Goal: Information Seeking & Learning: Learn about a topic

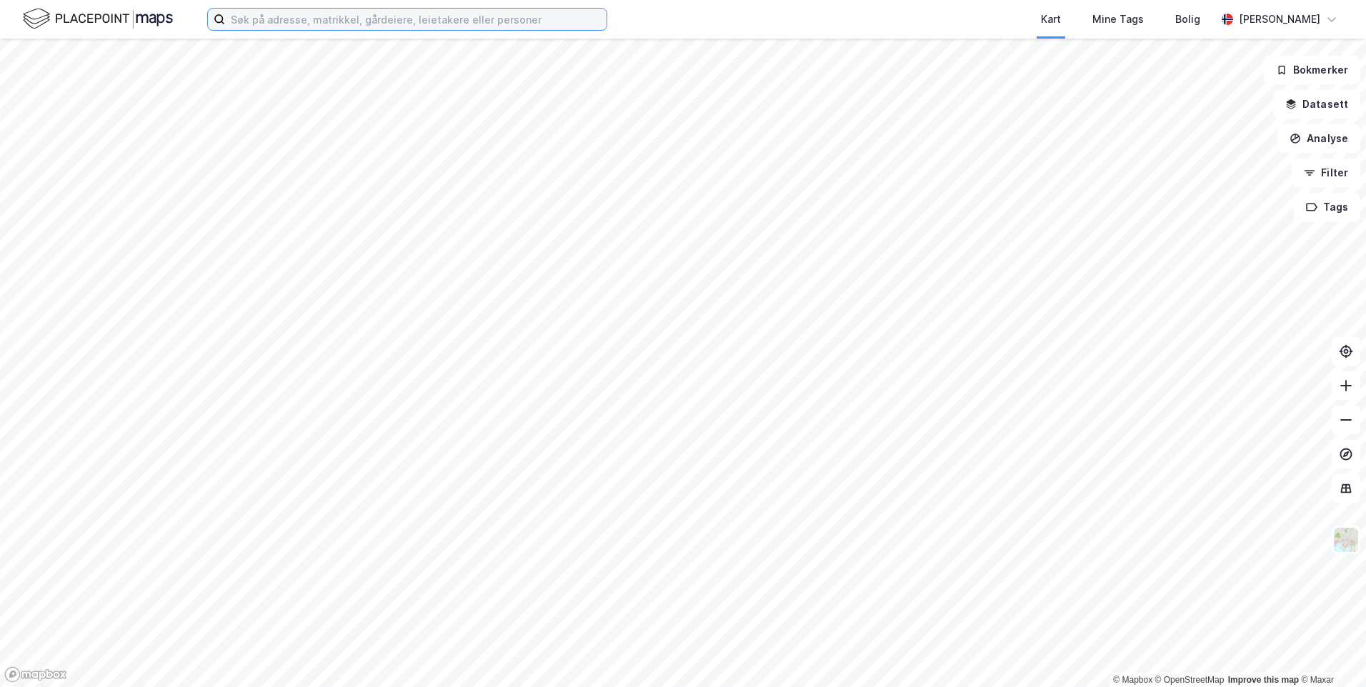
click at [452, 21] on input at bounding box center [416, 19] width 382 height 21
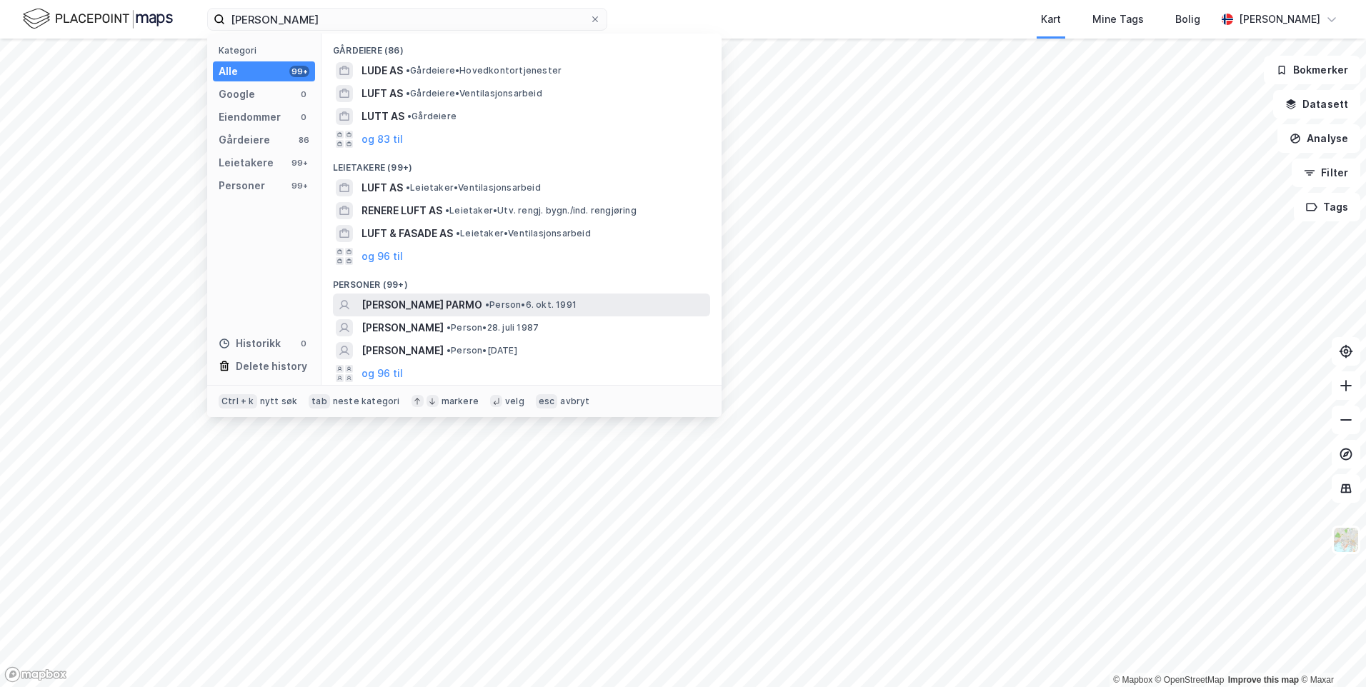
click at [485, 304] on span "•" at bounding box center [487, 304] width 4 height 11
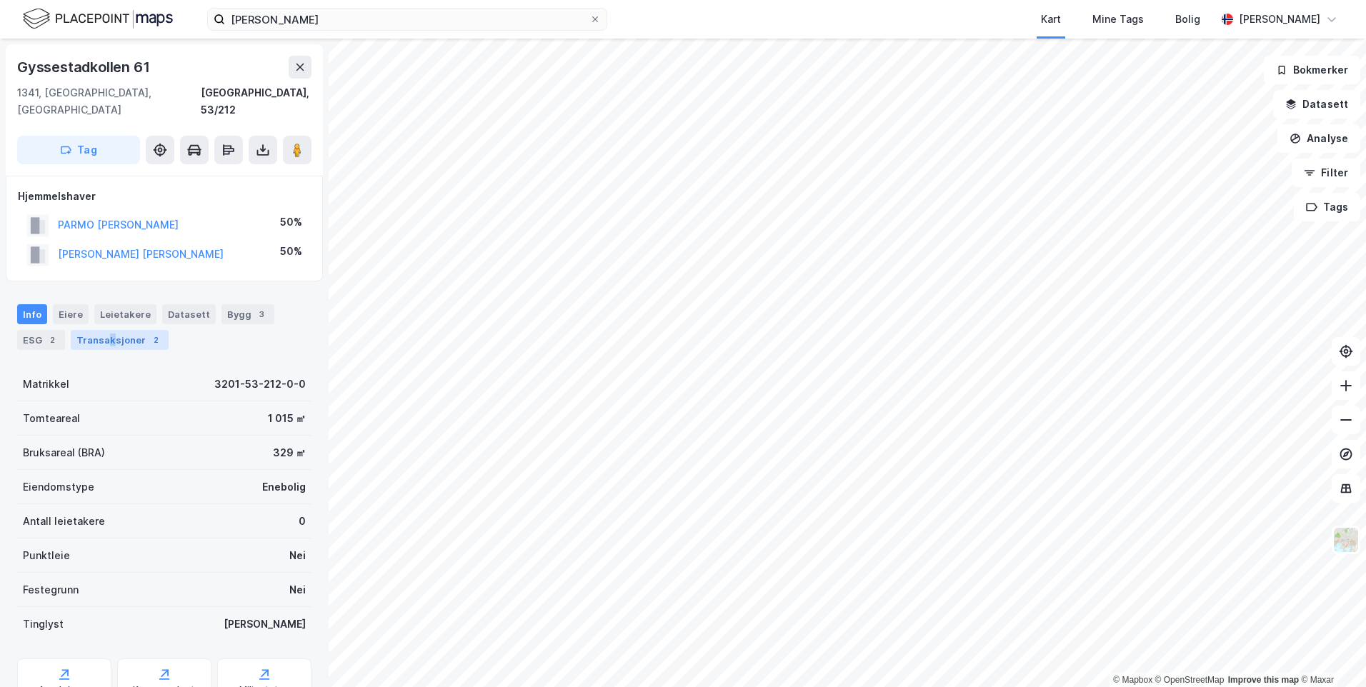
click at [109, 330] on div "Transaksjoner 2" at bounding box center [120, 340] width 98 height 20
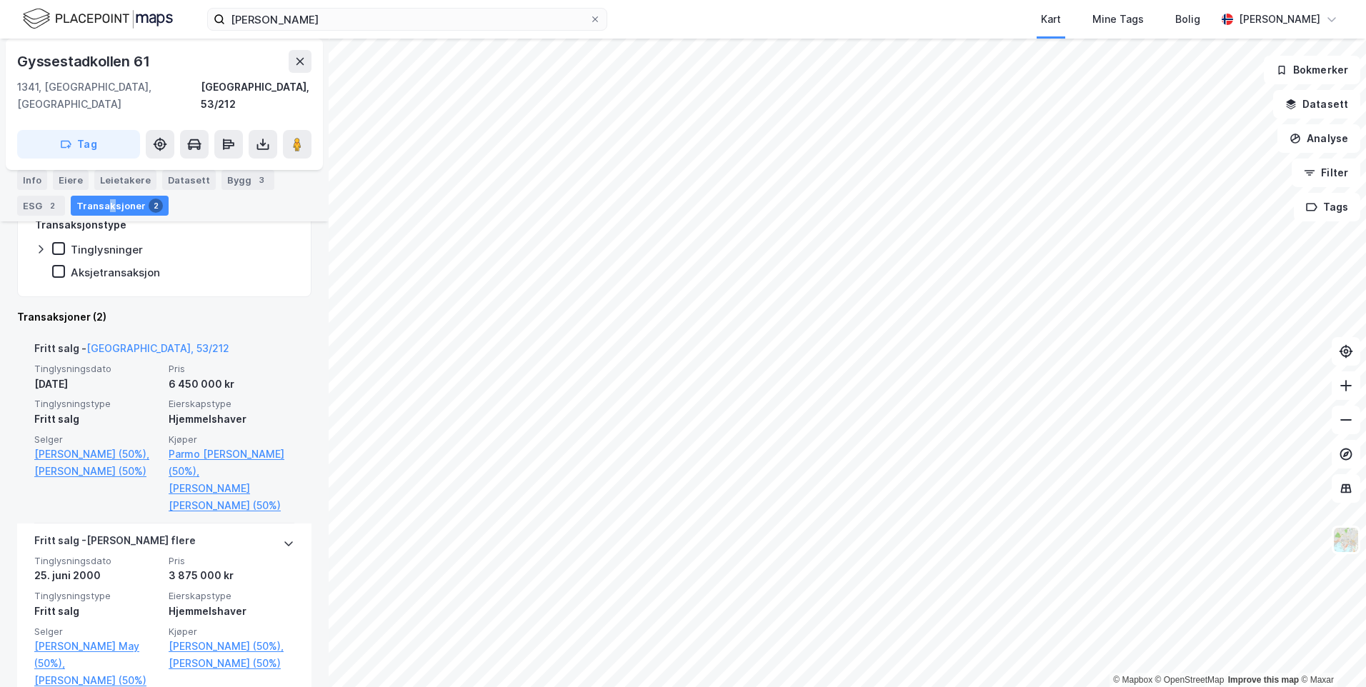
scroll to position [297, 0]
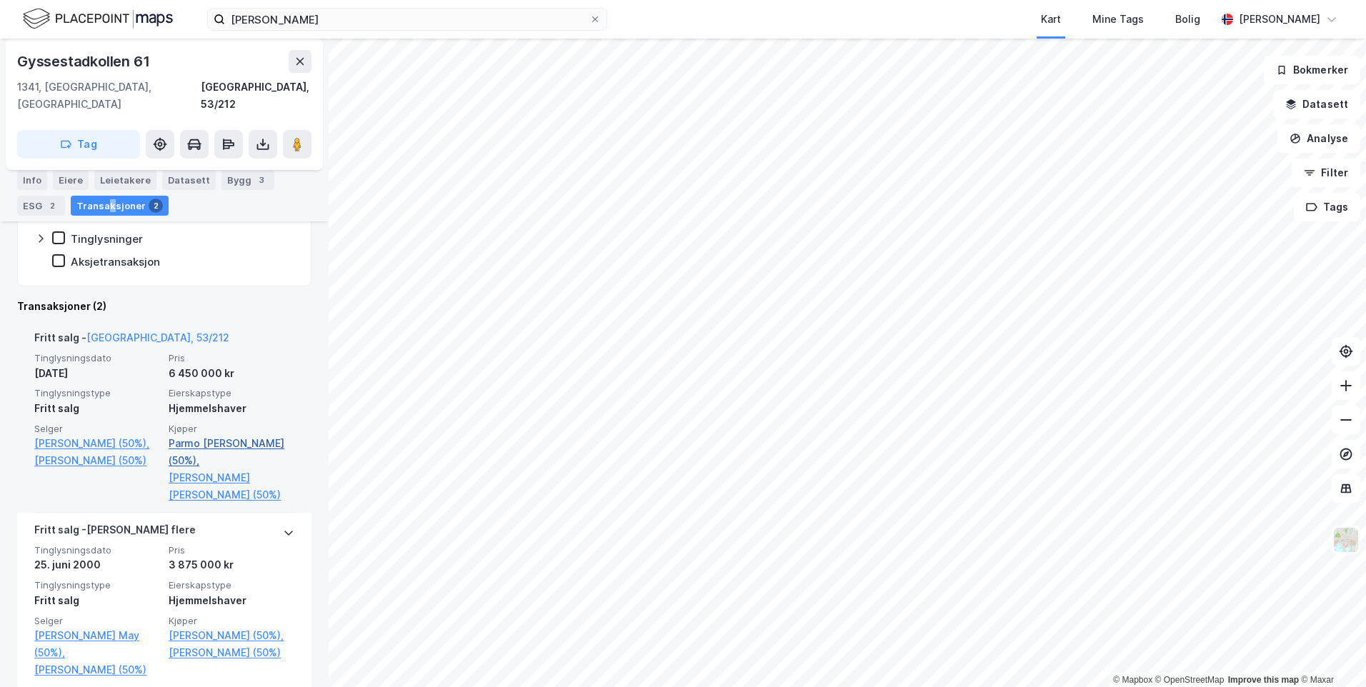
click at [238, 435] on link "Parmo [PERSON_NAME] (50%)," at bounding box center [232, 452] width 126 height 34
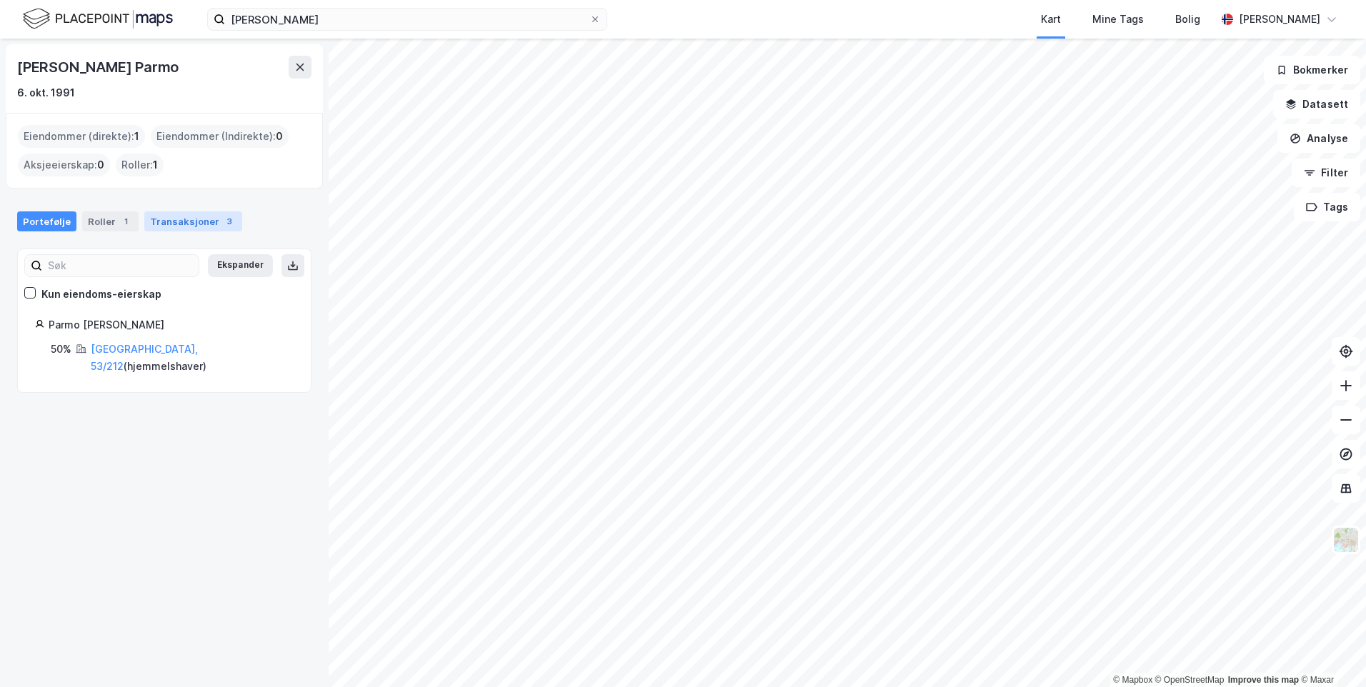
click at [188, 222] on div "Transaksjoner 3" at bounding box center [193, 222] width 98 height 20
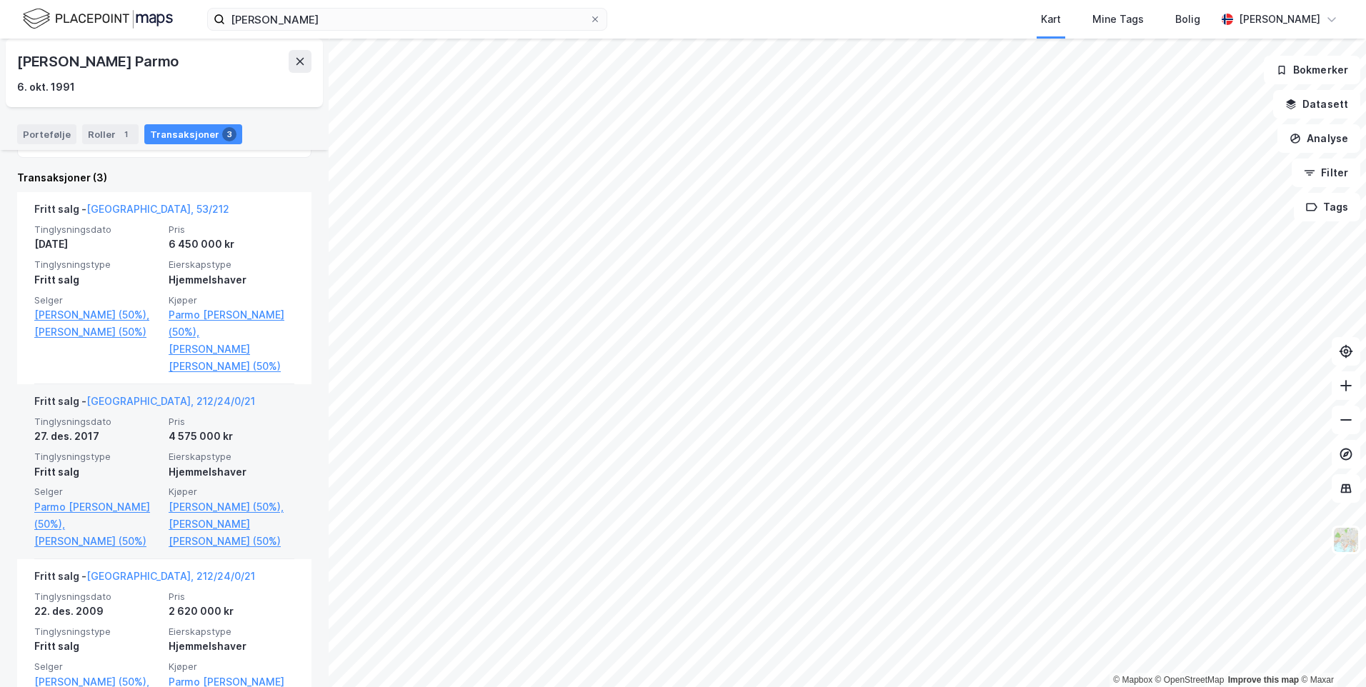
scroll to position [382, 0]
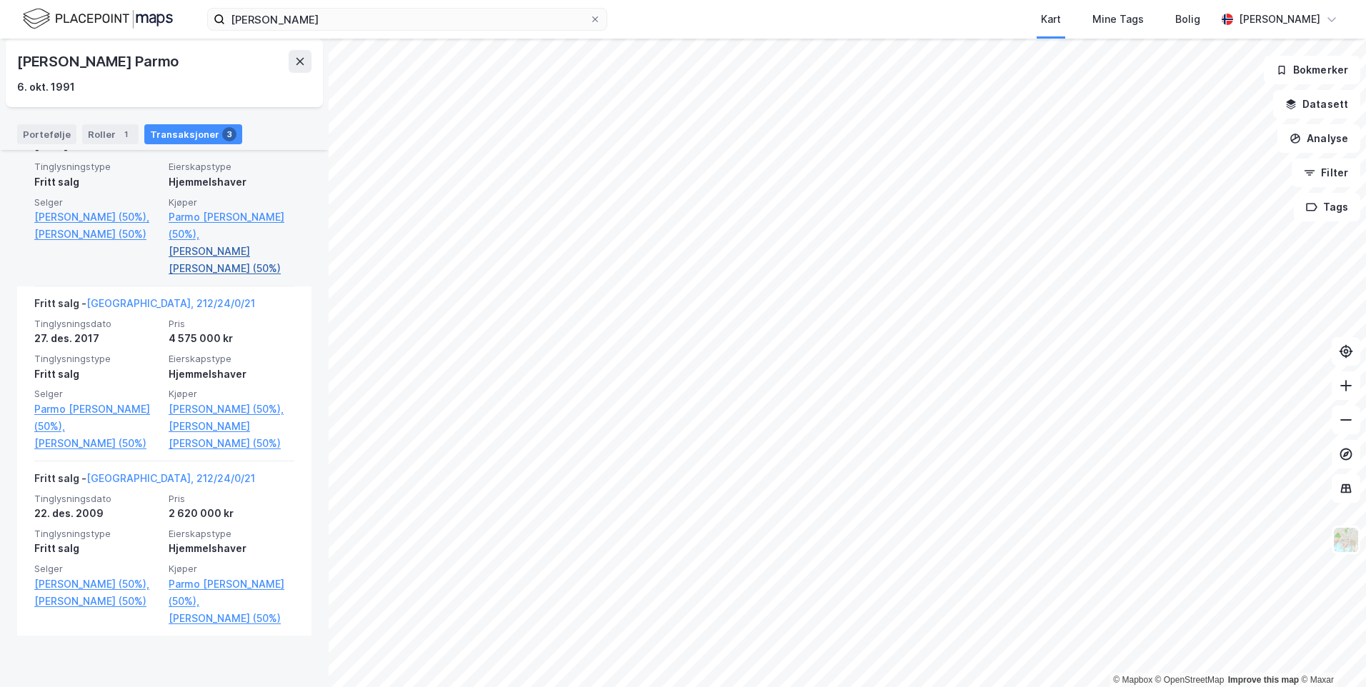
click at [189, 258] on link "Eide Martin Neverdahl (50%)" at bounding box center [232, 260] width 126 height 34
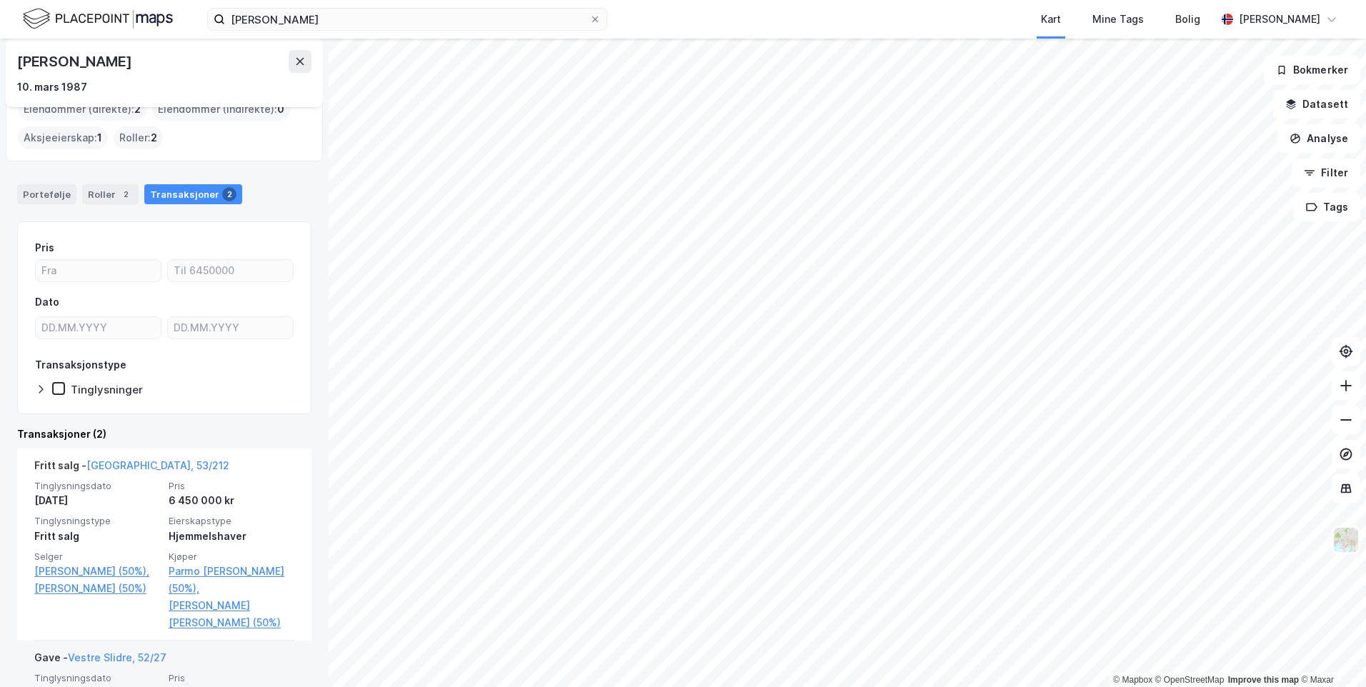
scroll to position [55, 0]
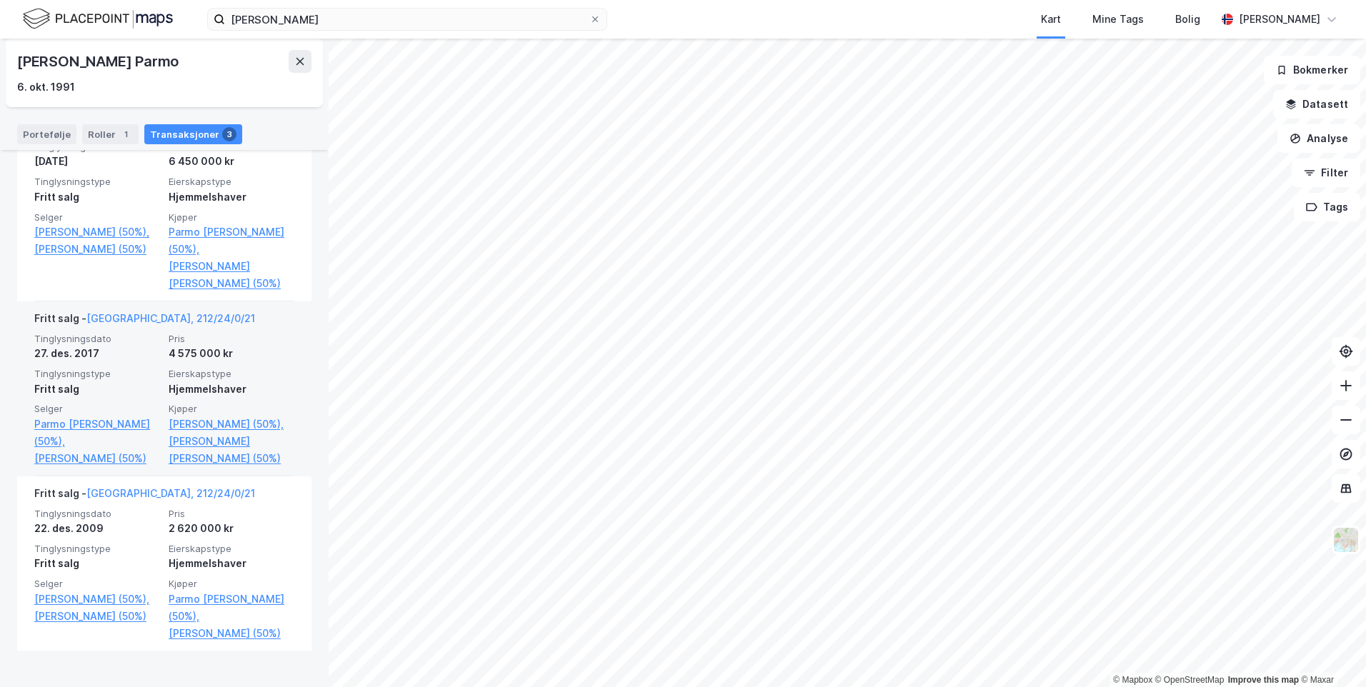
scroll to position [382, 0]
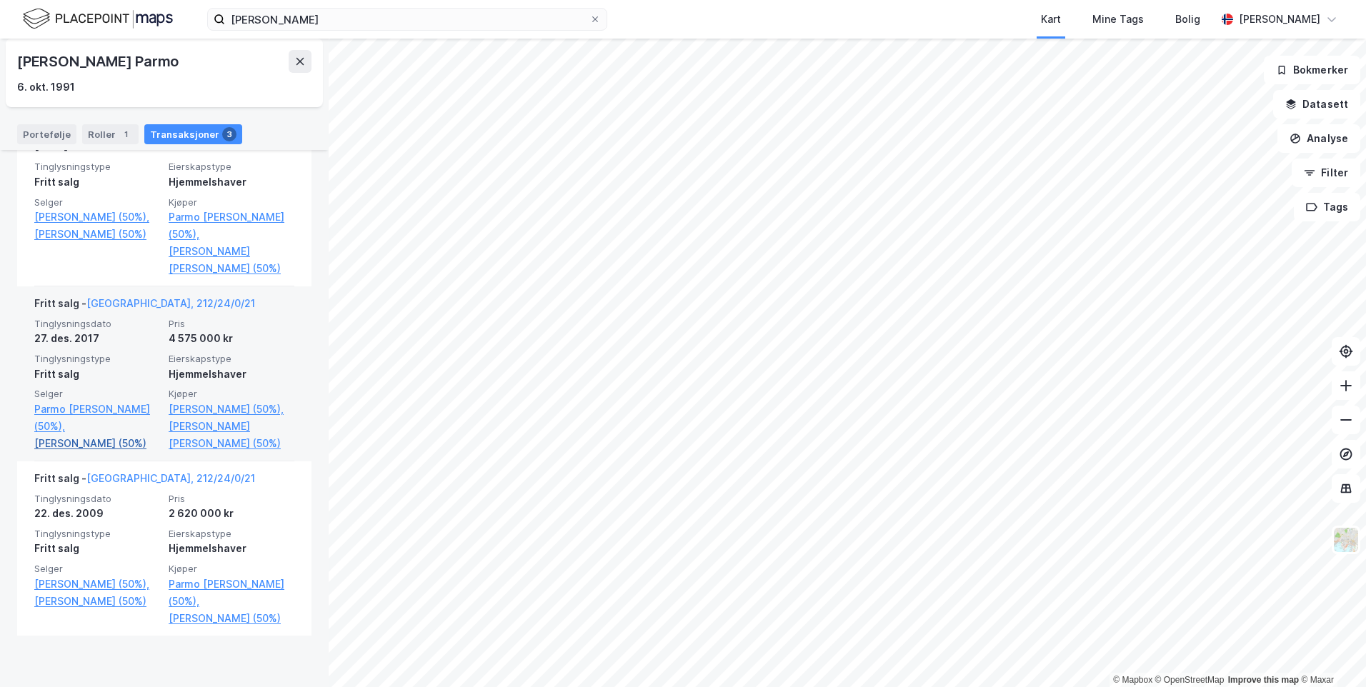
click at [94, 441] on link "Parmo Herman Ludt (50%)" at bounding box center [97, 443] width 126 height 17
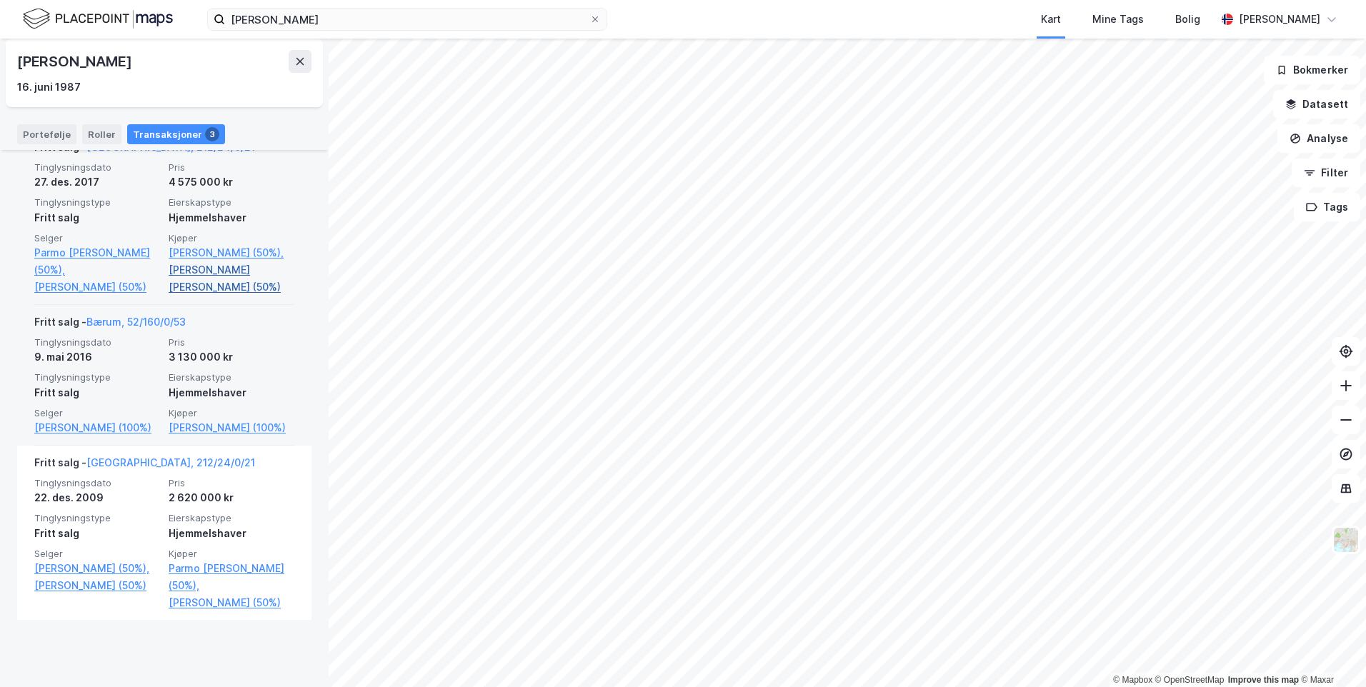
scroll to position [393, 0]
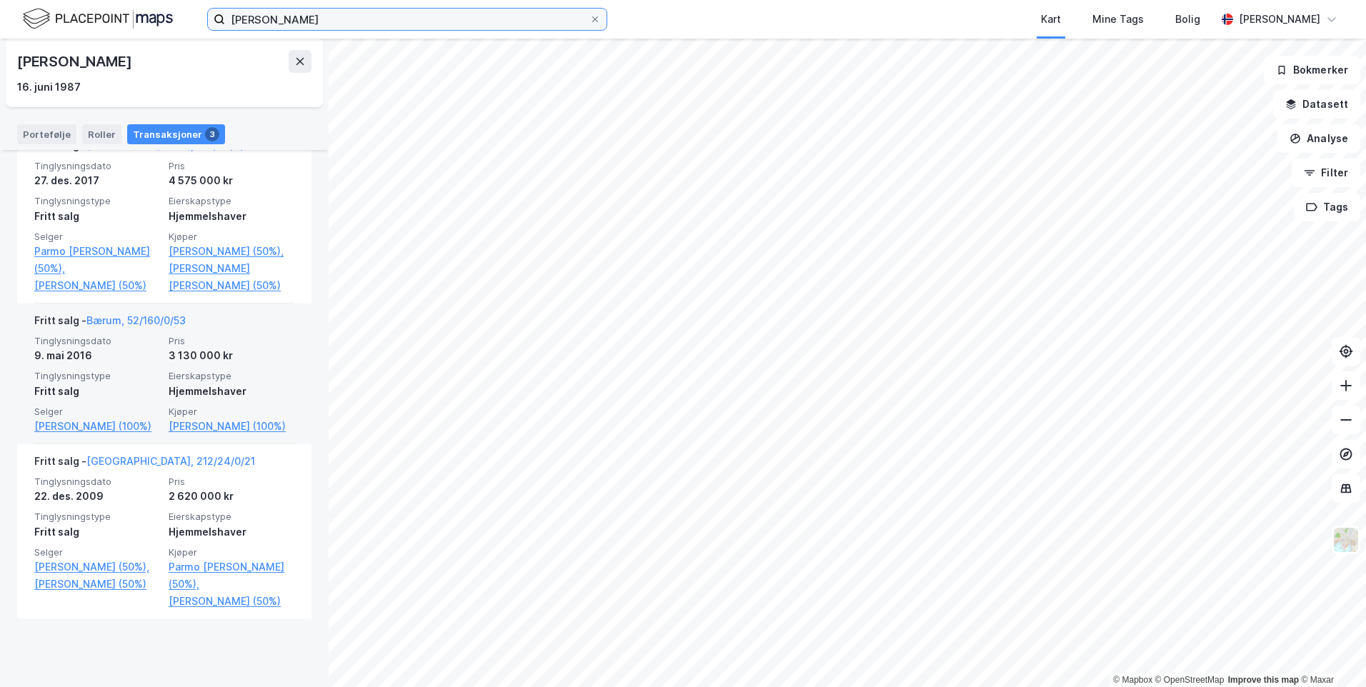
click at [294, 22] on input "maiken ludt" at bounding box center [407, 19] width 364 height 21
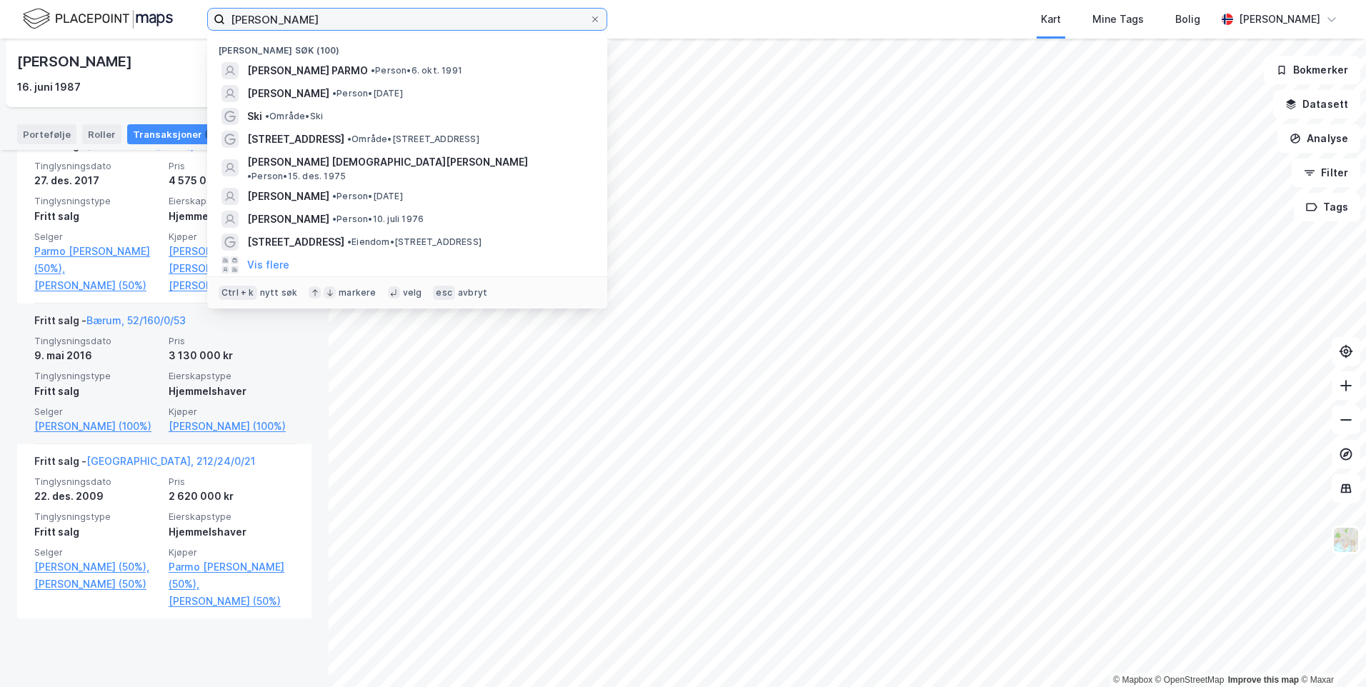
click at [294, 22] on input "maiken ludt" at bounding box center [407, 19] width 364 height 21
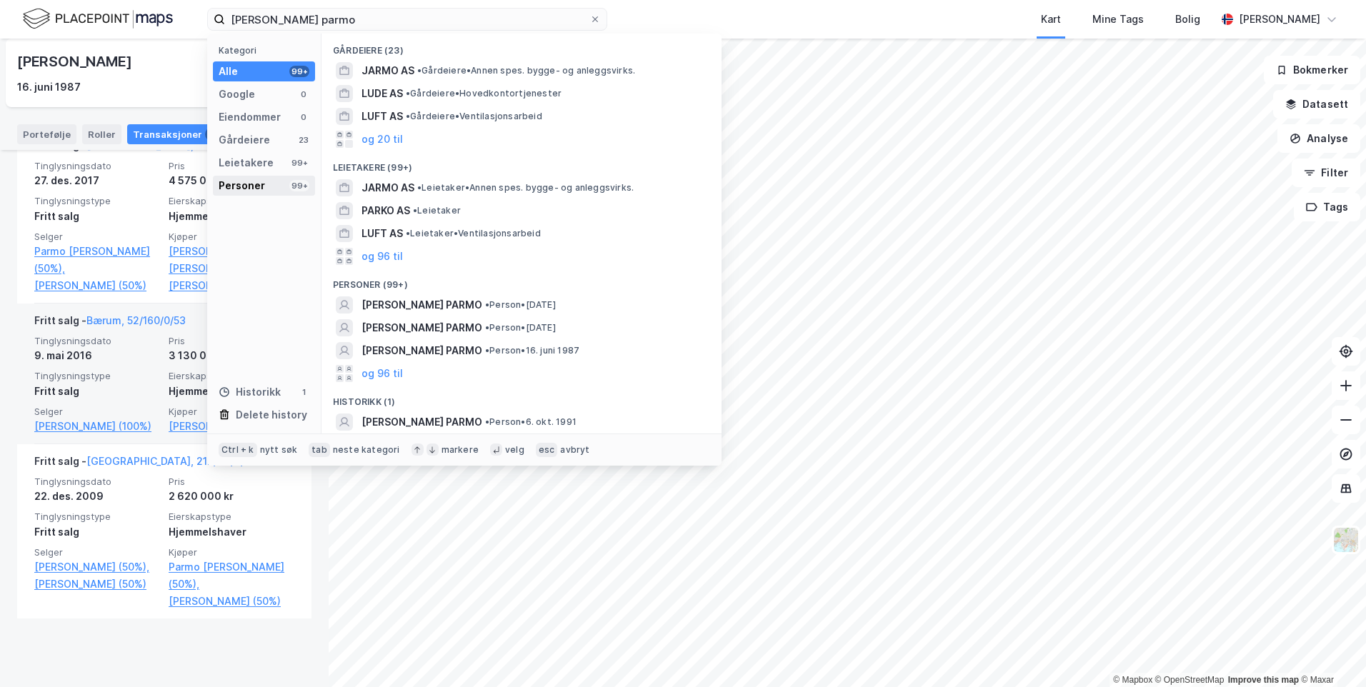
click at [233, 181] on div "Personer" at bounding box center [242, 185] width 46 height 17
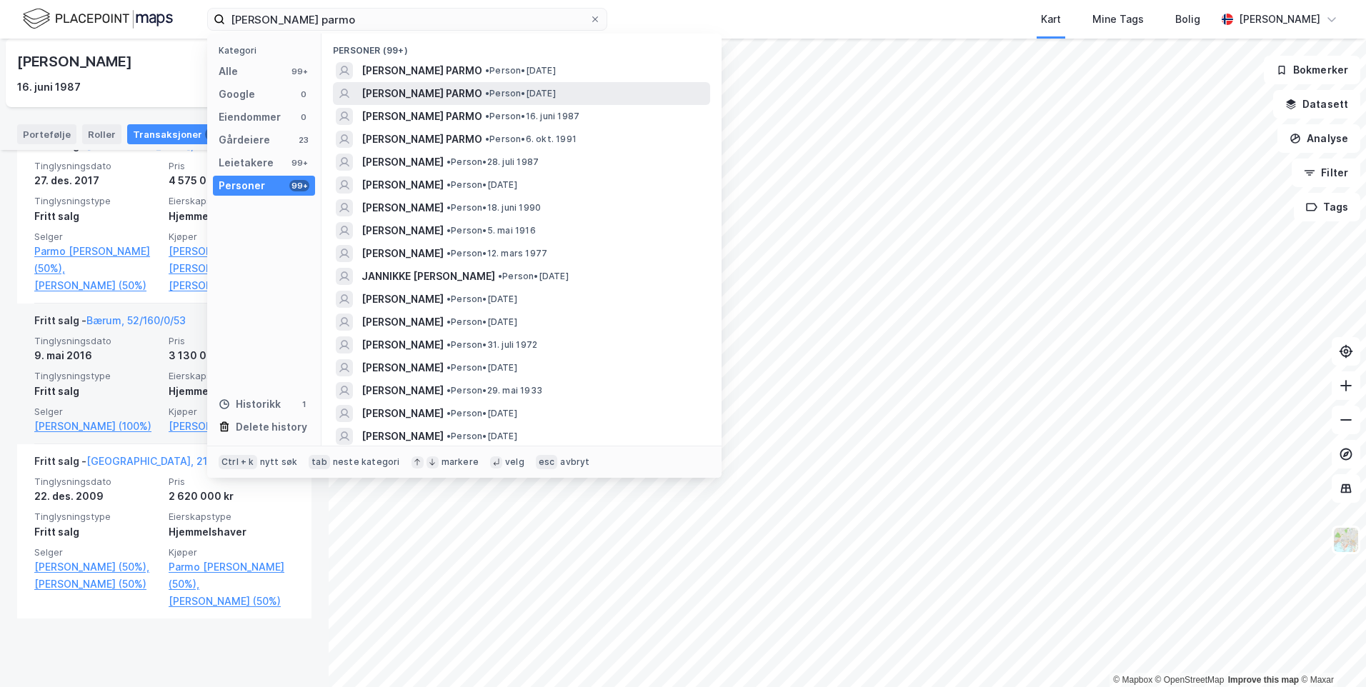
click at [637, 91] on div "CHRISTOPHER LUDT PARMO • Person • 19. sep. 1984" at bounding box center [535, 93] width 346 height 17
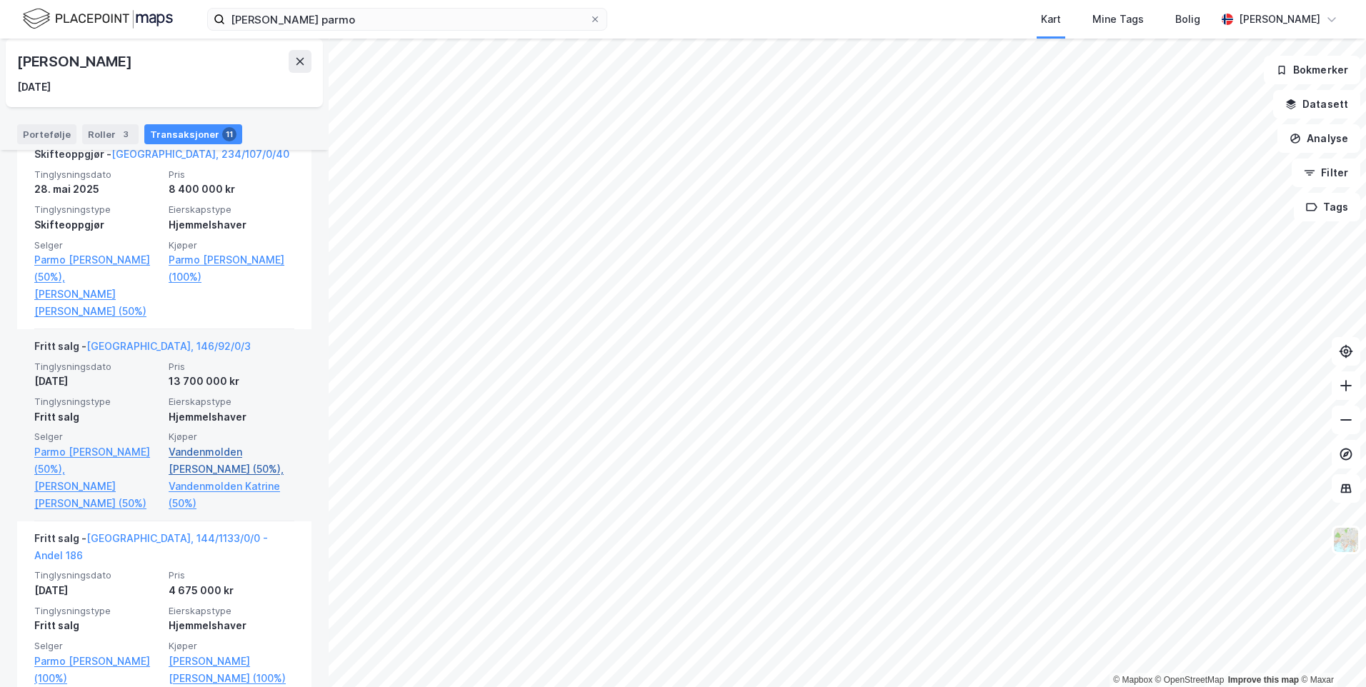
scroll to position [286, 0]
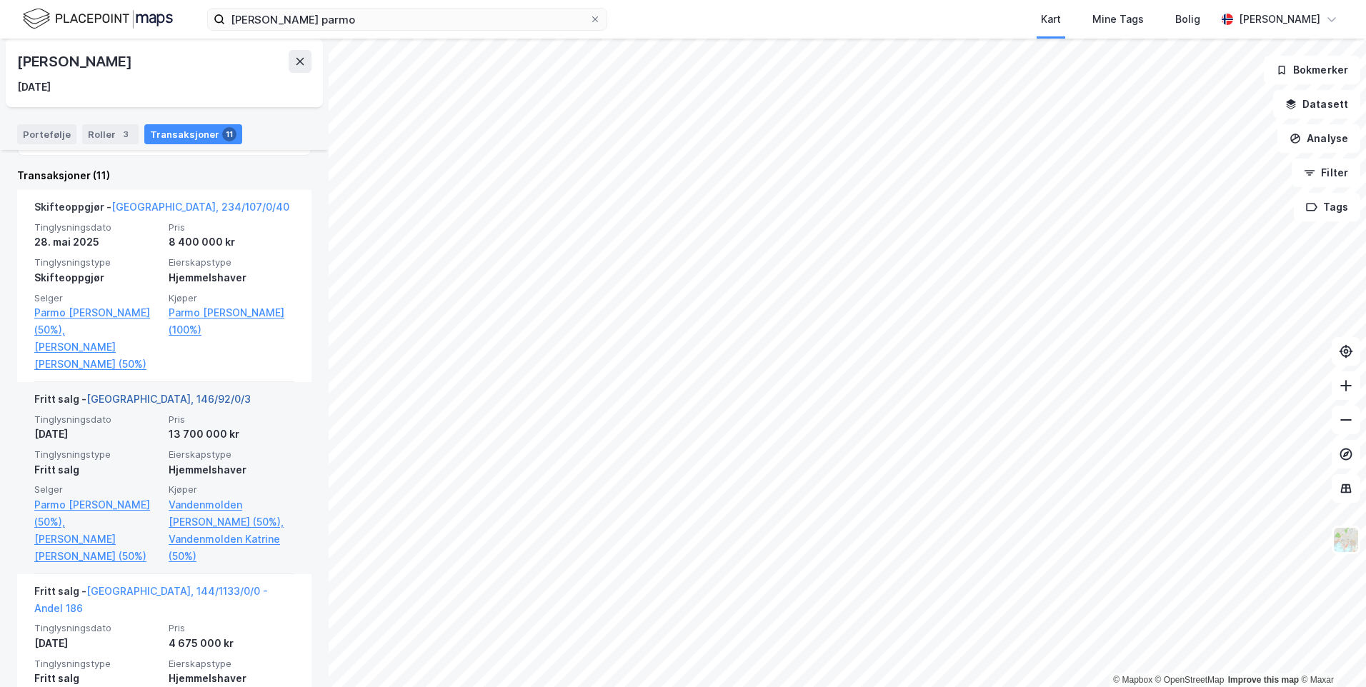
click at [144, 393] on link "Oslo, 146/92/0/3" at bounding box center [168, 399] width 164 height 12
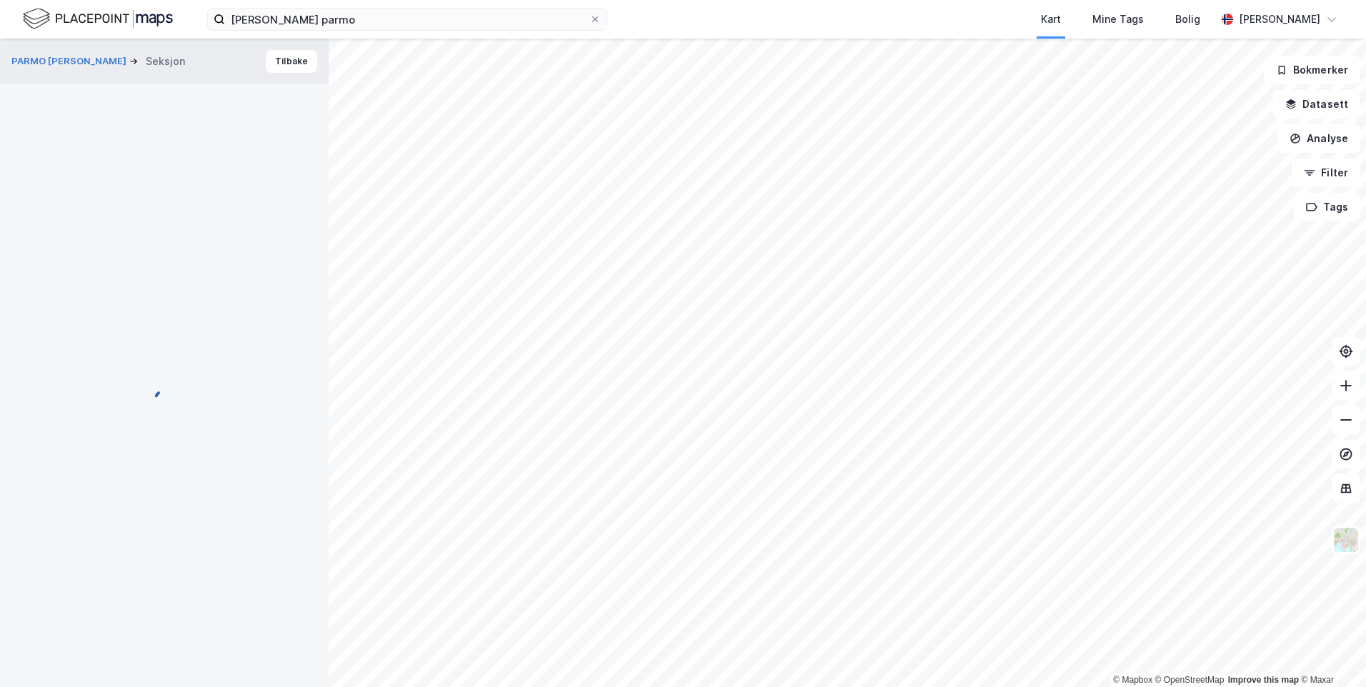
scroll to position [46, 0]
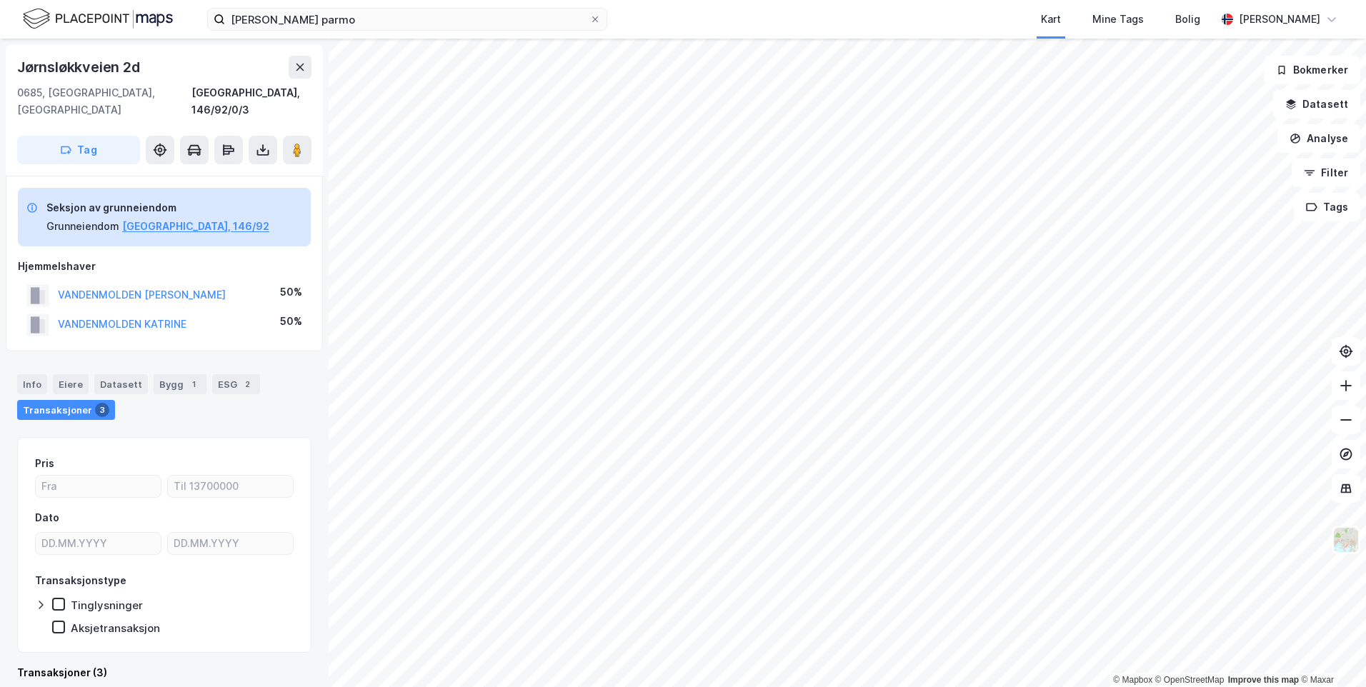
drag, startPoint x: 292, startPoint y: 517, endPoint x: 275, endPoint y: 504, distance: 20.4
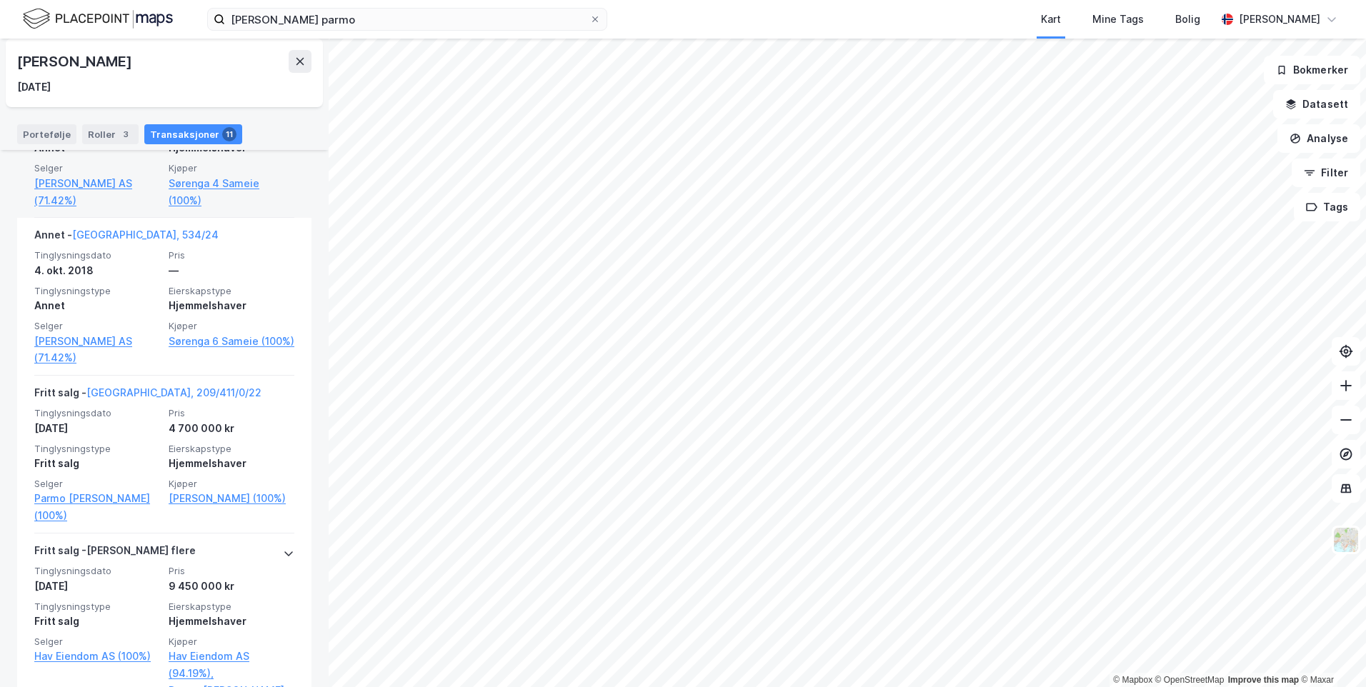
scroll to position [1501, 0]
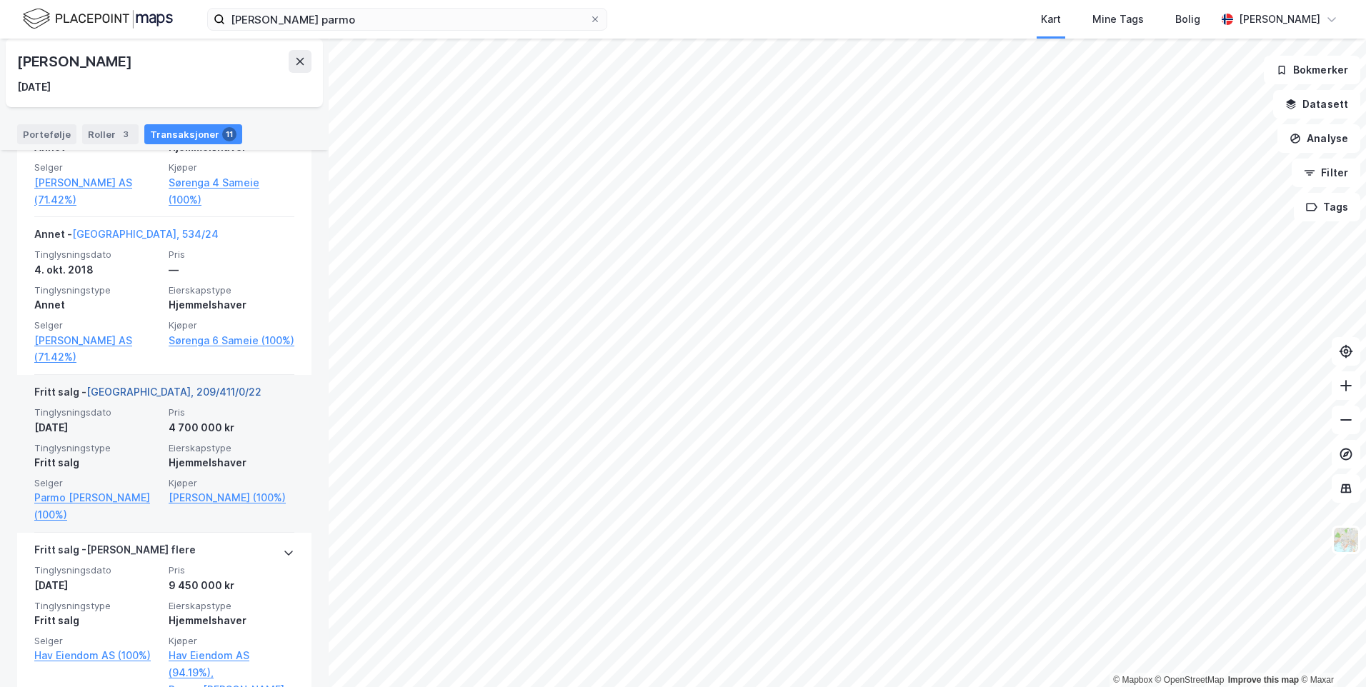
click at [137, 386] on link "Oslo, 209/411/0/22" at bounding box center [173, 392] width 175 height 12
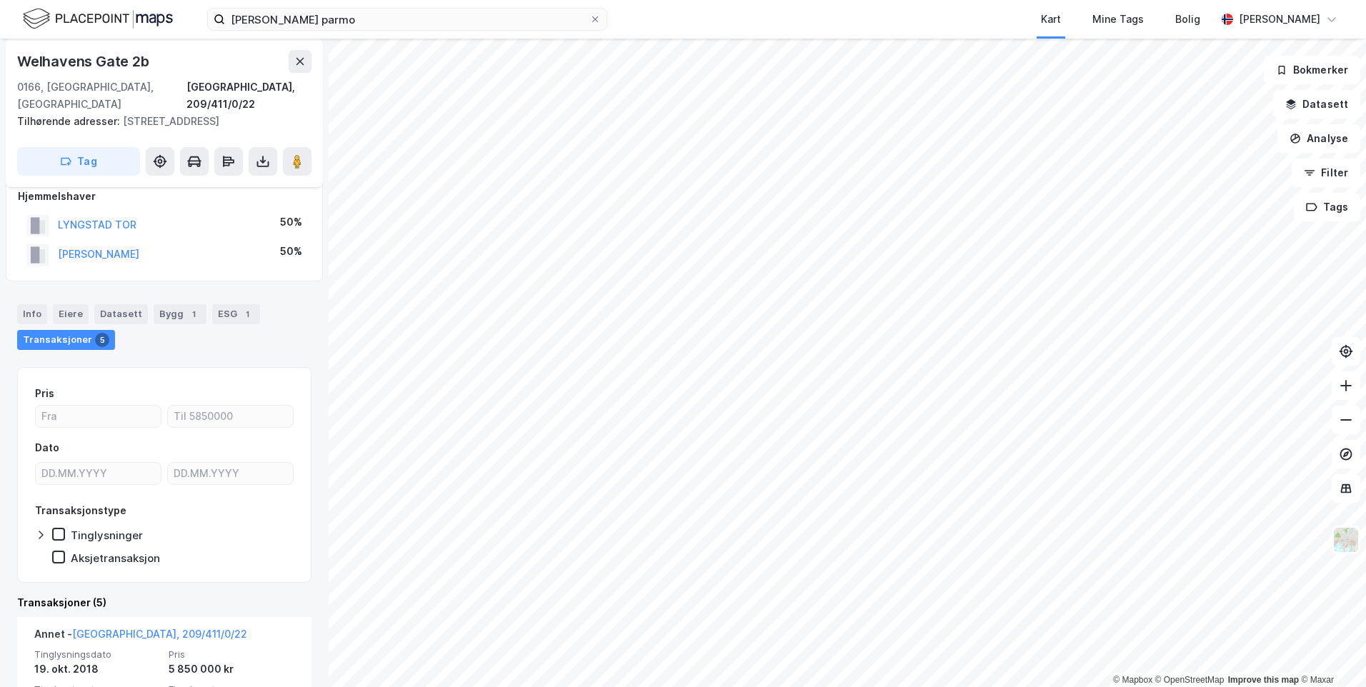
scroll to position [151, 0]
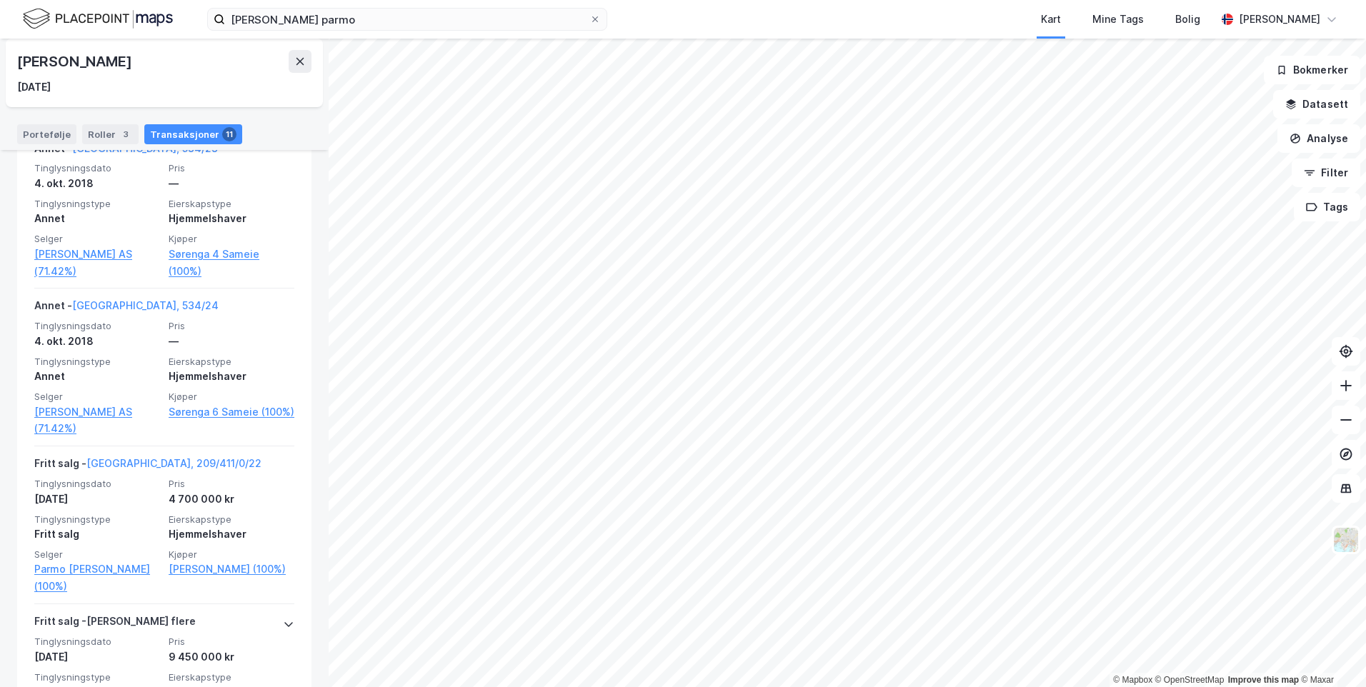
scroll to position [1501, 0]
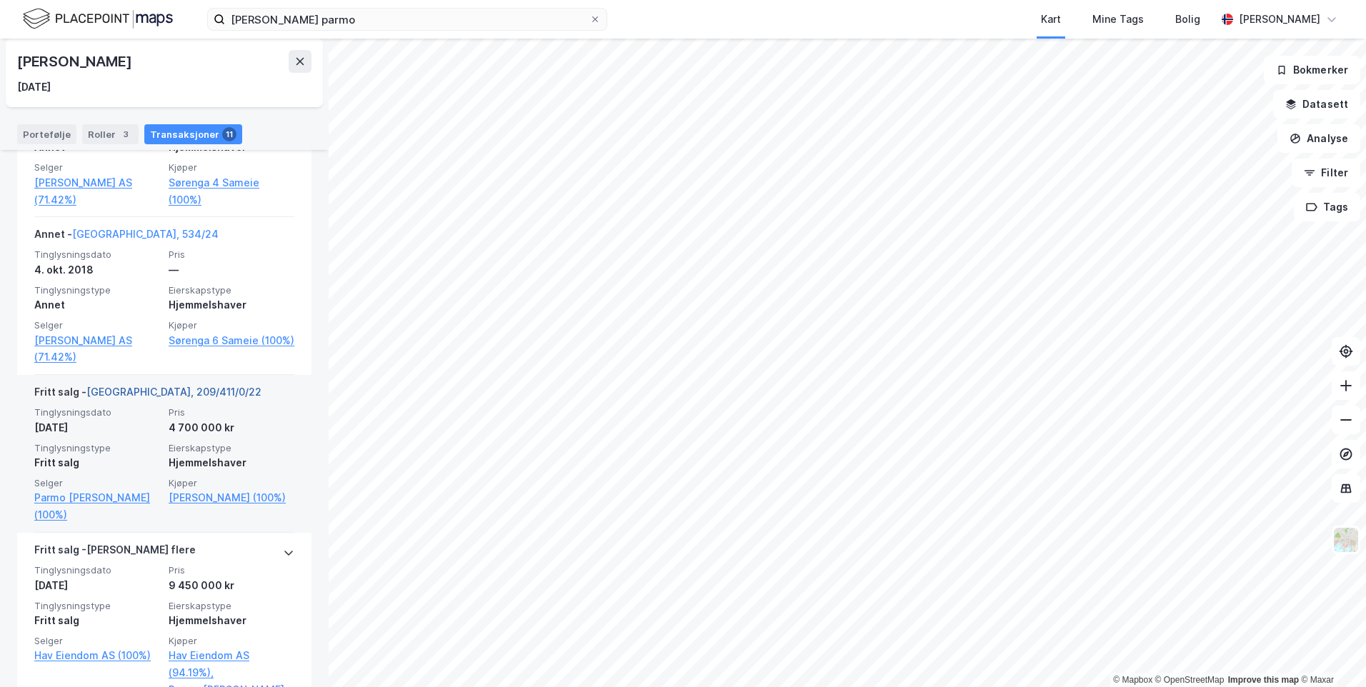
click at [118, 386] on link "Oslo, 209/411/0/22" at bounding box center [173, 392] width 175 height 12
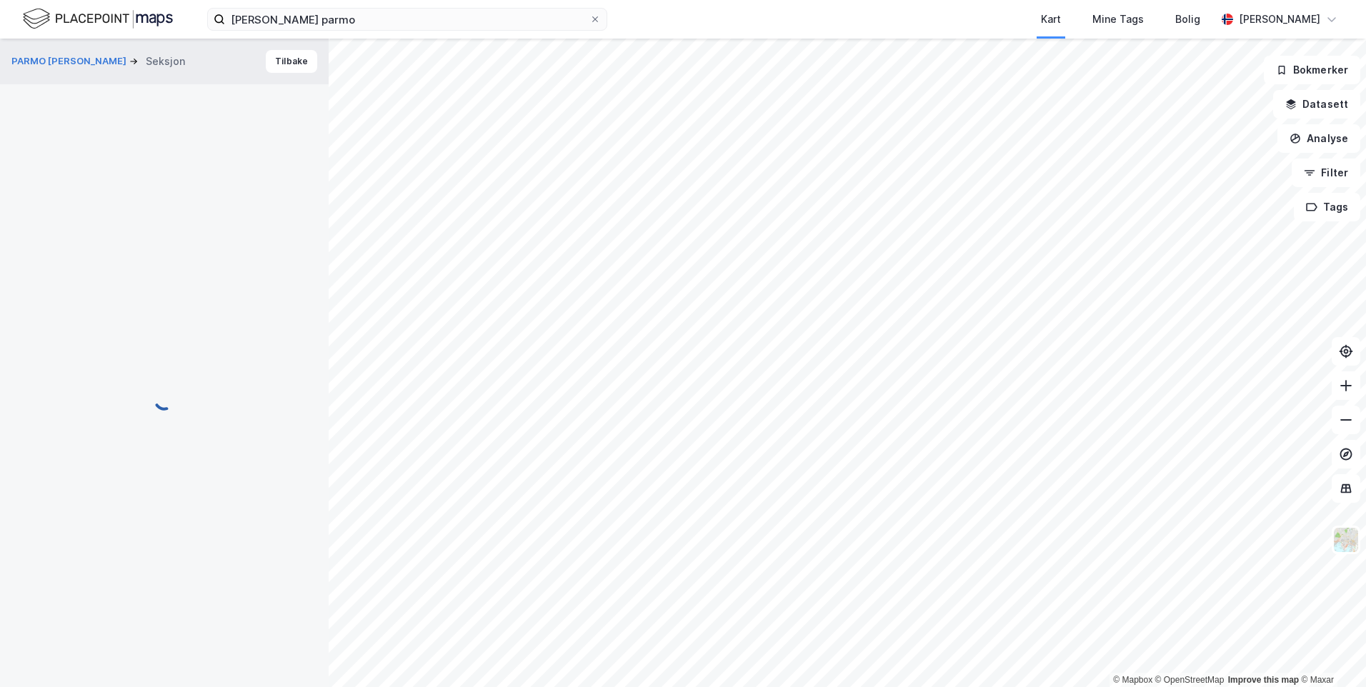
scroll to position [80, 0]
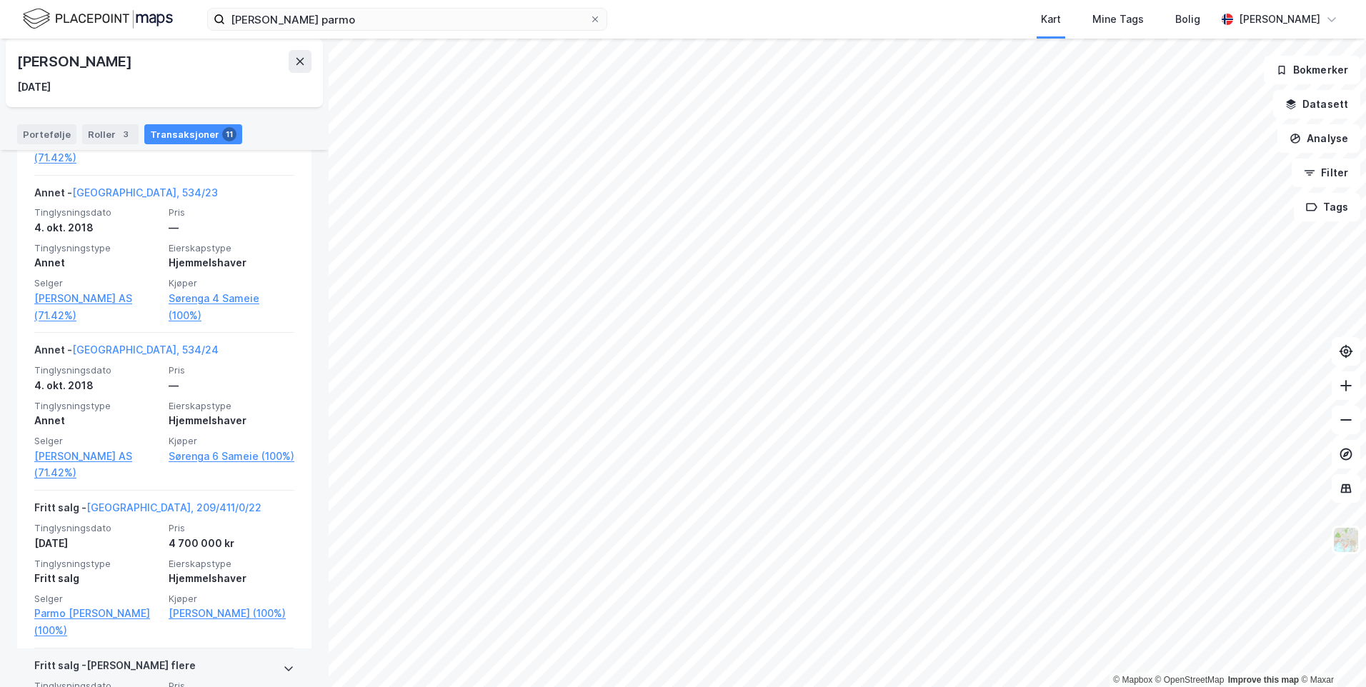
scroll to position [1572, 0]
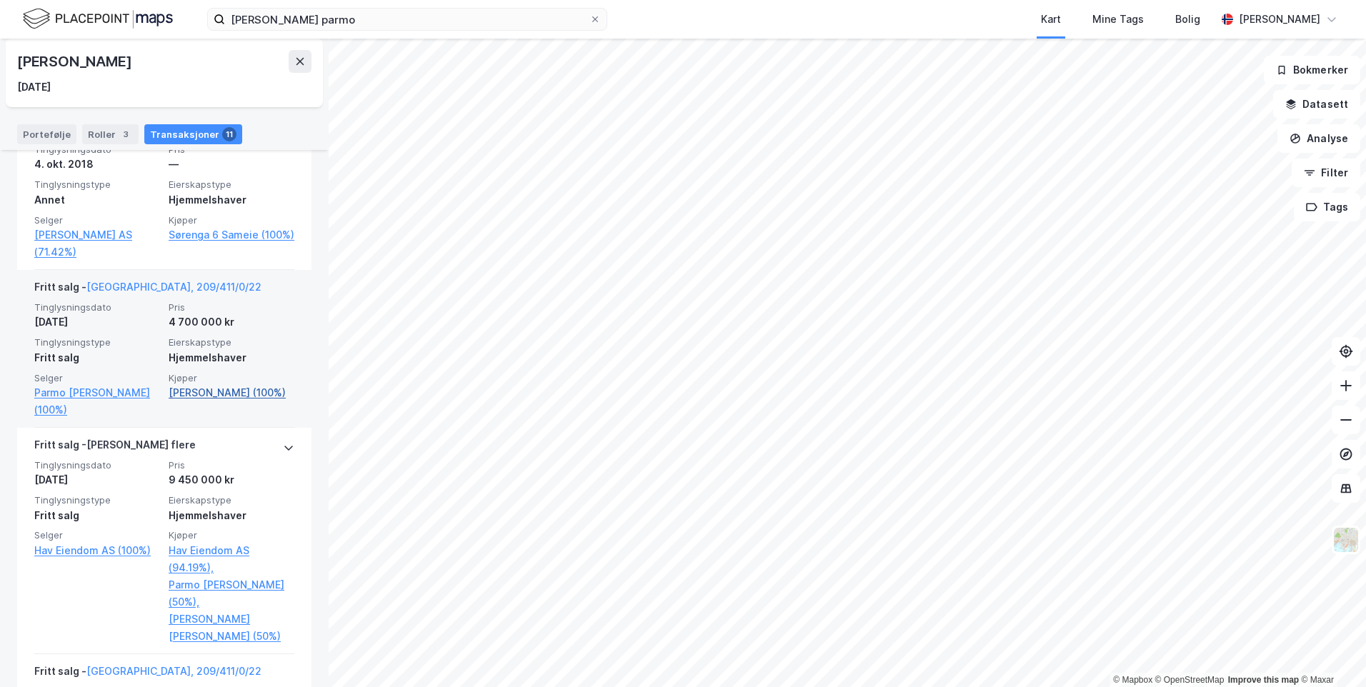
click at [192, 402] on link "Mansika-aanstad Jannicke (100%)" at bounding box center [232, 392] width 126 height 17
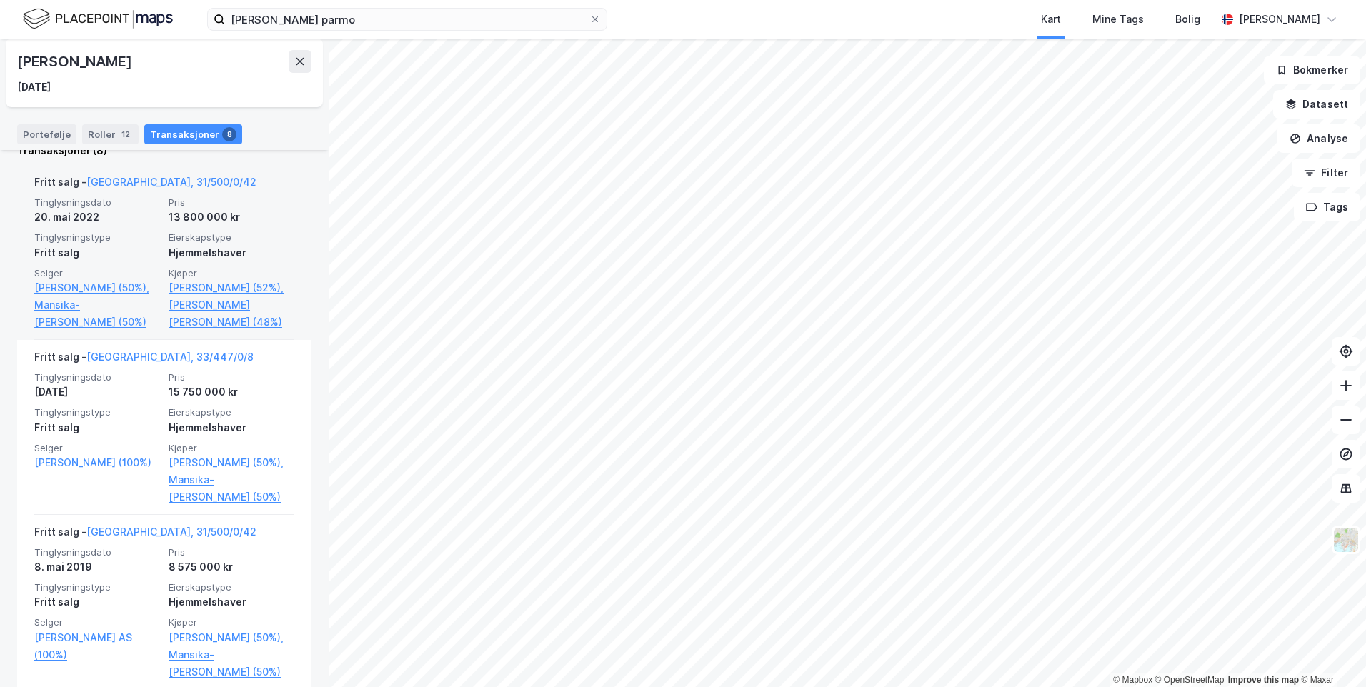
scroll to position [357, 0]
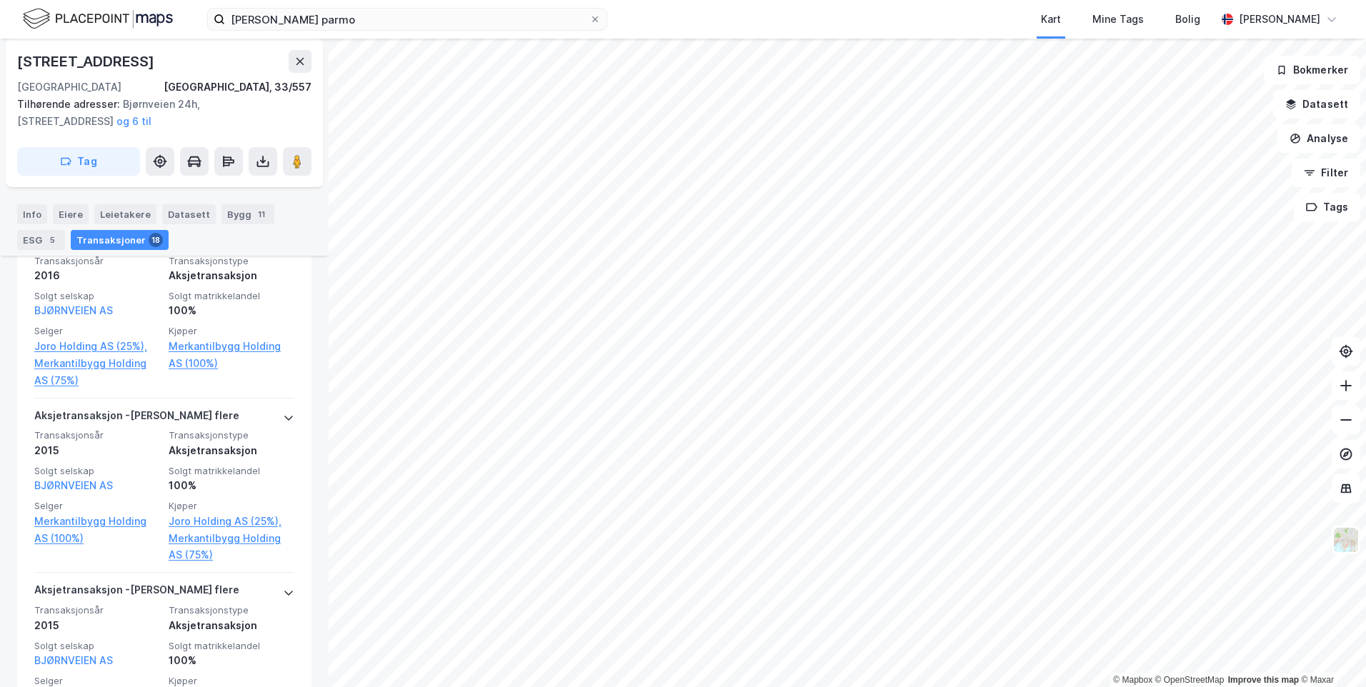
scroll to position [3110, 0]
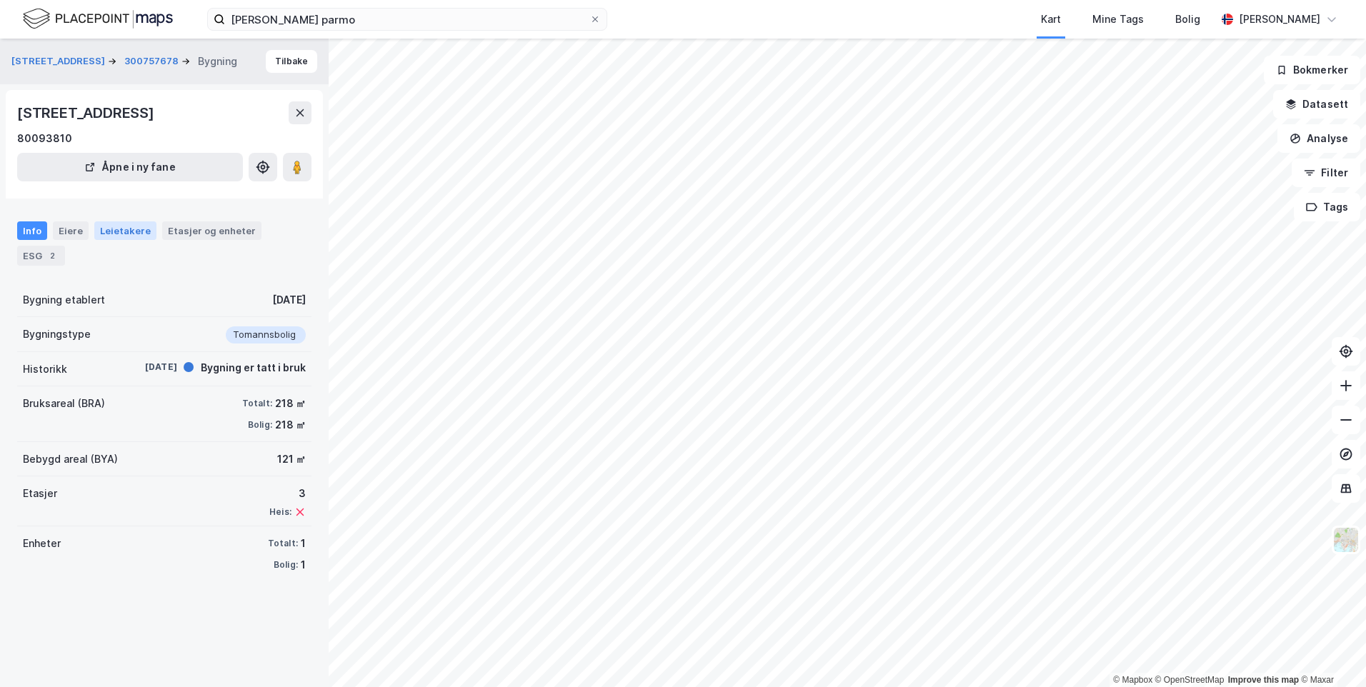
click at [96, 234] on div "Leietakere" at bounding box center [125, 231] width 62 height 19
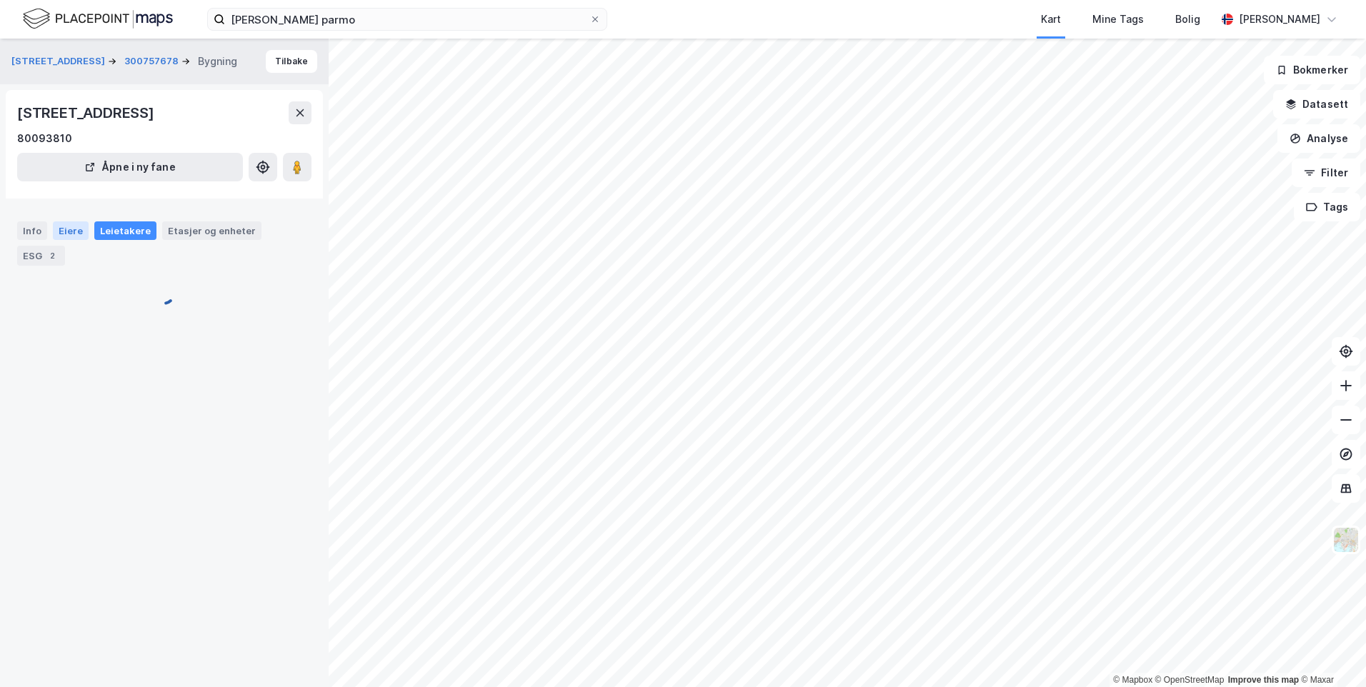
click at [71, 227] on div "Eiere" at bounding box center [71, 231] width 36 height 19
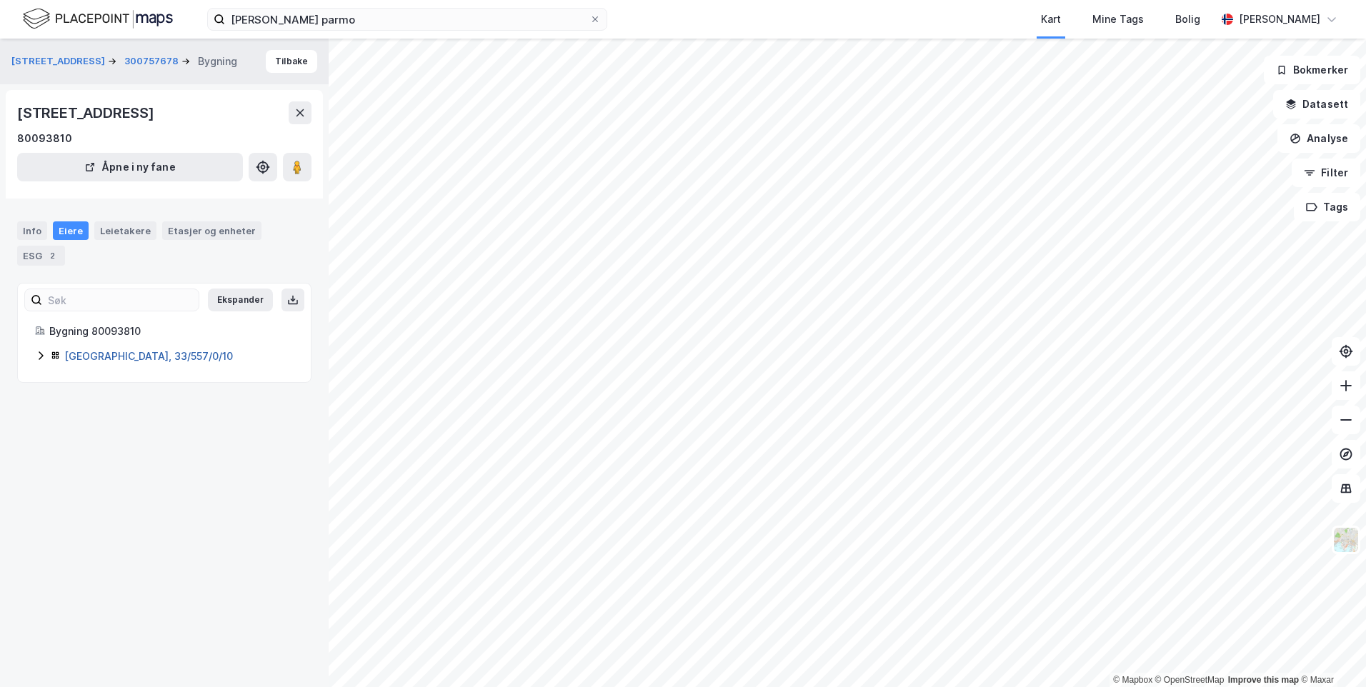
click at [73, 360] on link "Oslo, 33/557/0/10" at bounding box center [148, 356] width 169 height 12
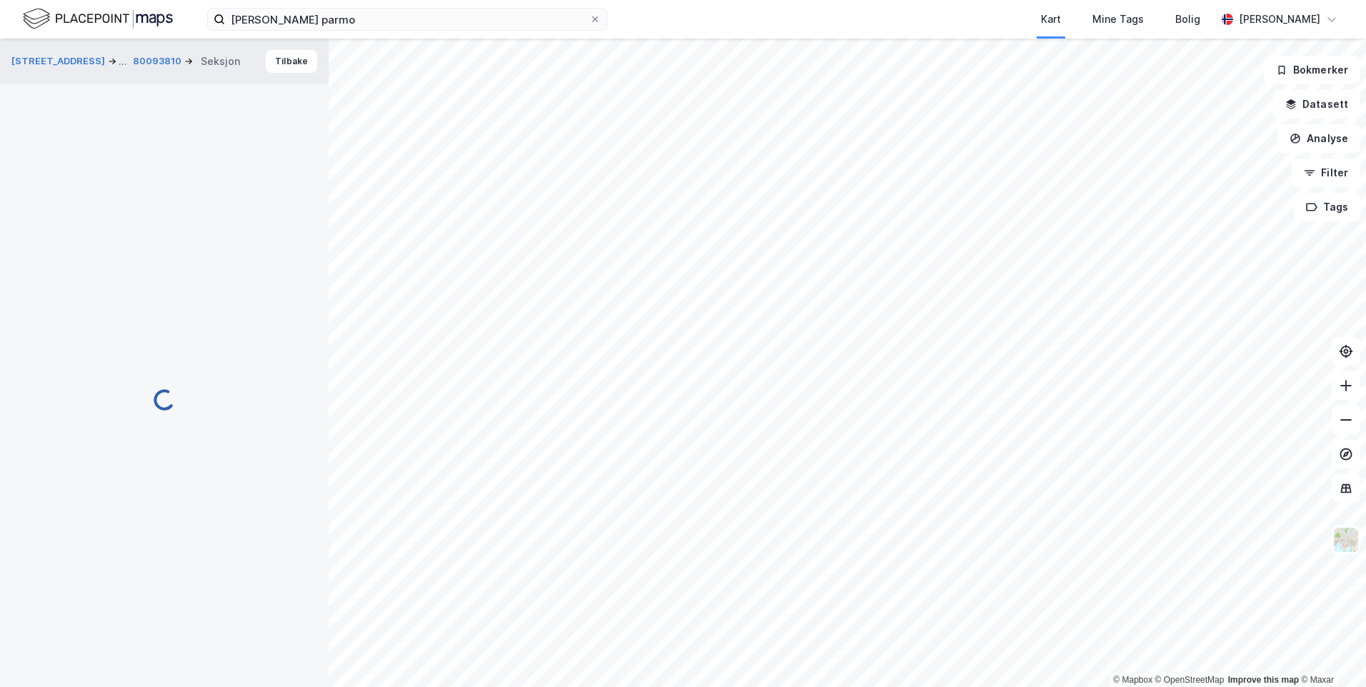
scroll to position [117, 0]
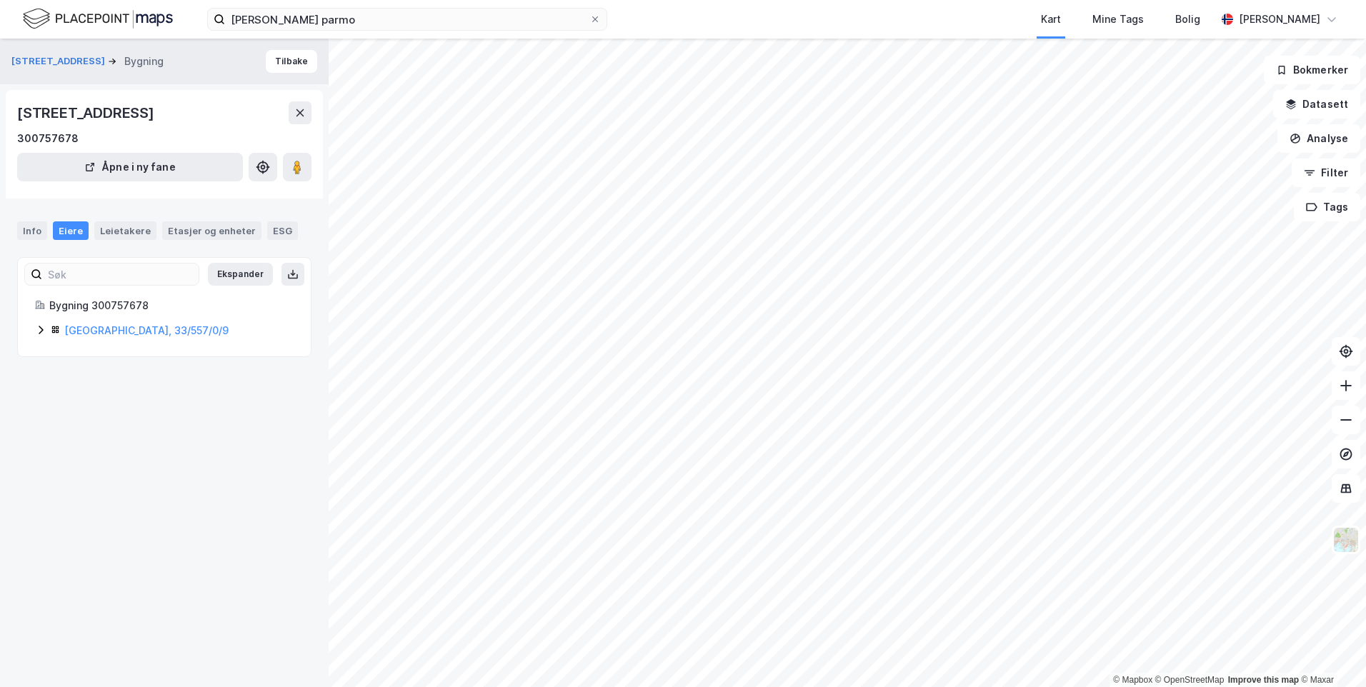
click at [44, 334] on icon at bounding box center [40, 329] width 11 height 11
click at [117, 333] on link "Oslo, 33/557/0/9" at bounding box center [146, 330] width 164 height 12
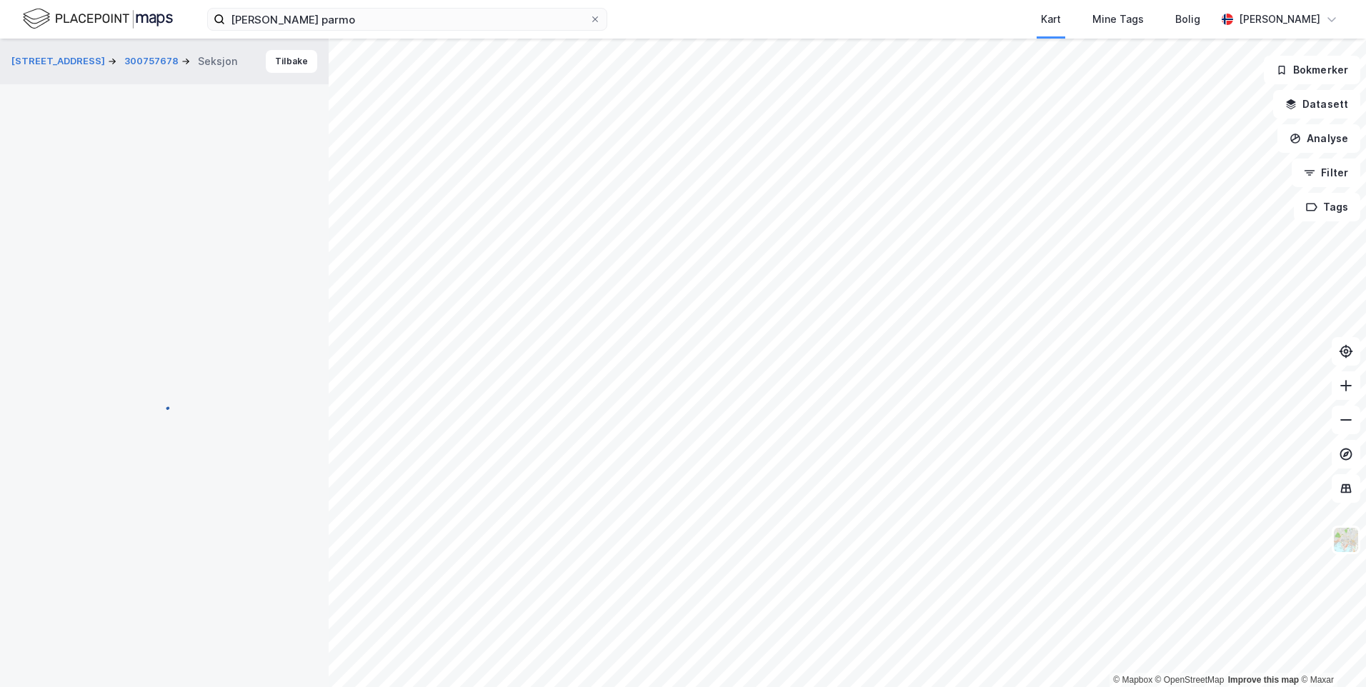
scroll to position [117, 0]
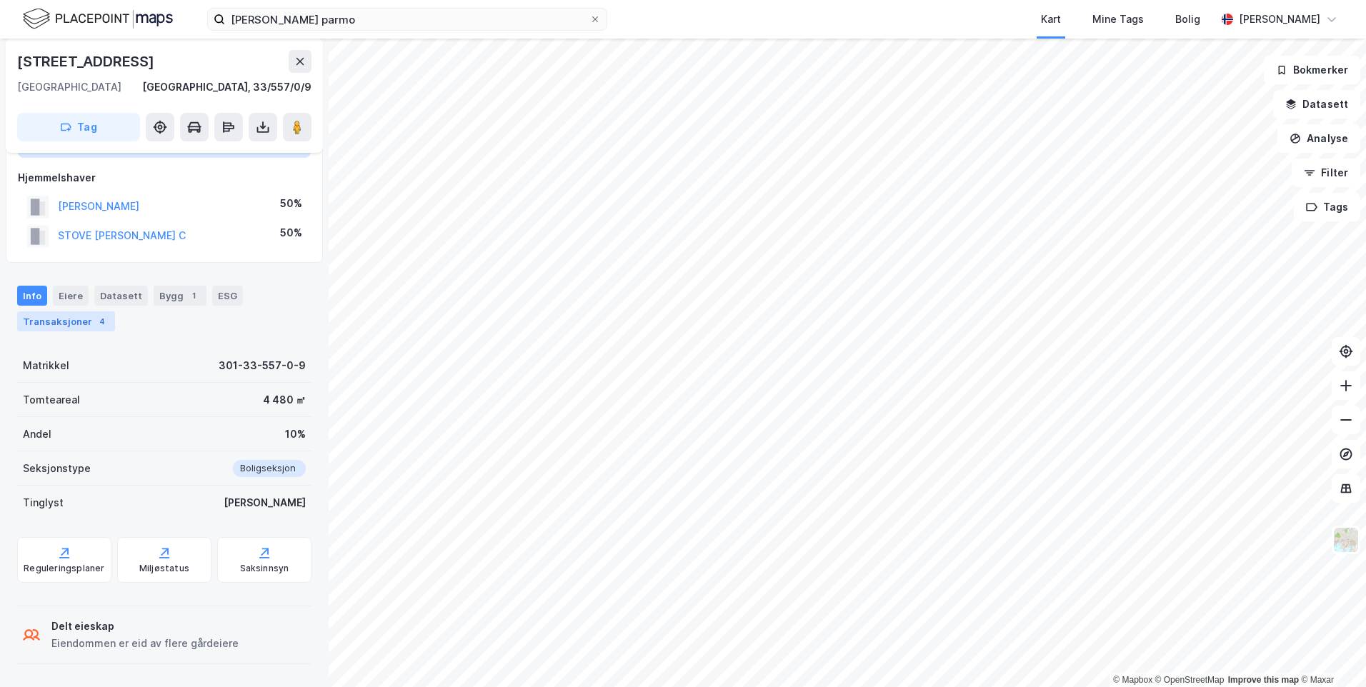
click at [99, 315] on div "4" at bounding box center [102, 321] width 14 height 14
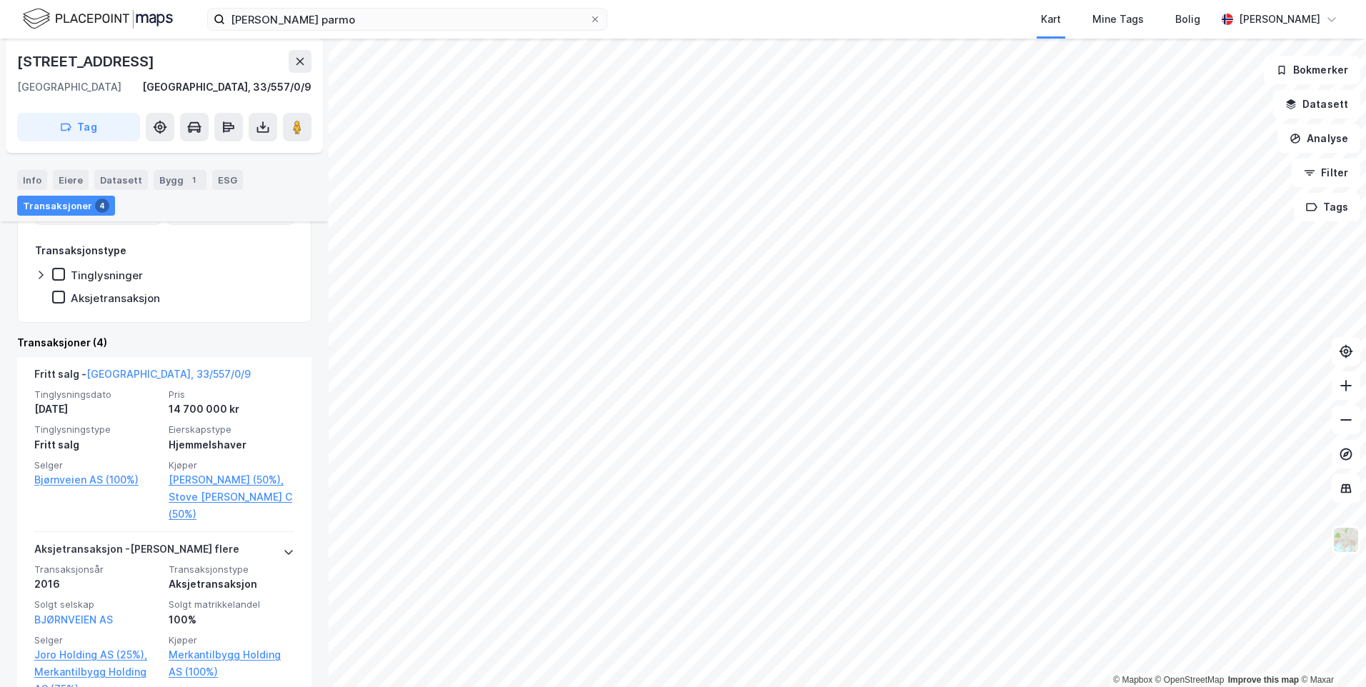
scroll to position [403, 0]
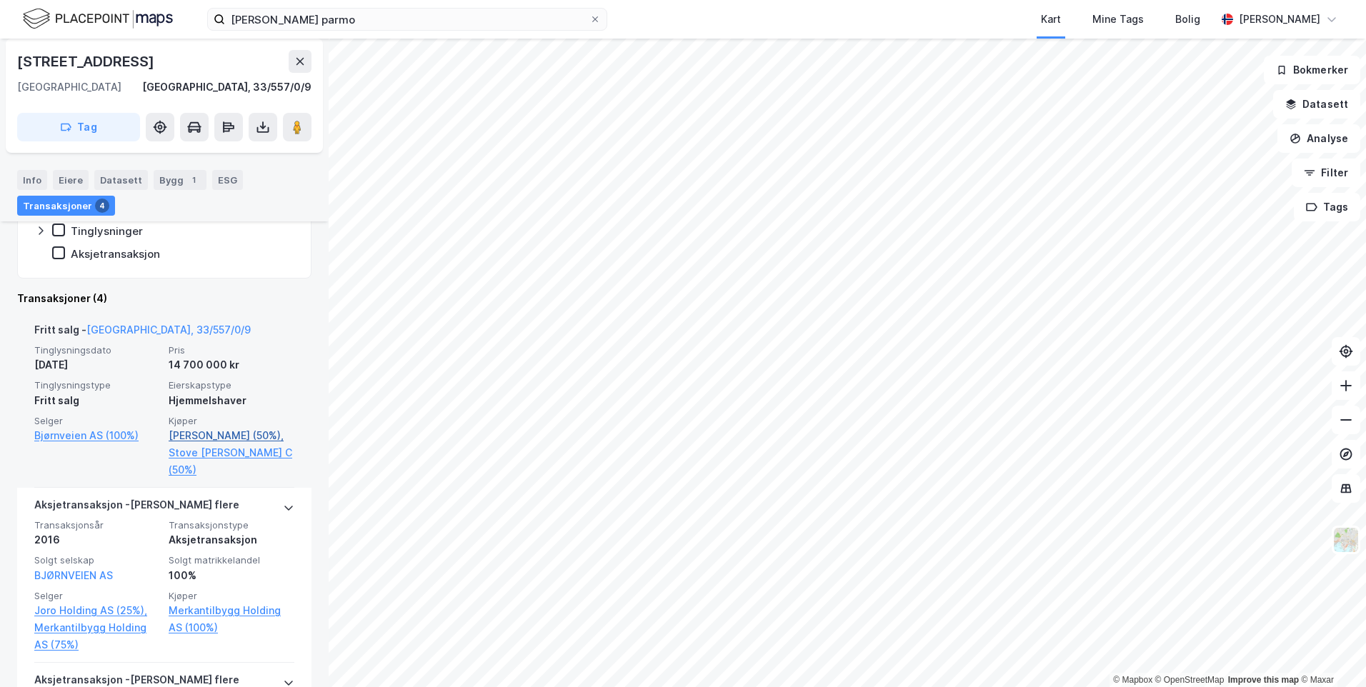
click at [183, 437] on link "Tobiassen Jesper (50%)," at bounding box center [232, 435] width 126 height 17
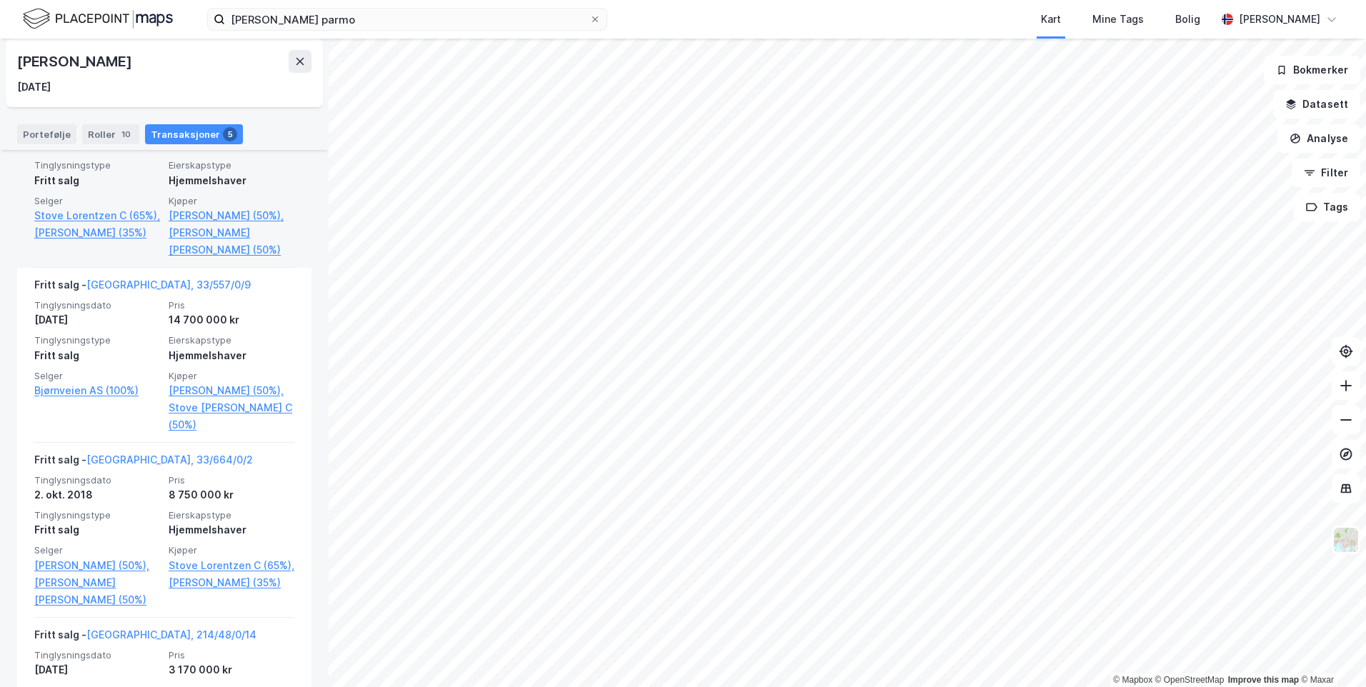
scroll to position [214, 0]
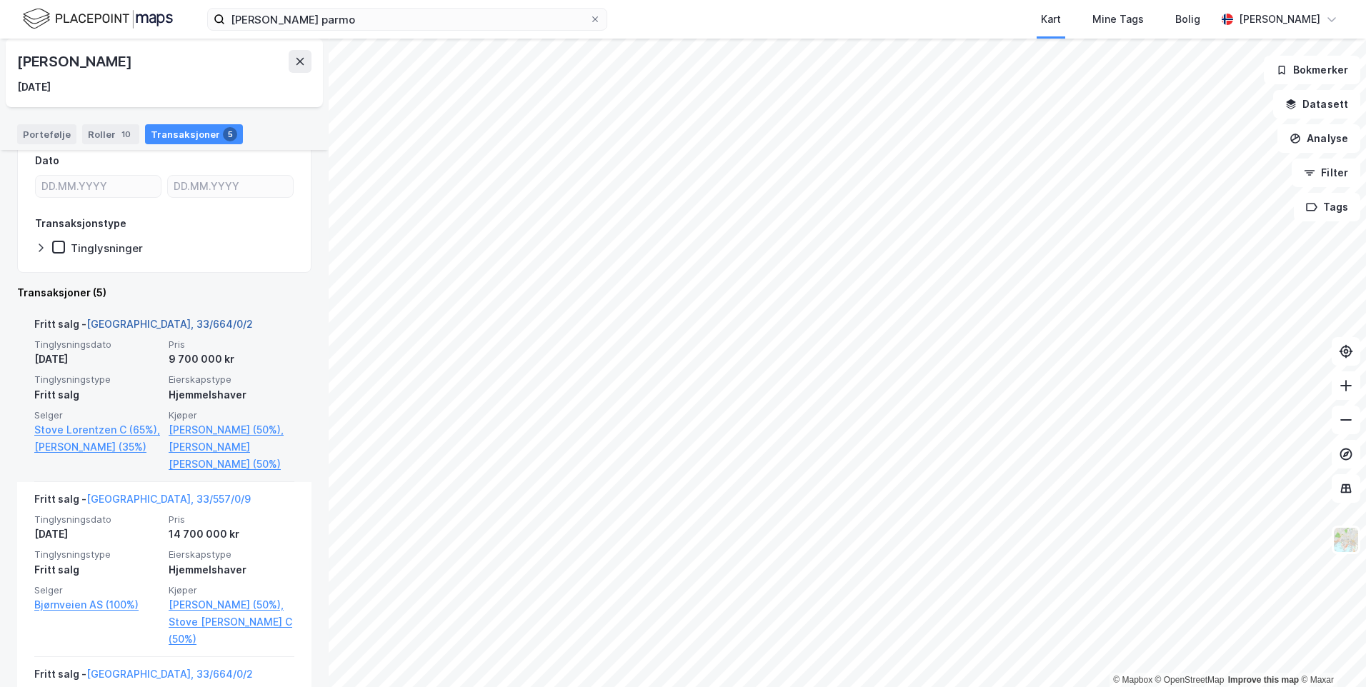
click at [153, 319] on link "Oslo, 33/664/0/2" at bounding box center [169, 324] width 166 height 12
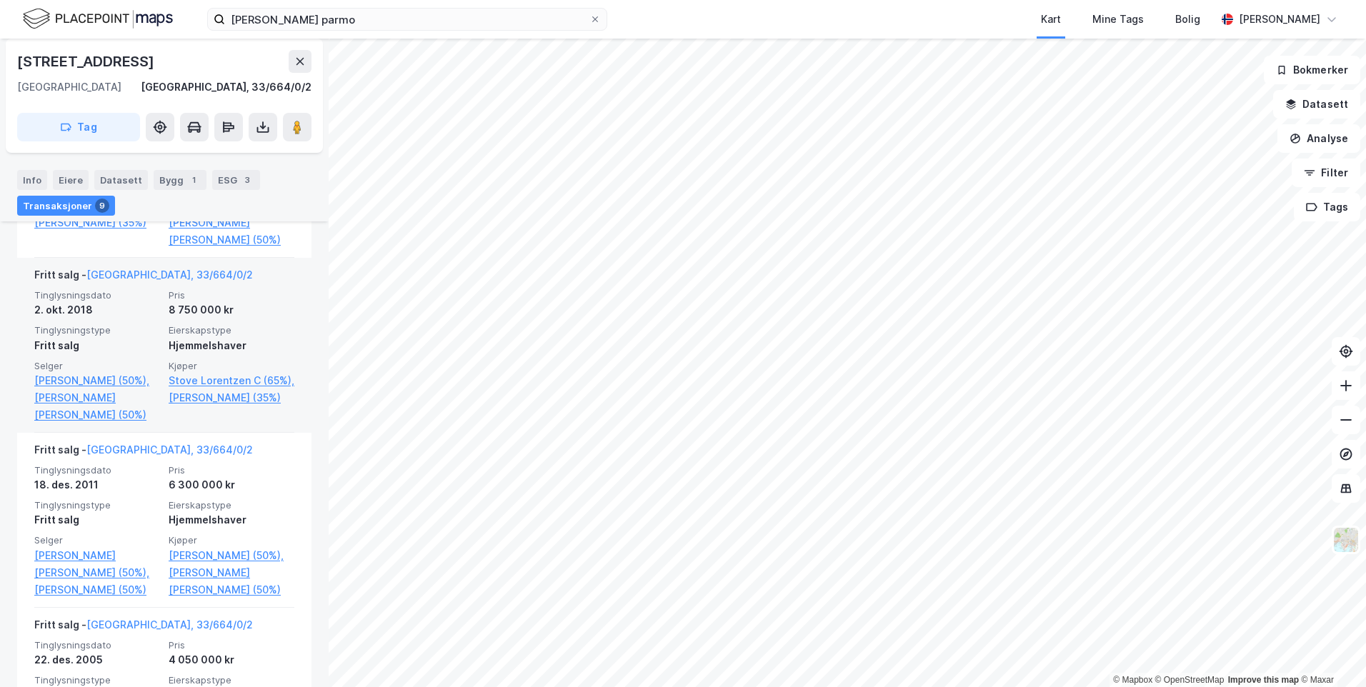
scroll to position [874, 0]
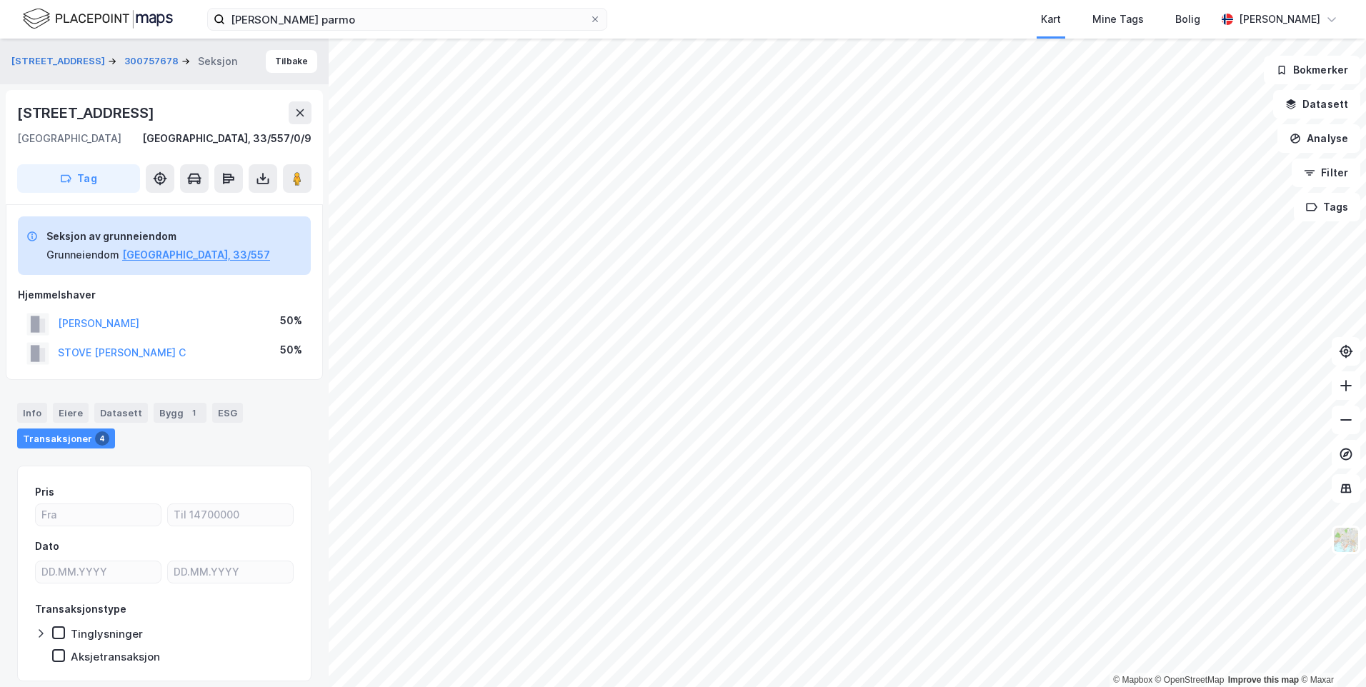
scroll to position [46, 0]
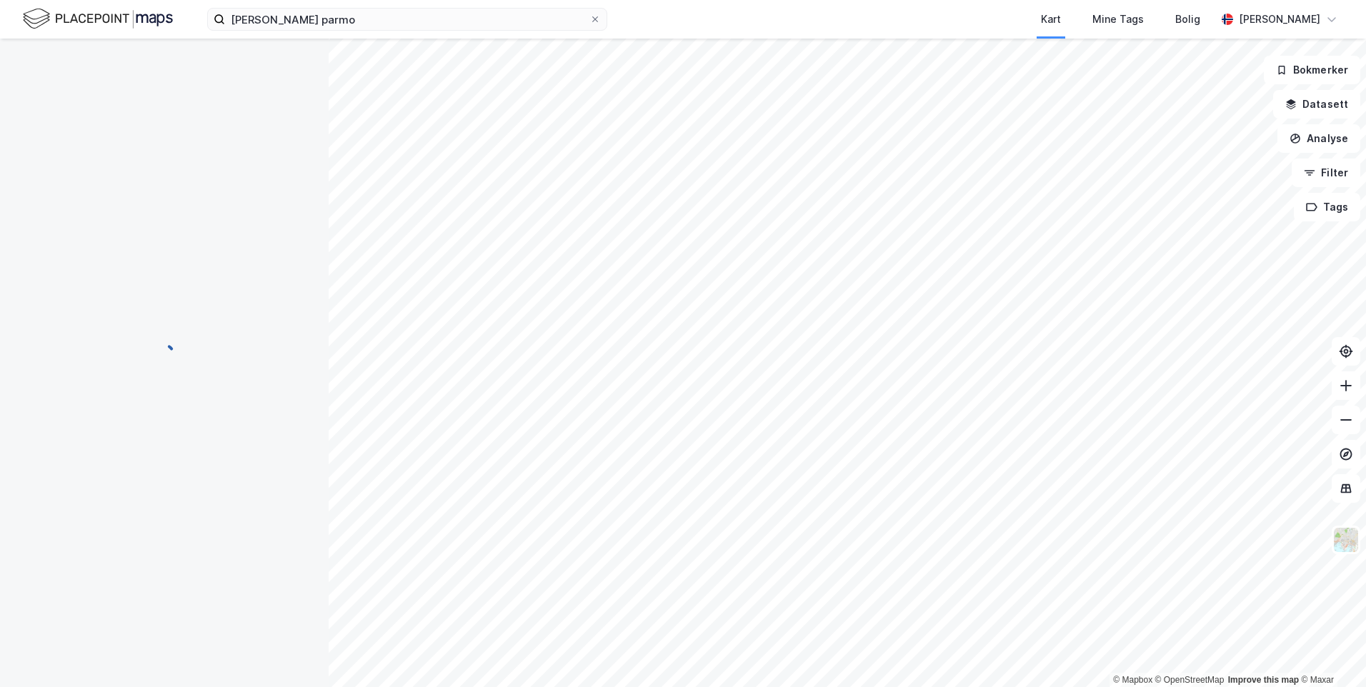
scroll to position [37, 0]
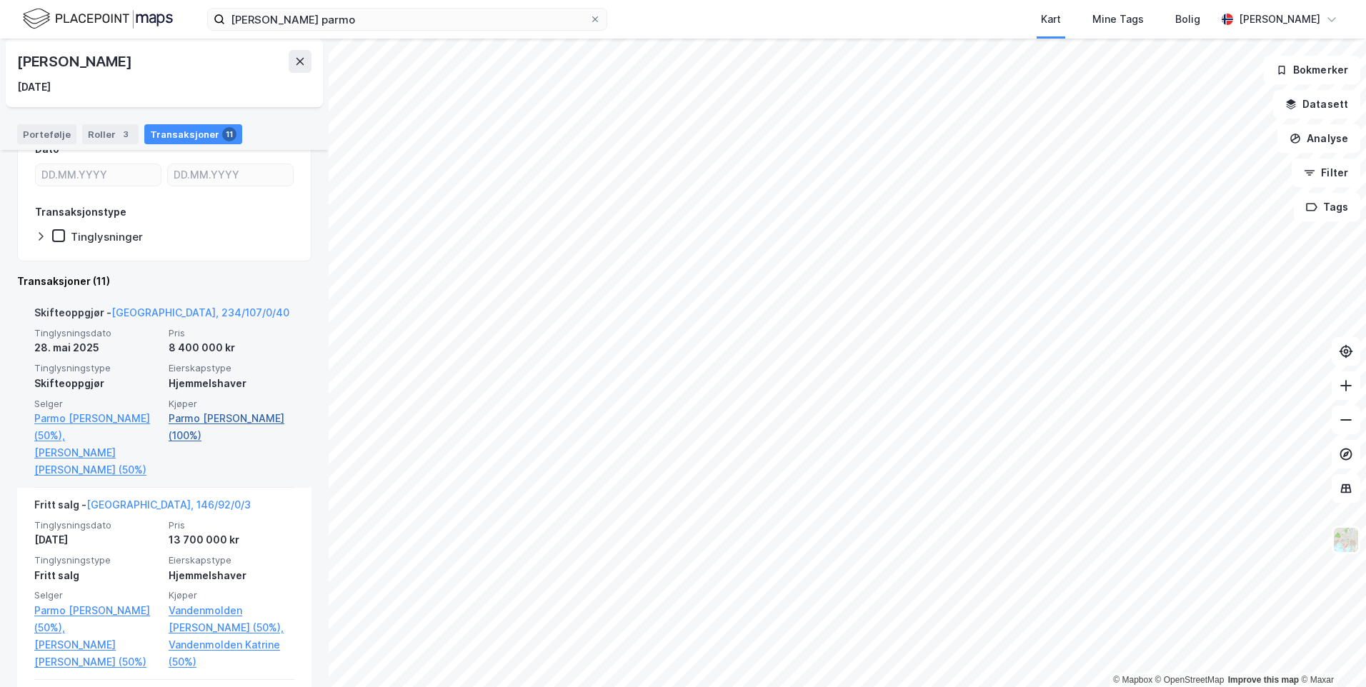
scroll to position [214, 0]
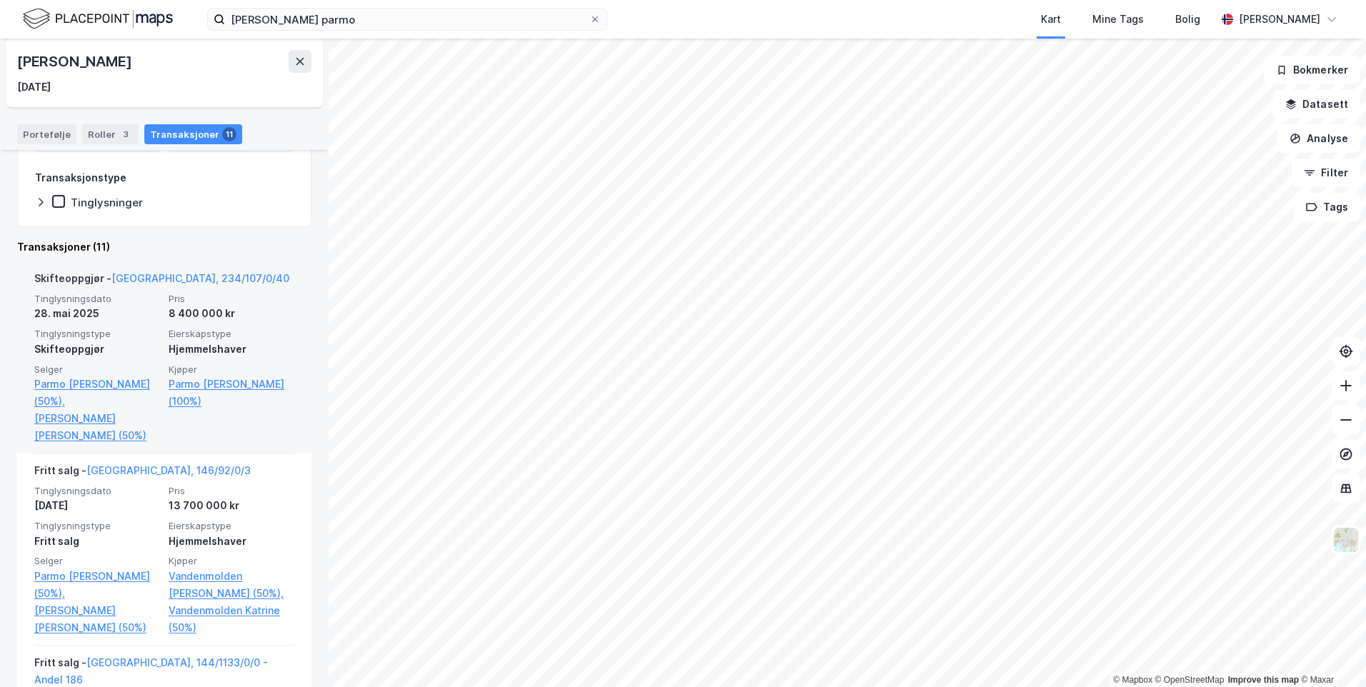
click at [89, 428] on div "Skifteoppgjør - Oslo, 234/107/0/40 Tinglysningsdato 28. mai 2025 Pris 8 400 000…" at bounding box center [164, 358] width 260 height 192
click at [89, 422] on link "Flo Stine Lindstad (50%)" at bounding box center [97, 427] width 126 height 34
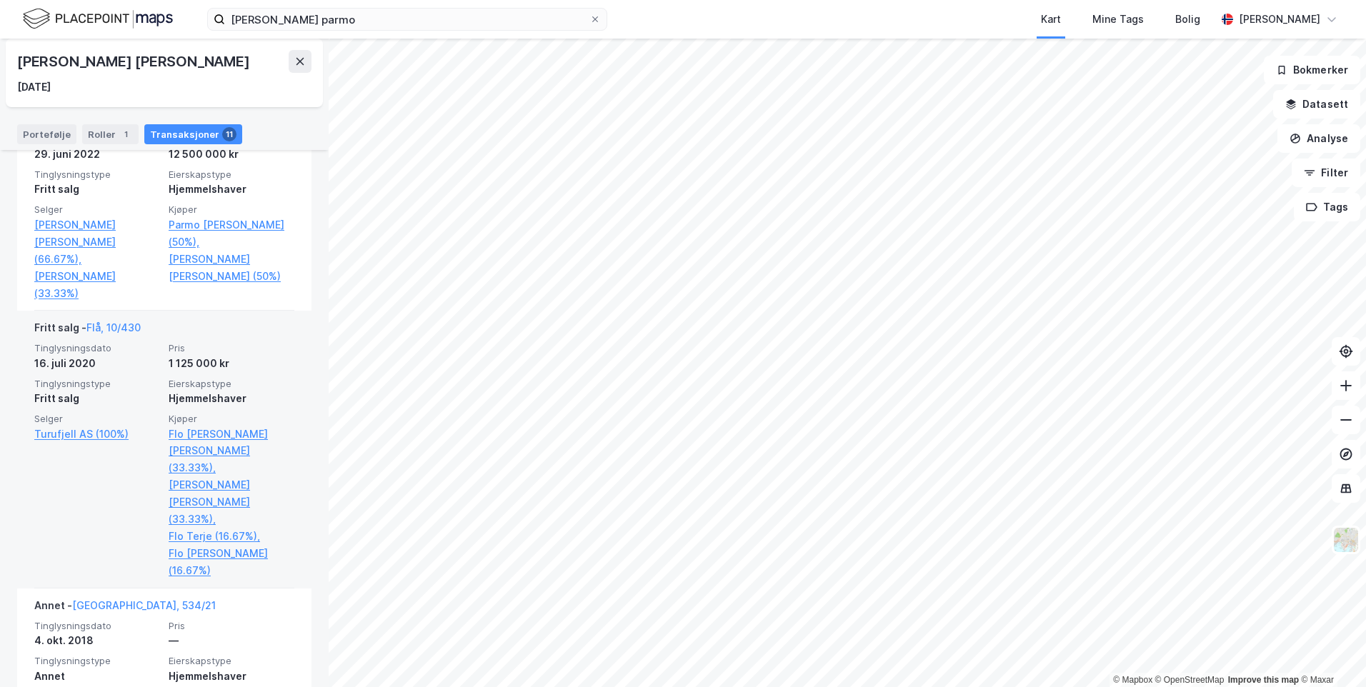
scroll to position [929, 0]
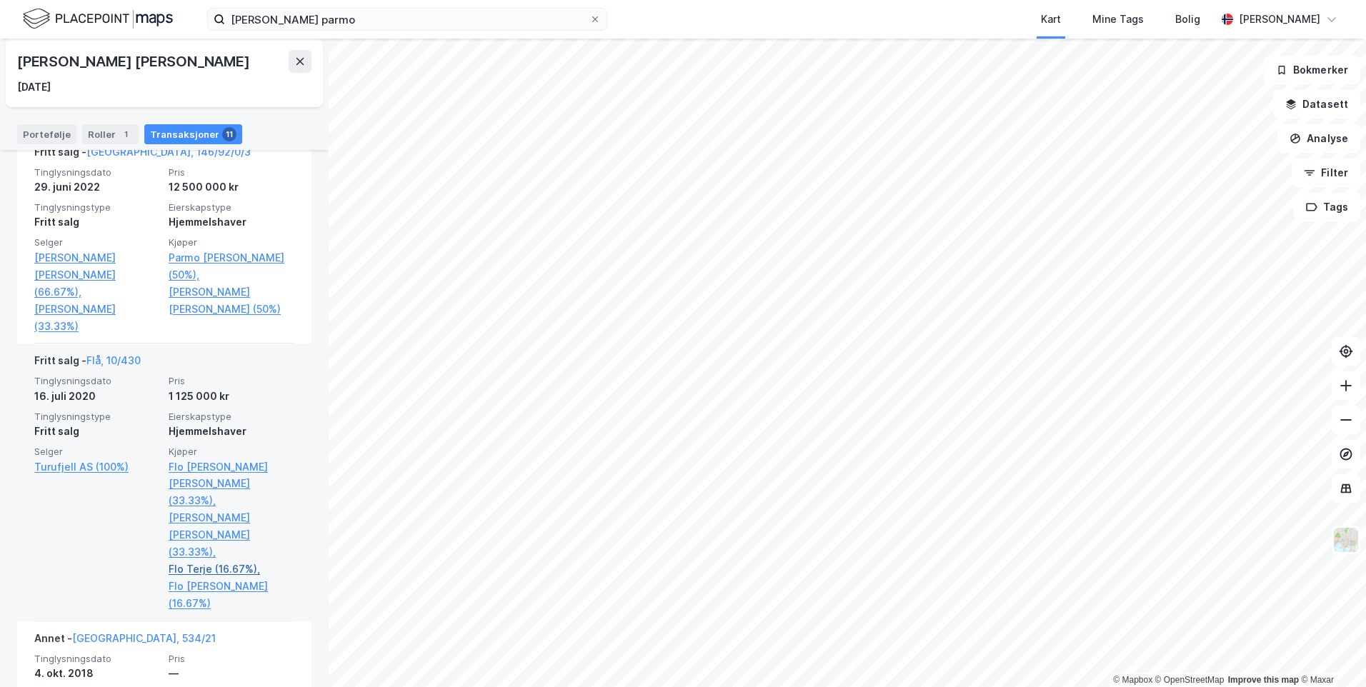
click at [238, 561] on link "Flo Terje (16.67%)," at bounding box center [232, 569] width 126 height 17
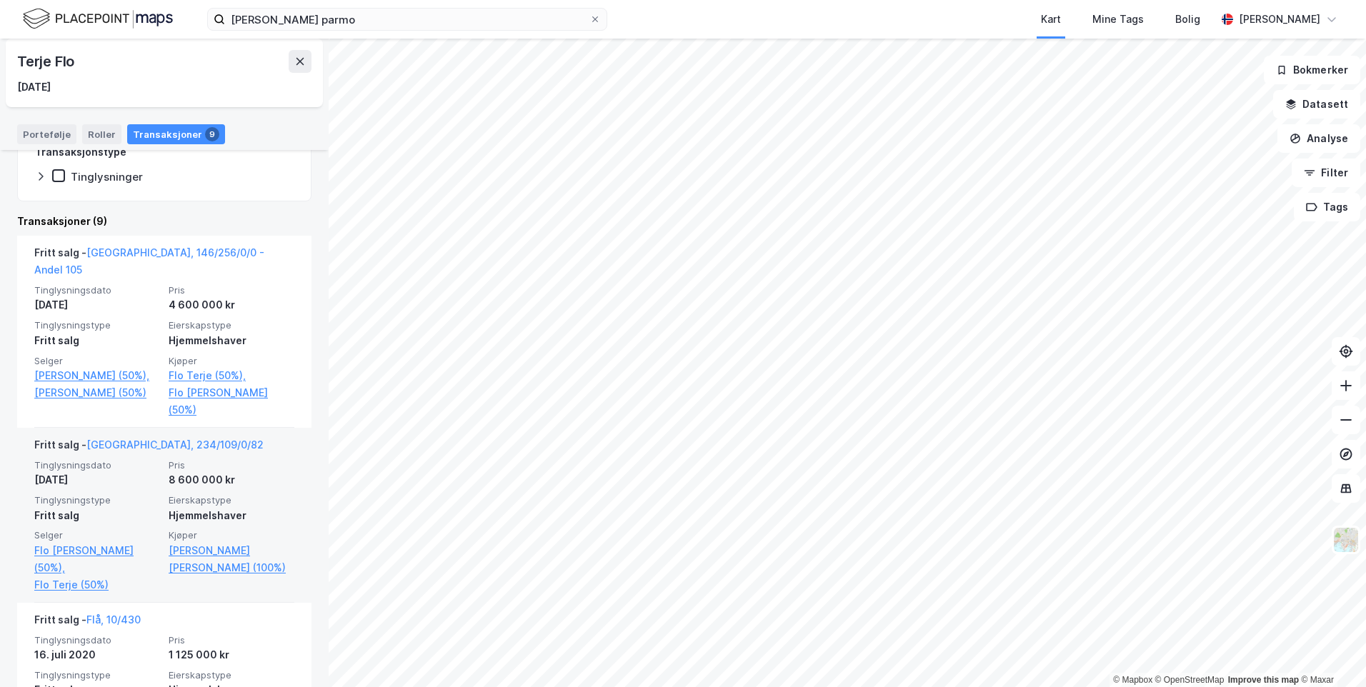
scroll to position [214, 0]
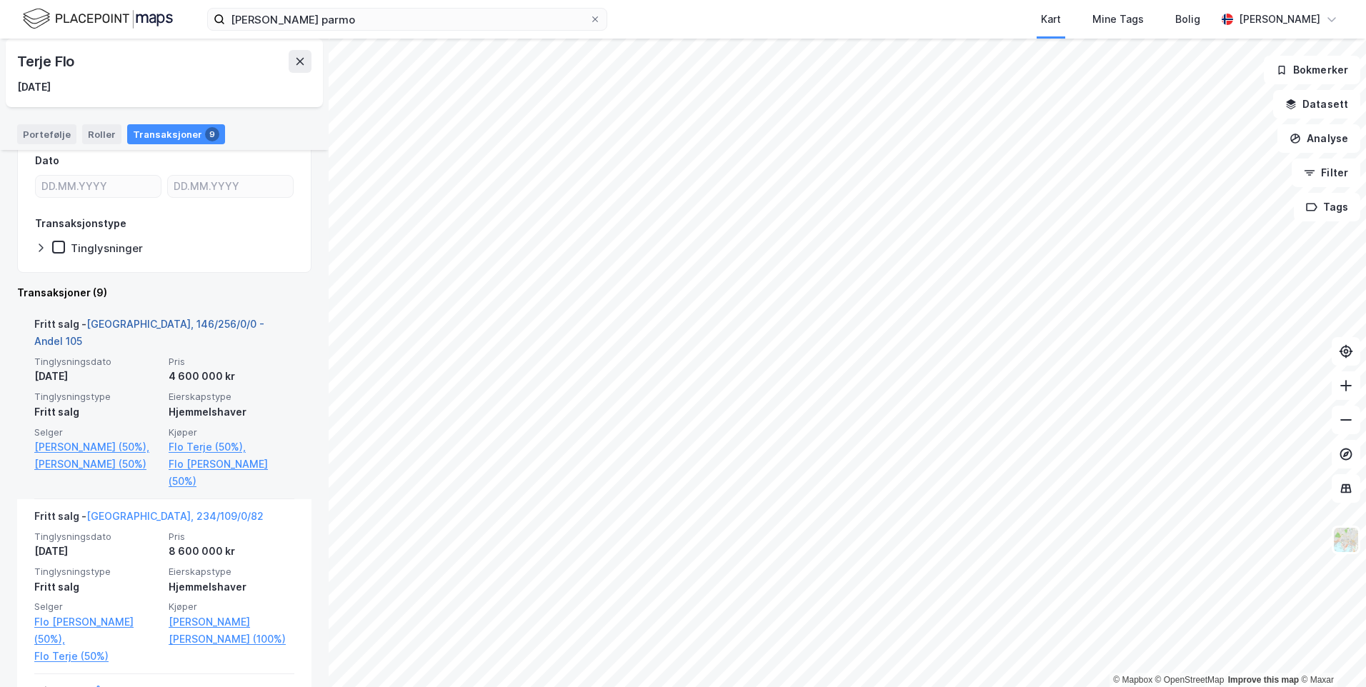
click at [168, 324] on link "Oslo, 146/256/0/0 - Andel 105" at bounding box center [149, 332] width 230 height 29
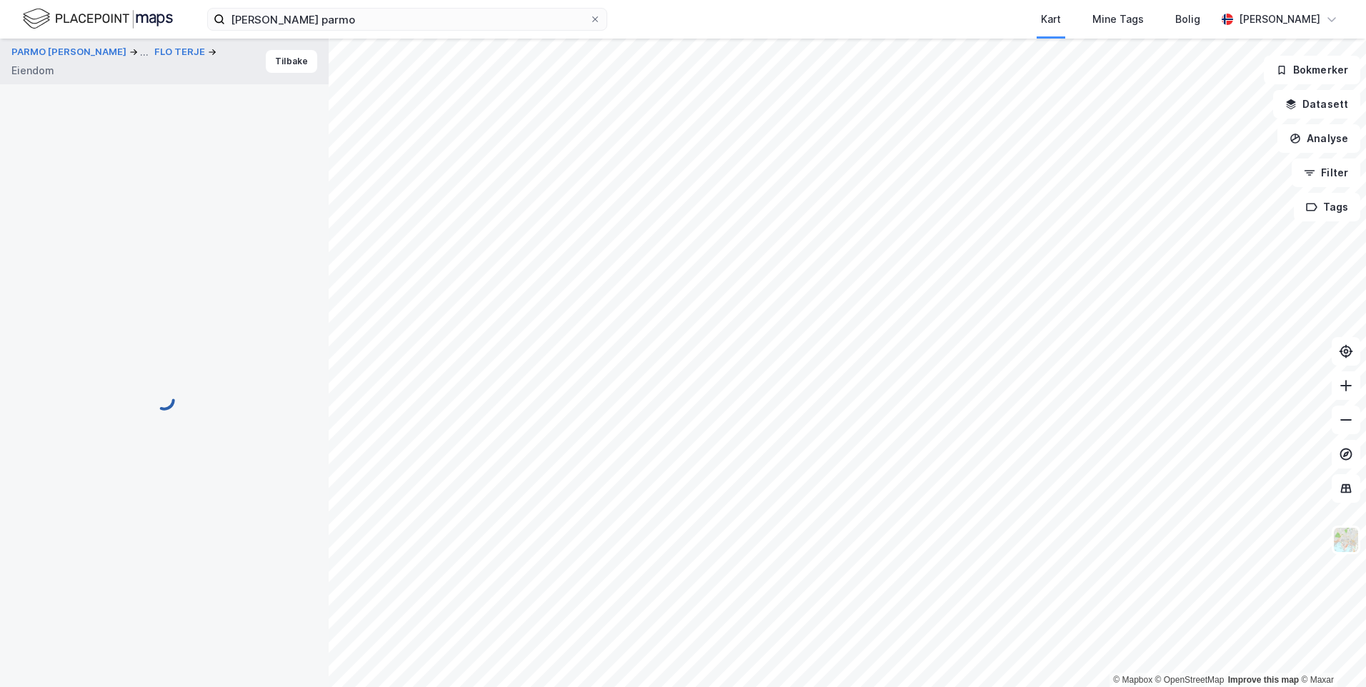
scroll to position [37, 0]
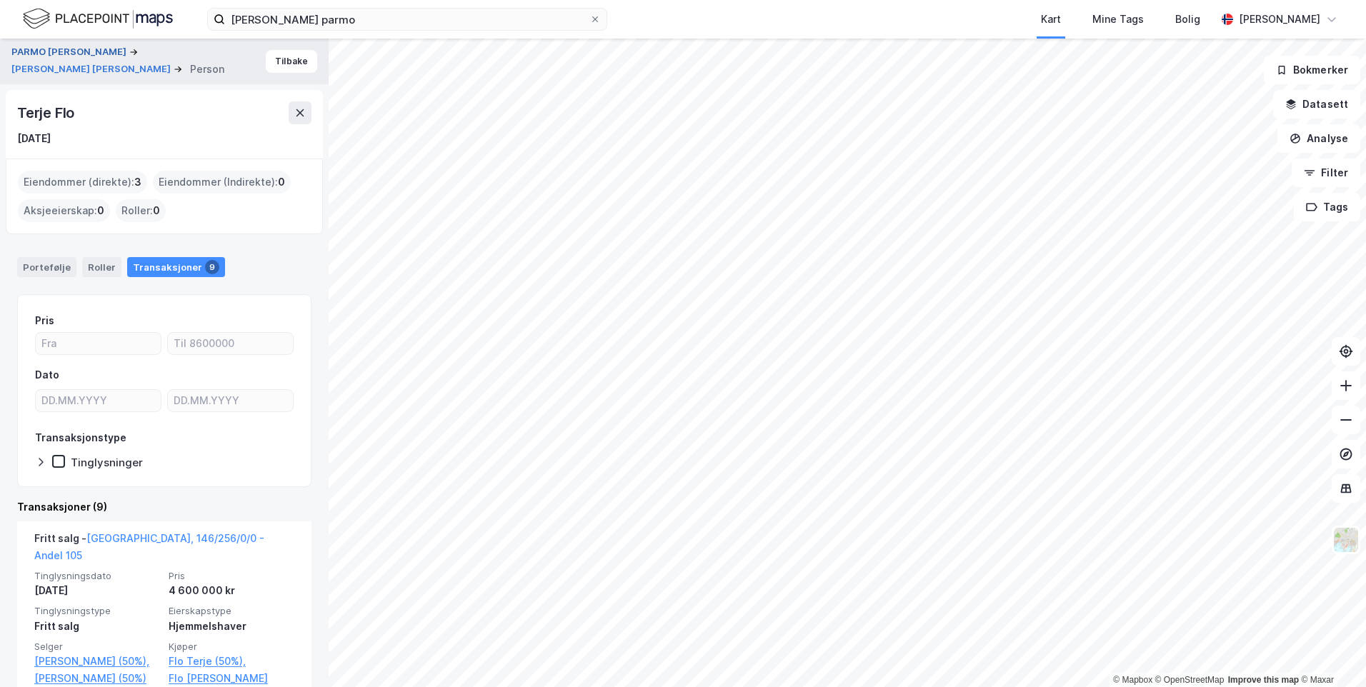
click at [86, 51] on button "PARMO CHRISTOPHER LUDT" at bounding box center [70, 52] width 118 height 14
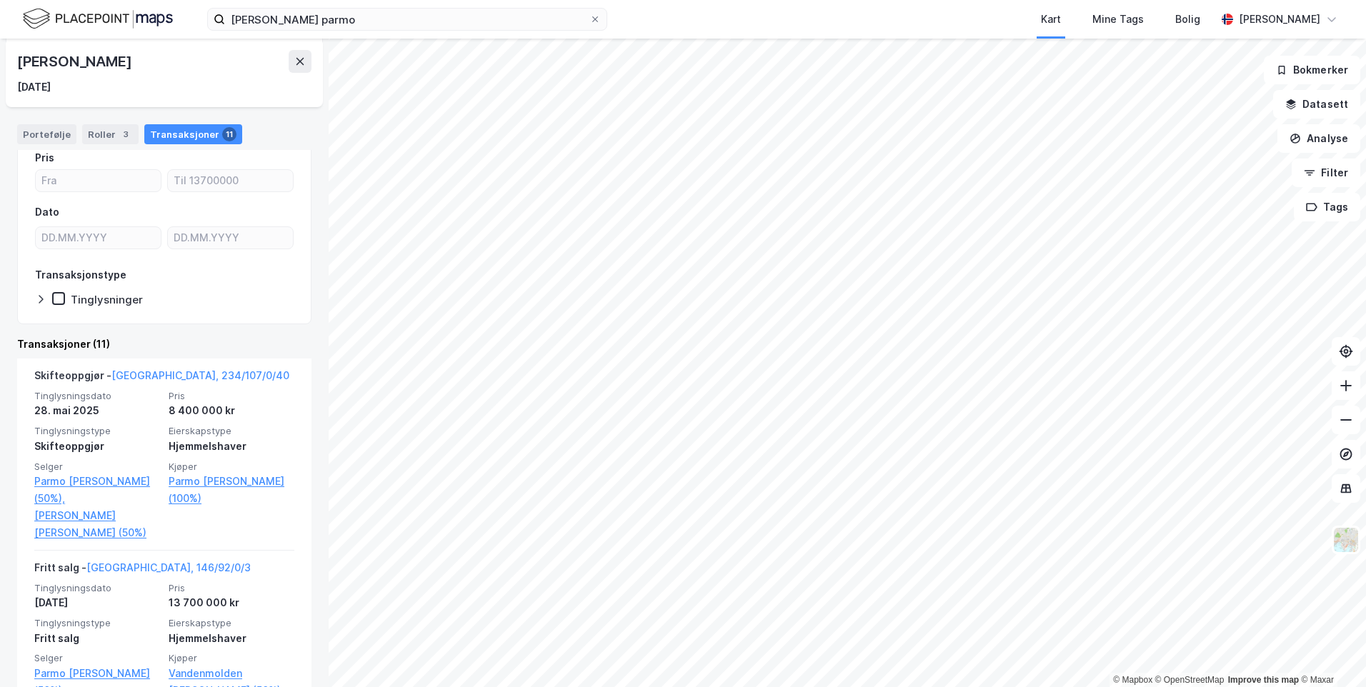
scroll to position [71, 0]
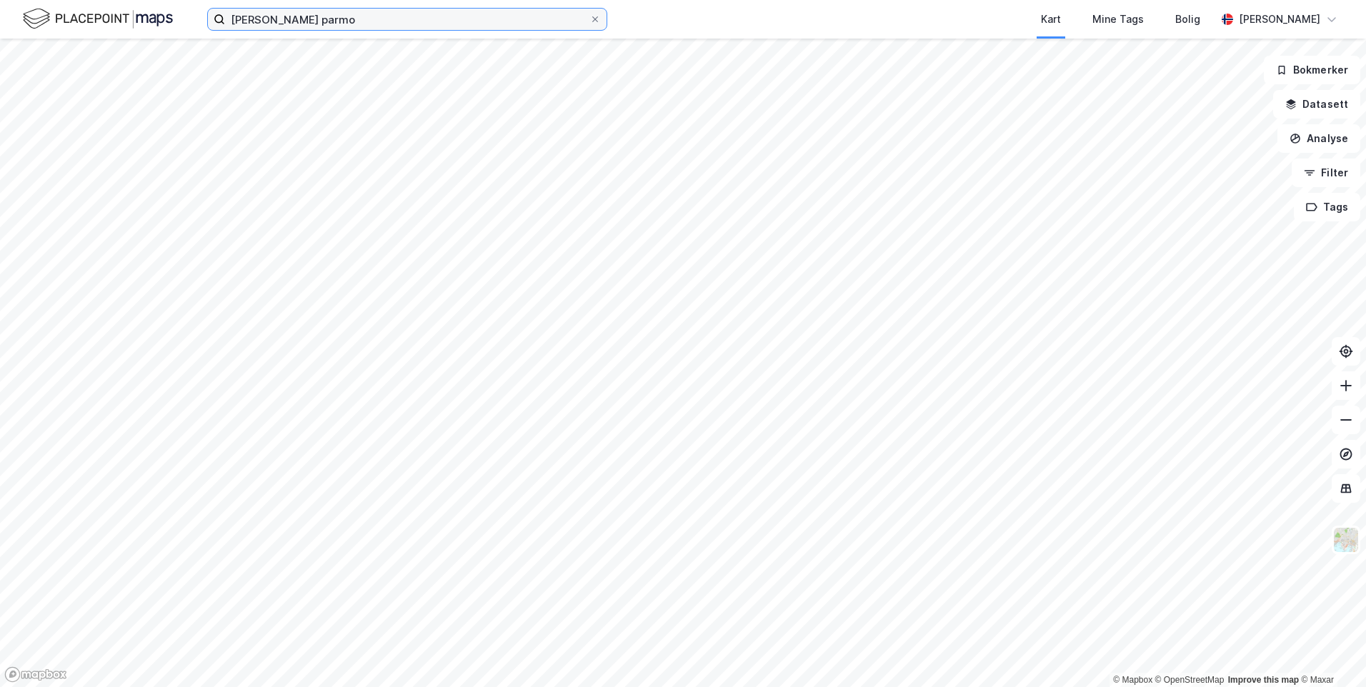
click at [298, 20] on input "ludt parmo" at bounding box center [407, 19] width 364 height 21
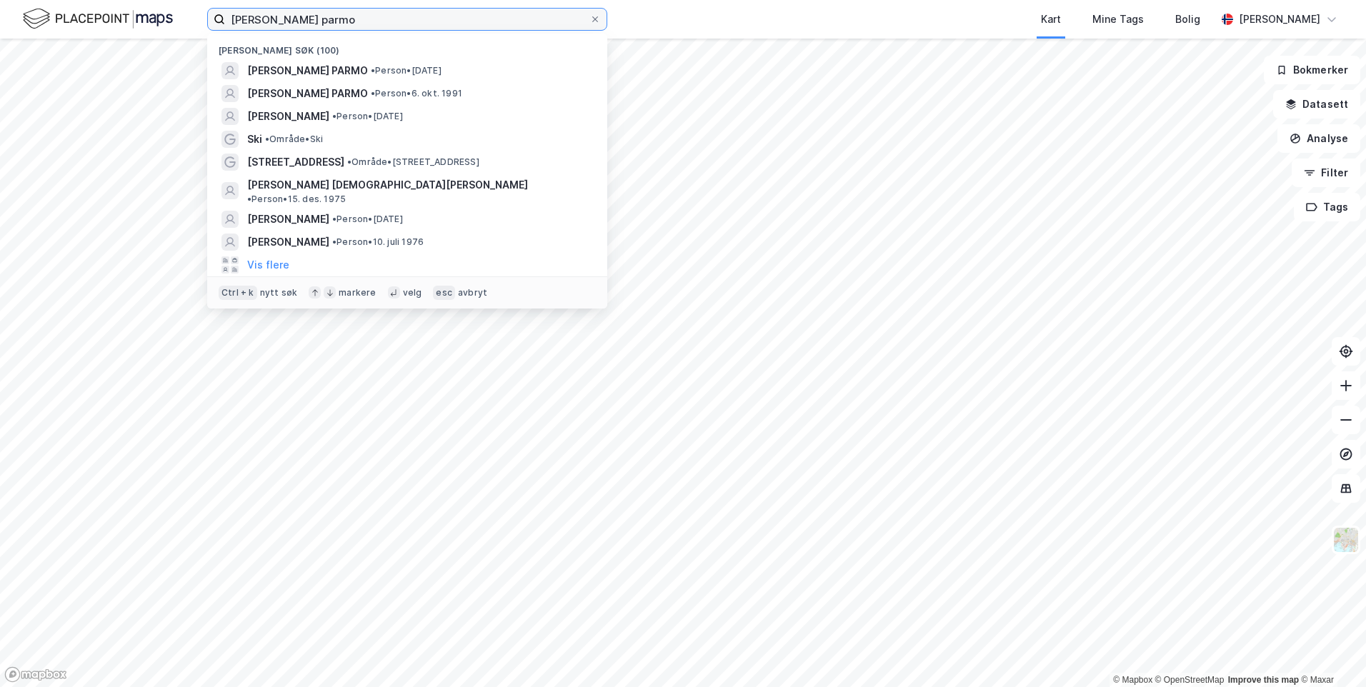
click at [274, 16] on input "ludt parmo" at bounding box center [407, 19] width 364 height 21
drag, startPoint x: 272, startPoint y: 19, endPoint x: 263, endPoint y: 25, distance: 10.7
click at [267, 23] on input "ludt parmo" at bounding box center [407, 19] width 364 height 21
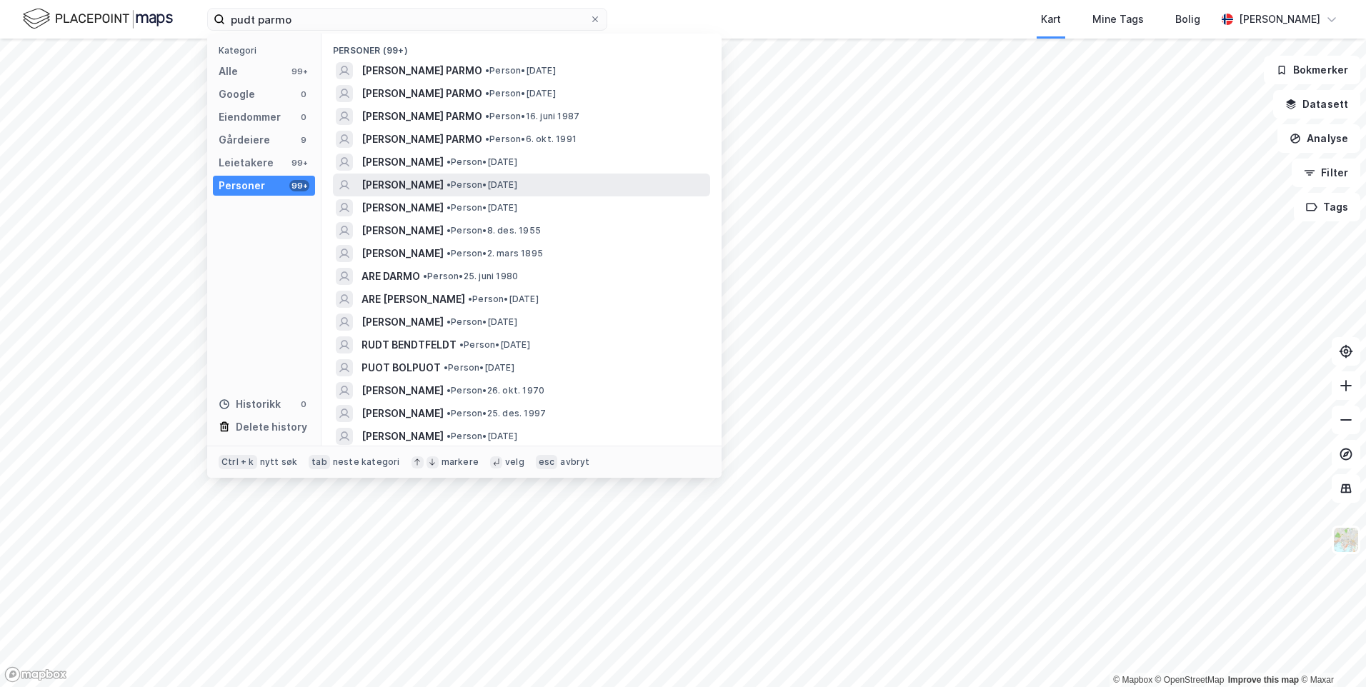
click at [609, 181] on div "LARS PARMO • Person • 30. aug. 1962" at bounding box center [535, 185] width 346 height 17
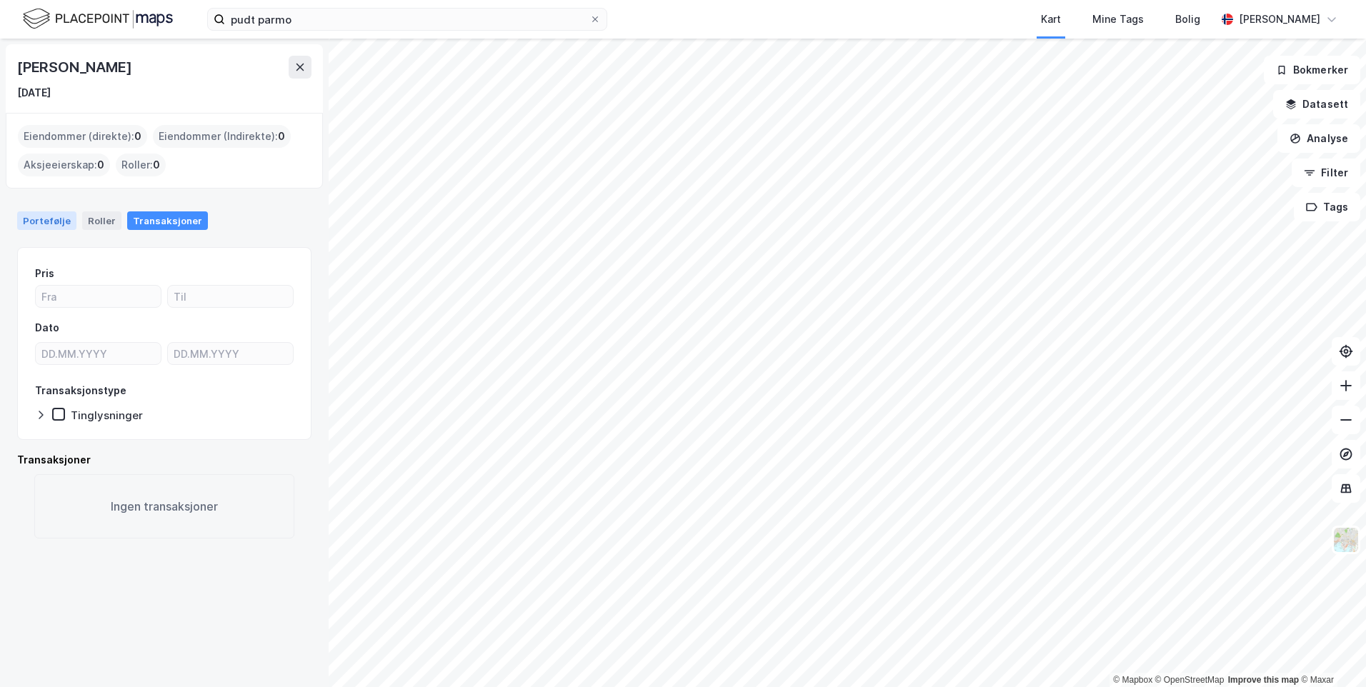
click at [60, 212] on div "Portefølje" at bounding box center [46, 221] width 59 height 19
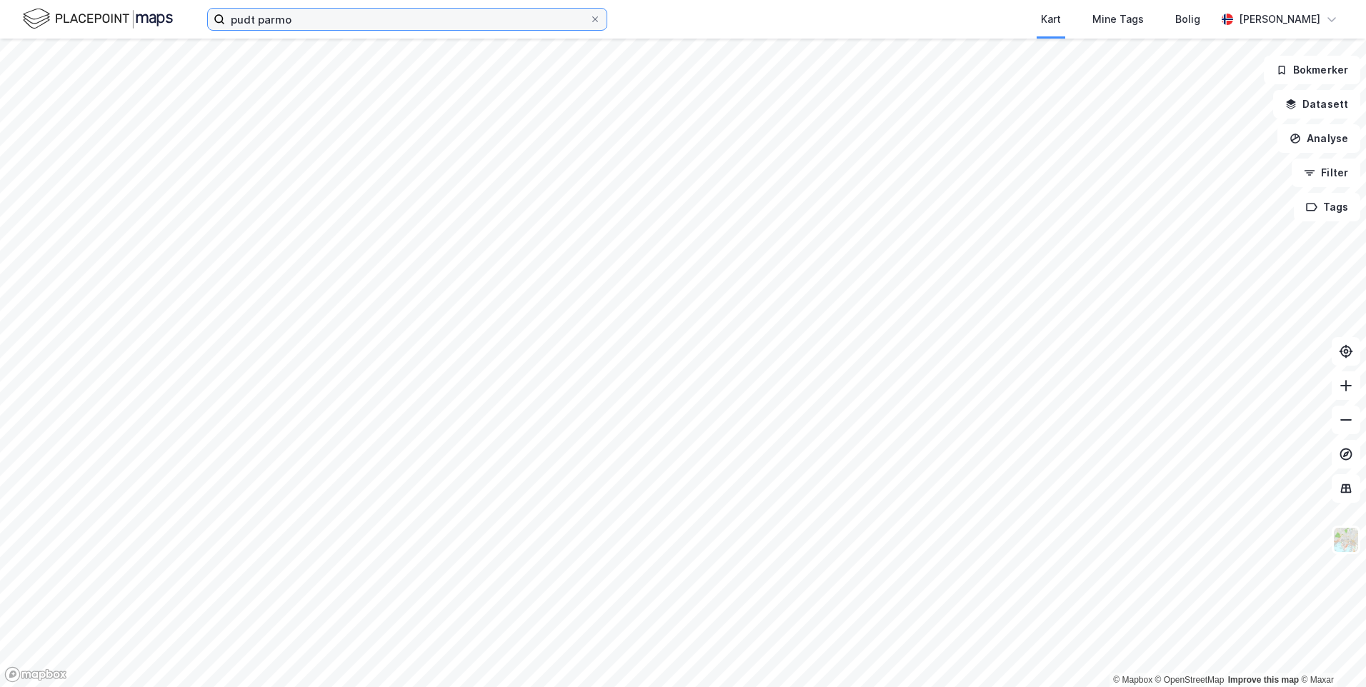
click at [312, 14] on input "pudt parmo" at bounding box center [407, 19] width 364 height 21
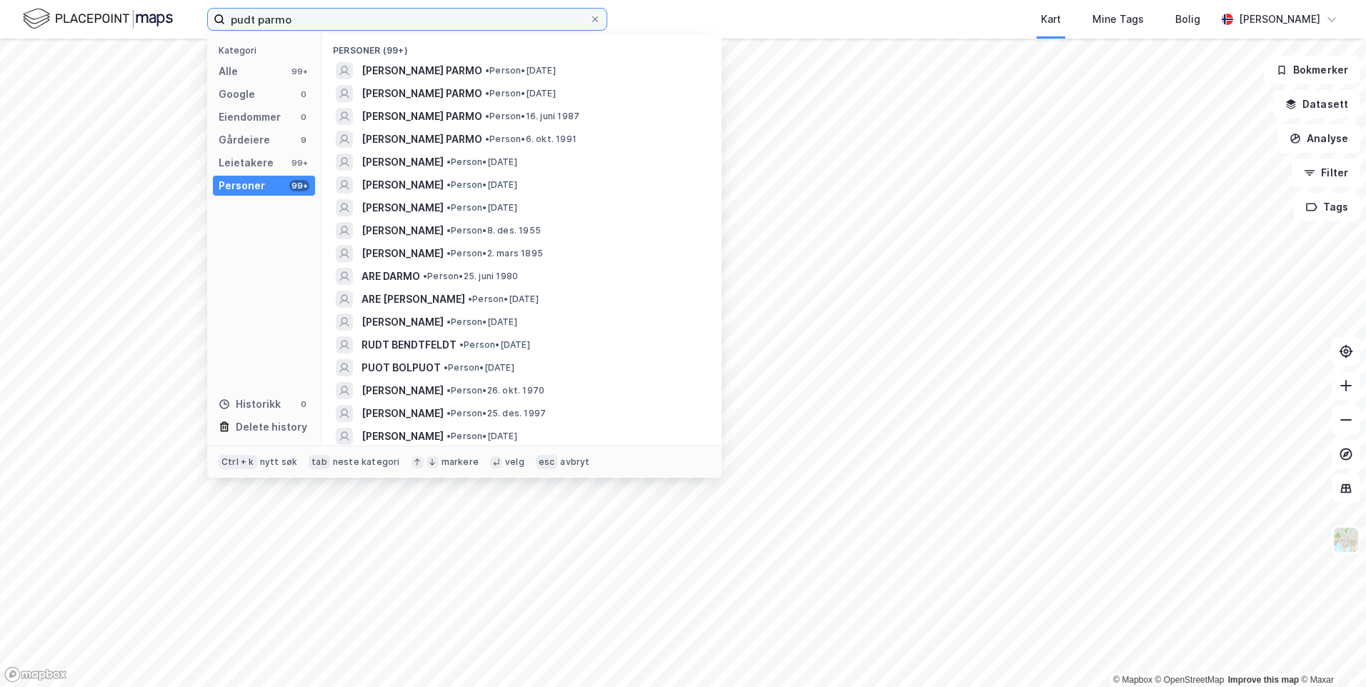
click at [312, 14] on input "pudt parmo" at bounding box center [407, 19] width 364 height 21
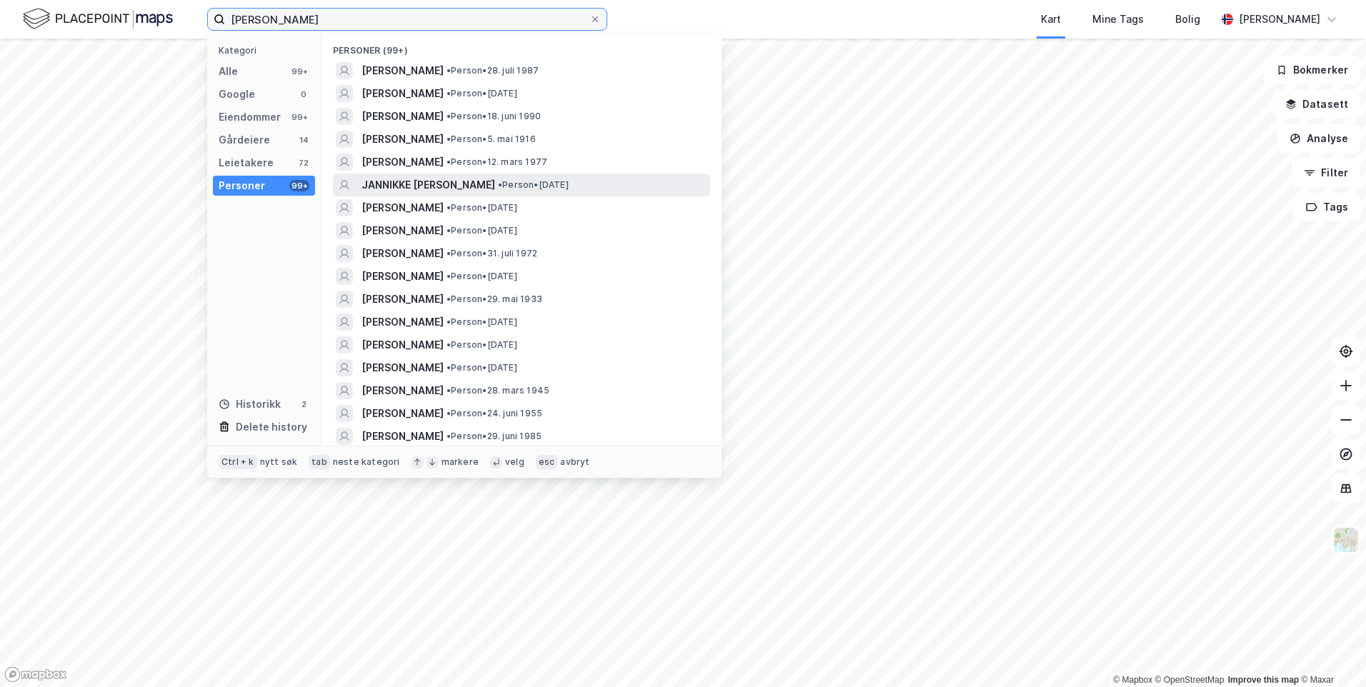
type input "ludt"
click at [585, 183] on div "JANNIKKE LUDT • Person • 29. apr. 1958" at bounding box center [535, 185] width 346 height 17
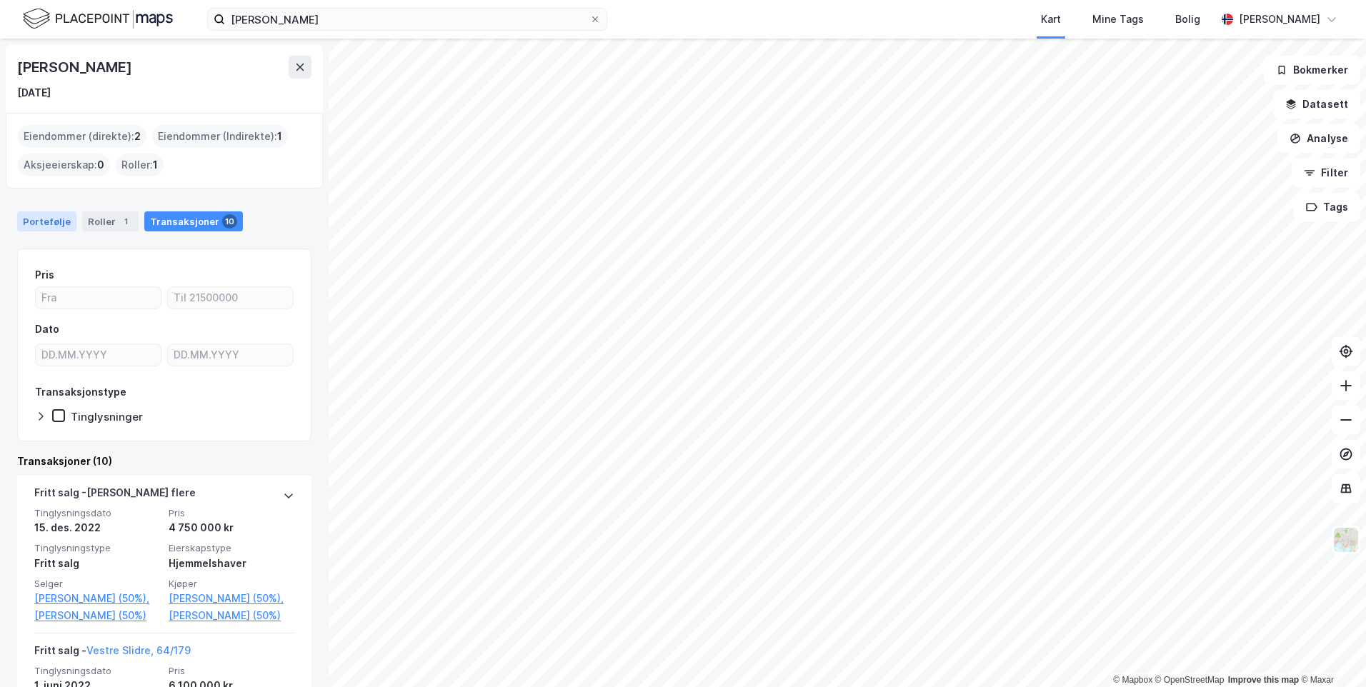
click at [46, 222] on div "Portefølje" at bounding box center [46, 222] width 59 height 20
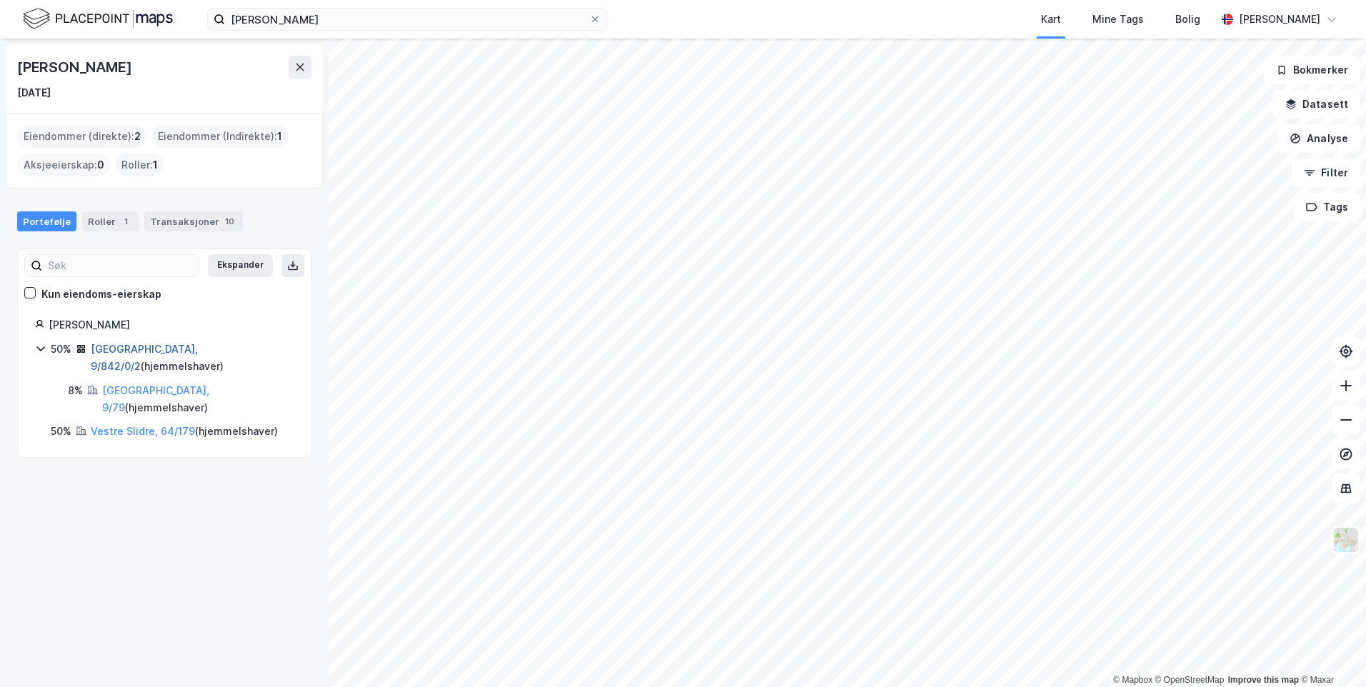
click at [101, 347] on link "Bærum, 9/842/0/2" at bounding box center [144, 357] width 107 height 29
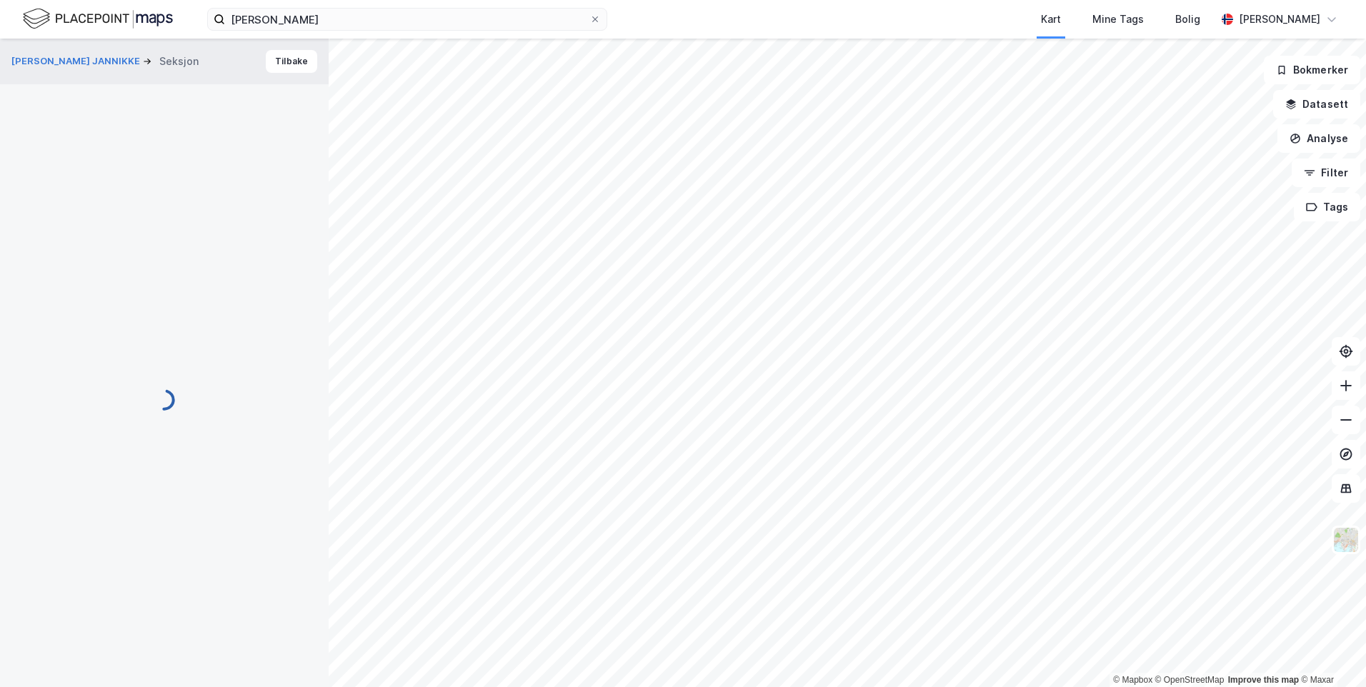
scroll to position [37, 0]
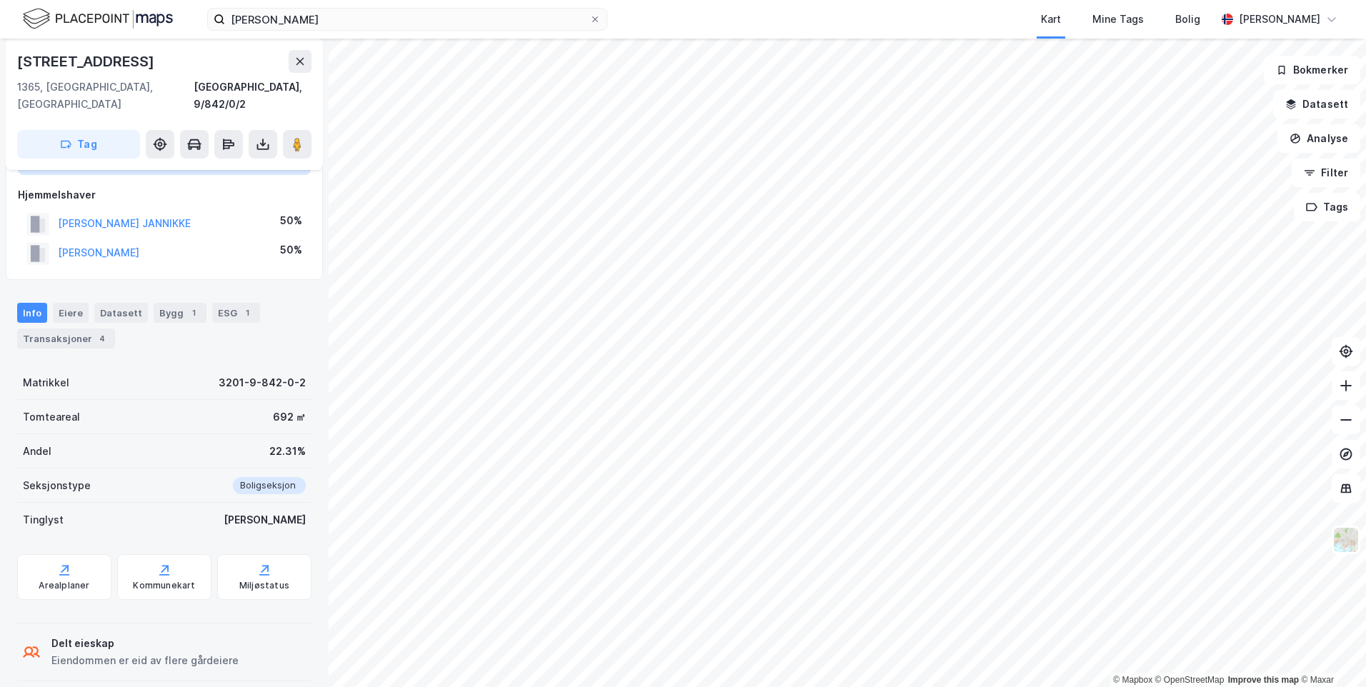
click at [39, 329] on div "Transaksjoner 4" at bounding box center [66, 339] width 98 height 20
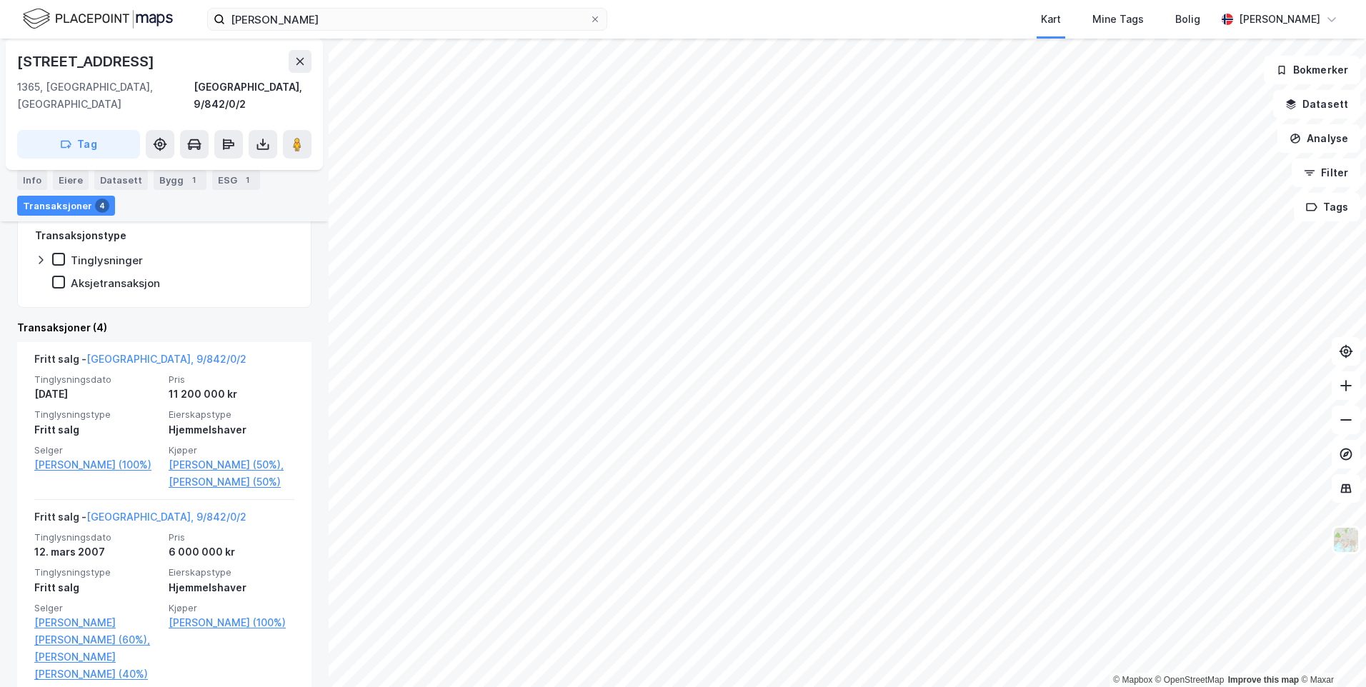
scroll to position [403, 0]
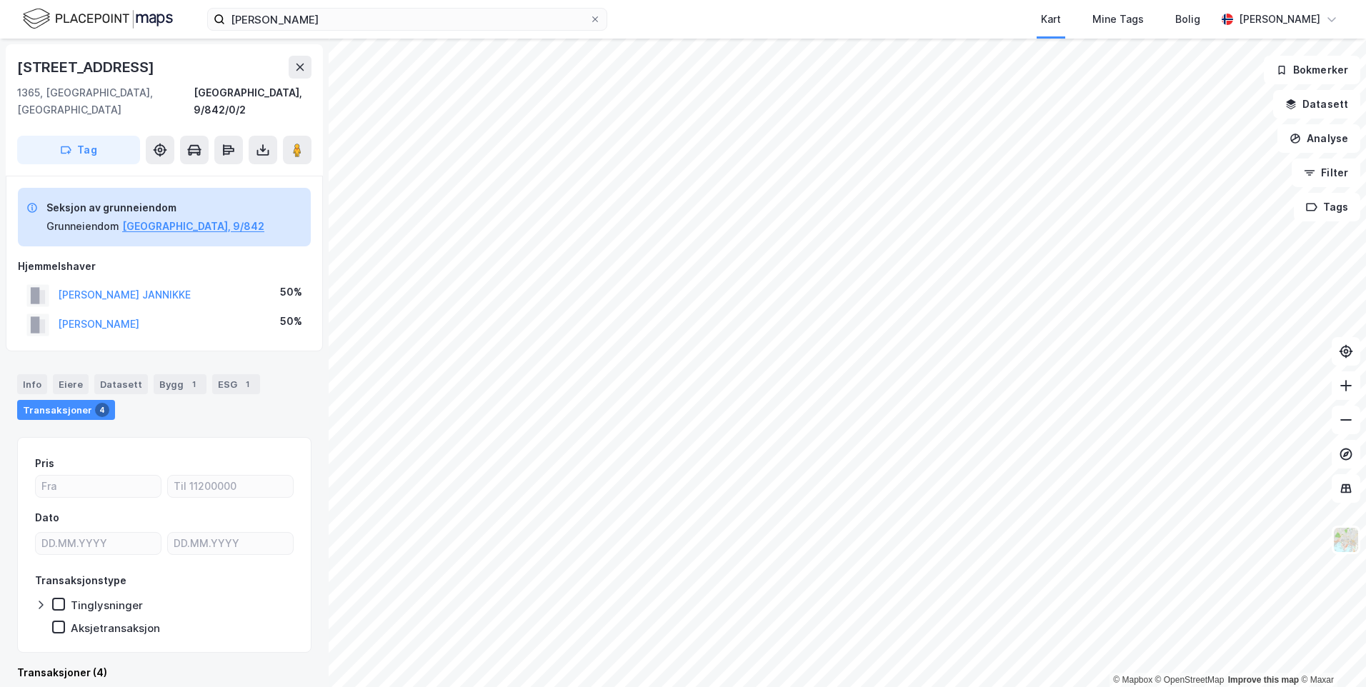
click at [257, 415] on div "© Mapbox © OpenStreetMap Improve this map © Maxar Sandviksveien 128 1365, Blomm…" at bounding box center [683, 363] width 1366 height 649
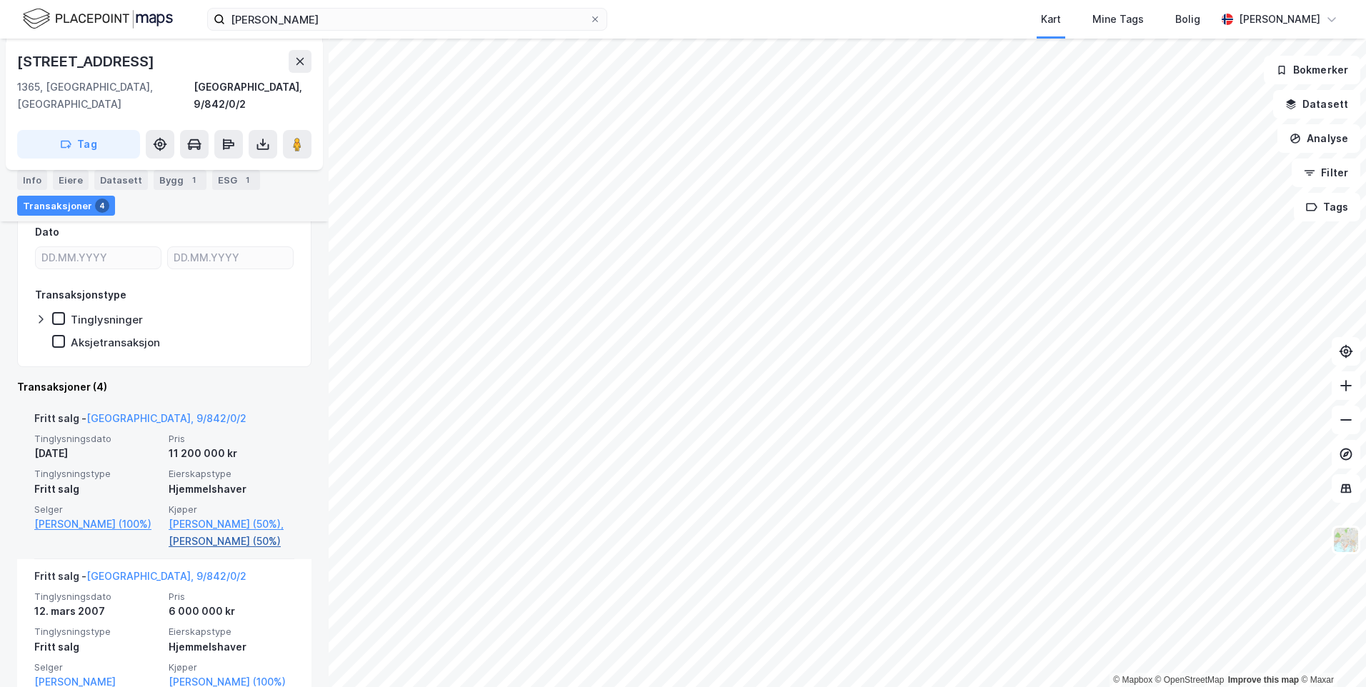
scroll to position [357, 0]
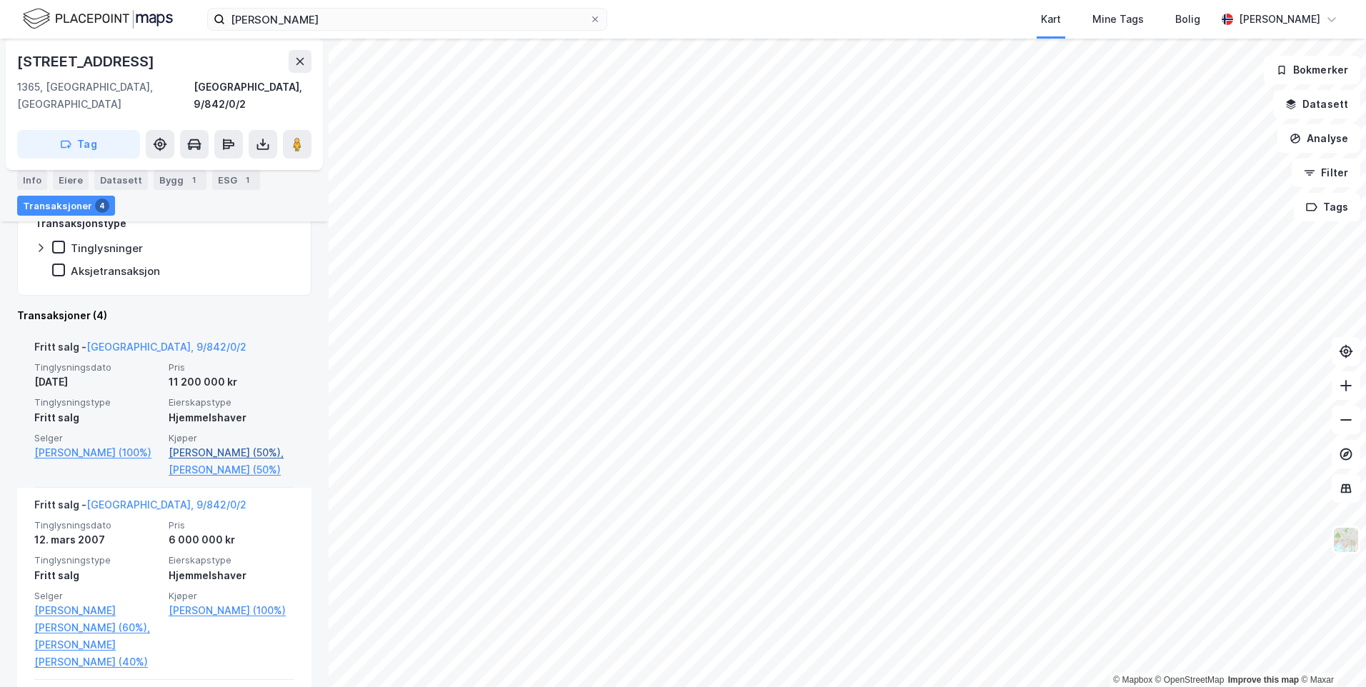
click at [223, 444] on link "Ludt Jannikke (50%)," at bounding box center [232, 452] width 126 height 17
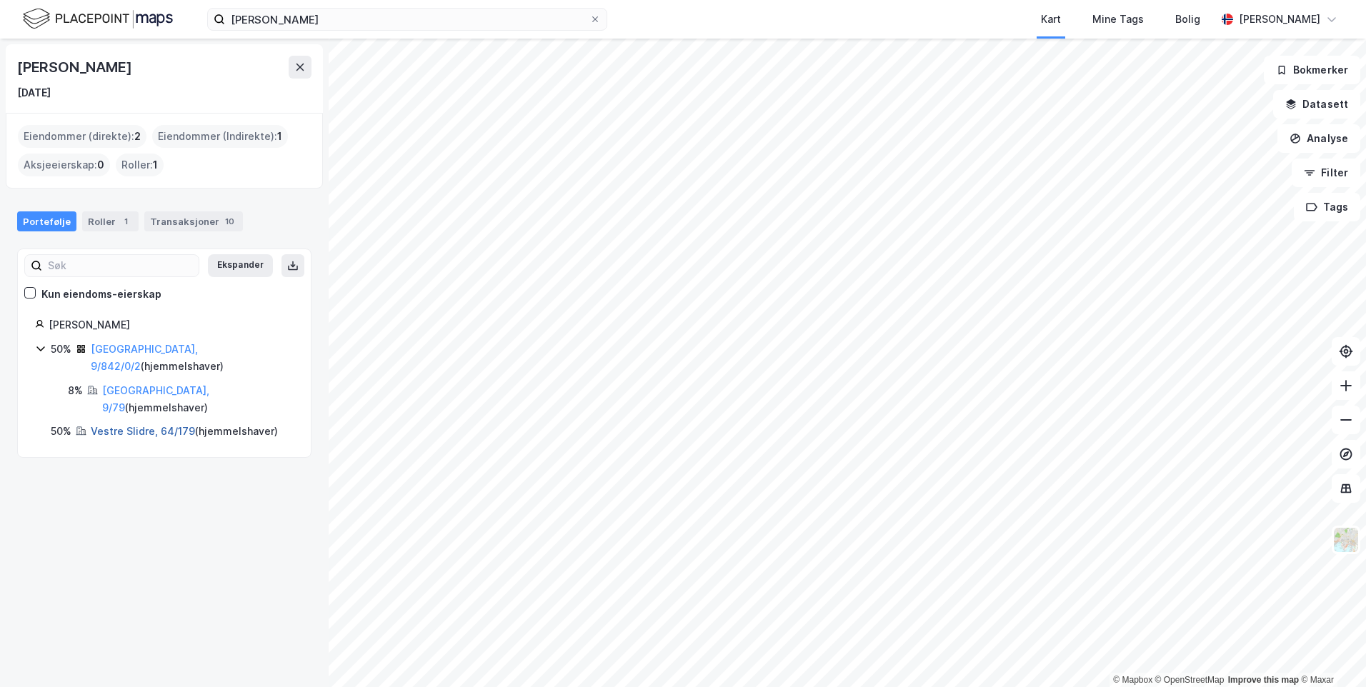
click at [121, 425] on link "Vestre Slidre, 64/179" at bounding box center [143, 431] width 104 height 12
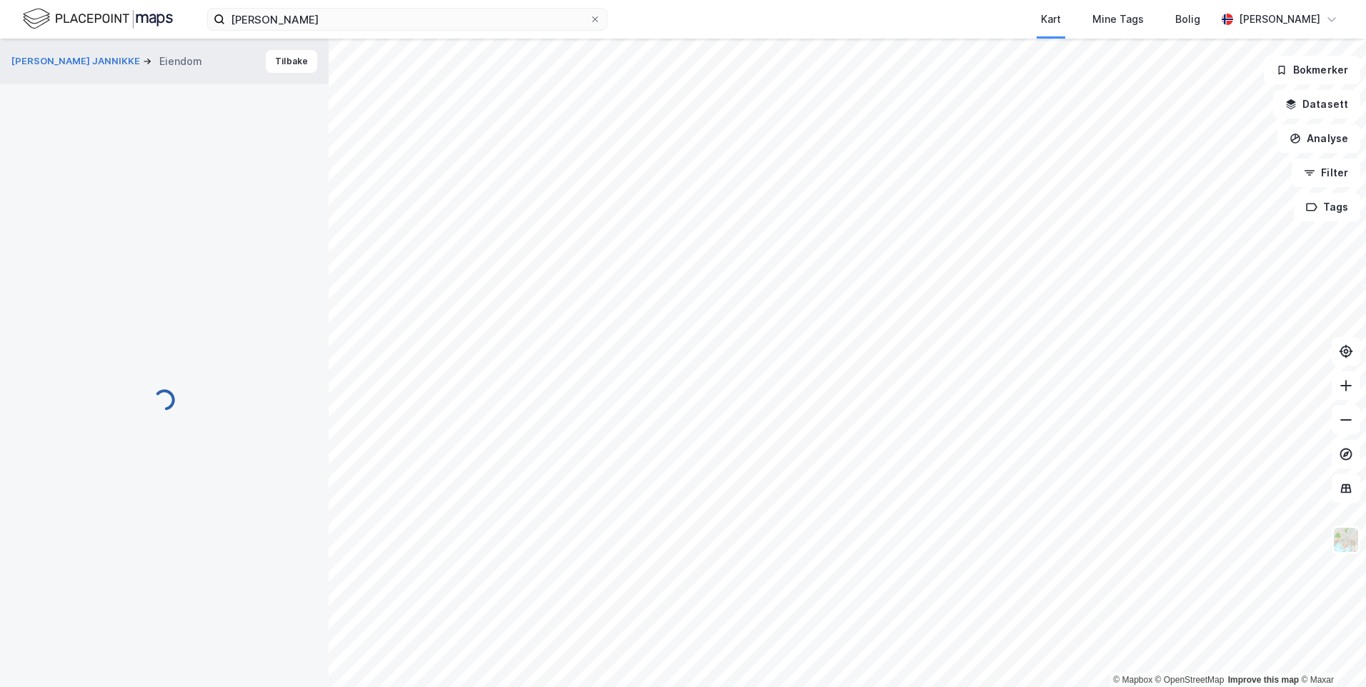
scroll to position [150, 0]
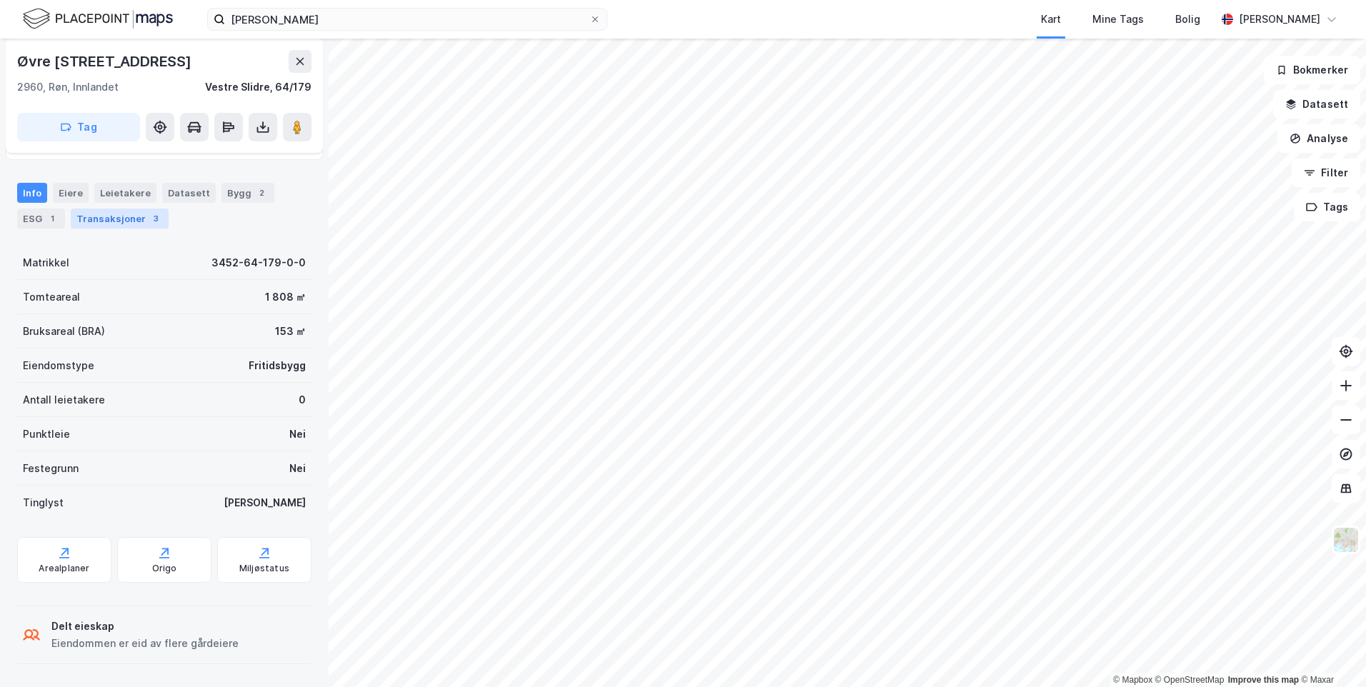
click at [119, 212] on div "Transaksjoner 3" at bounding box center [120, 219] width 98 height 20
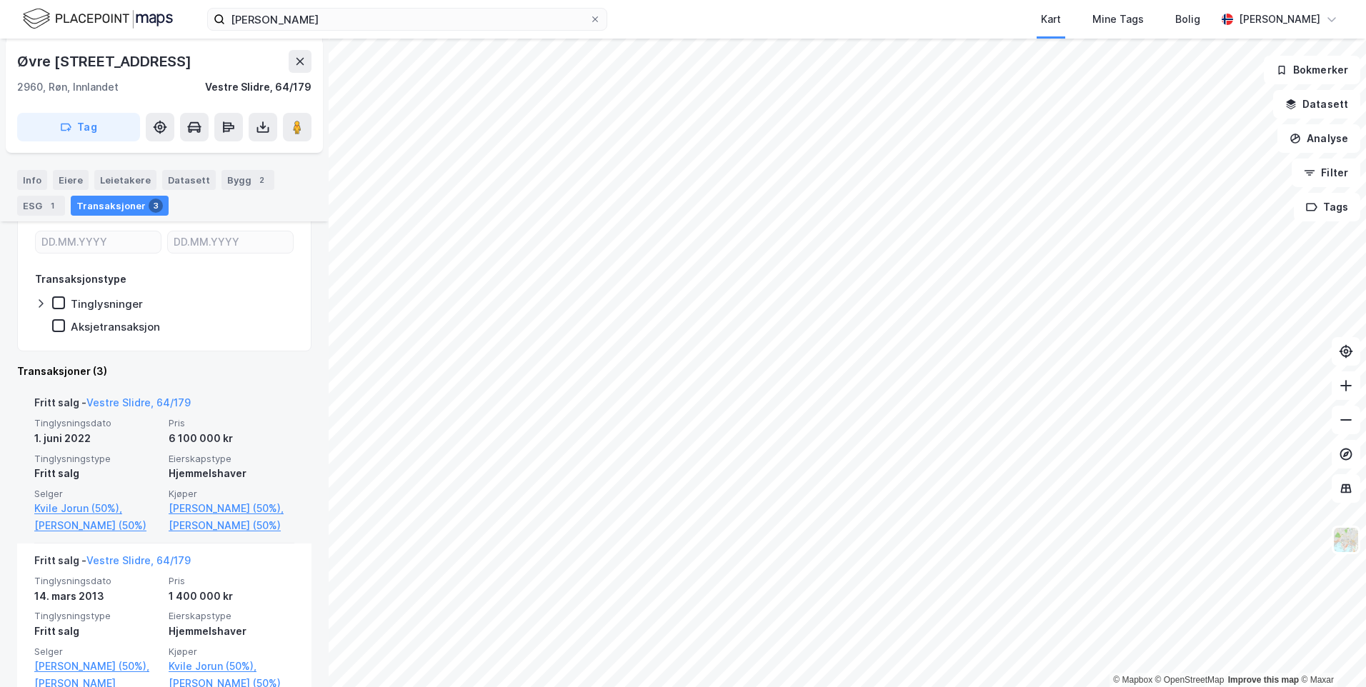
scroll to position [286, 0]
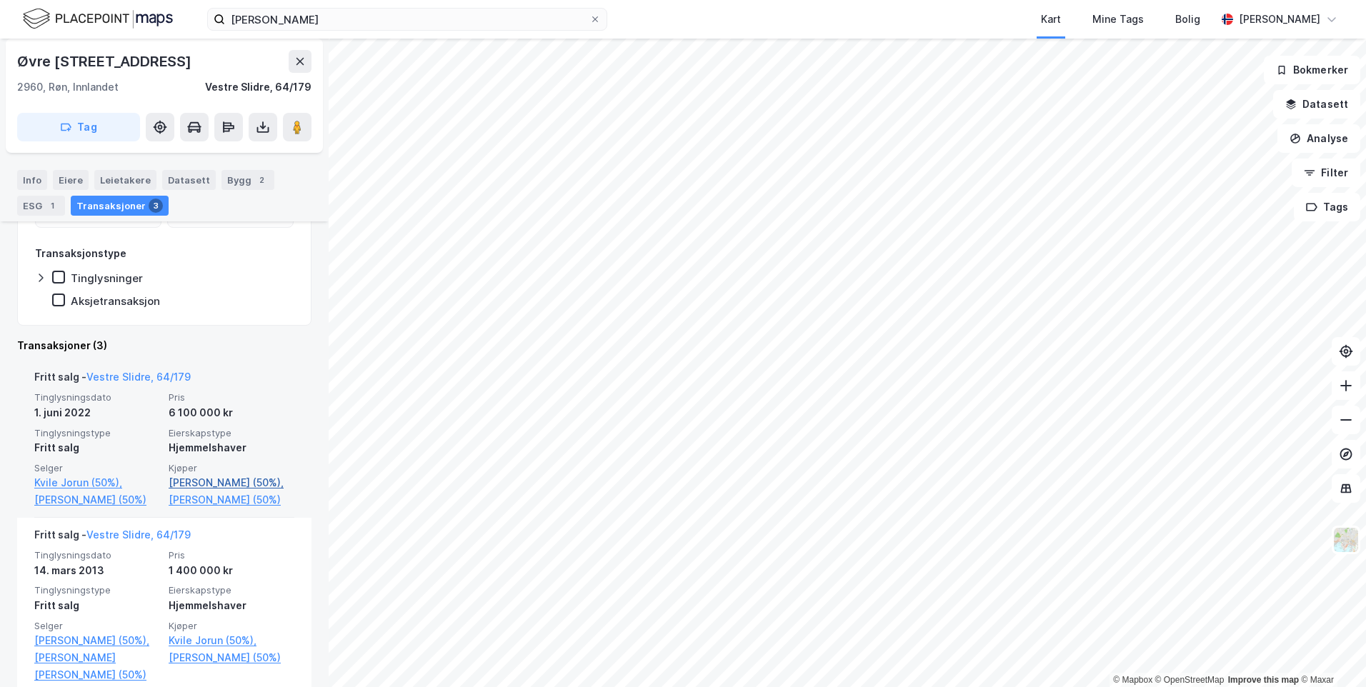
click at [247, 480] on link "Parmo Morten (50%)," at bounding box center [232, 482] width 126 height 17
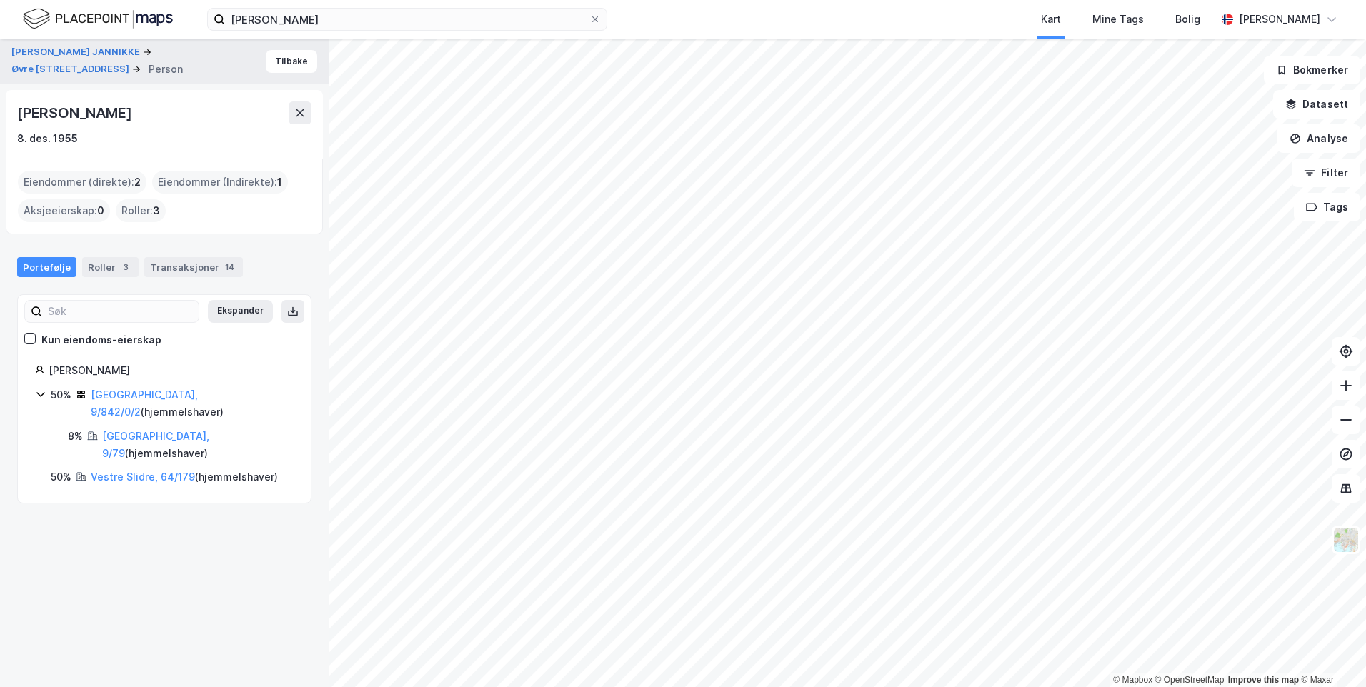
click at [199, 279] on div "Portefølje Roller 3 Transaksjoner 14" at bounding box center [164, 261] width 329 height 43
click at [198, 275] on div "Transaksjoner 14" at bounding box center [193, 267] width 99 height 20
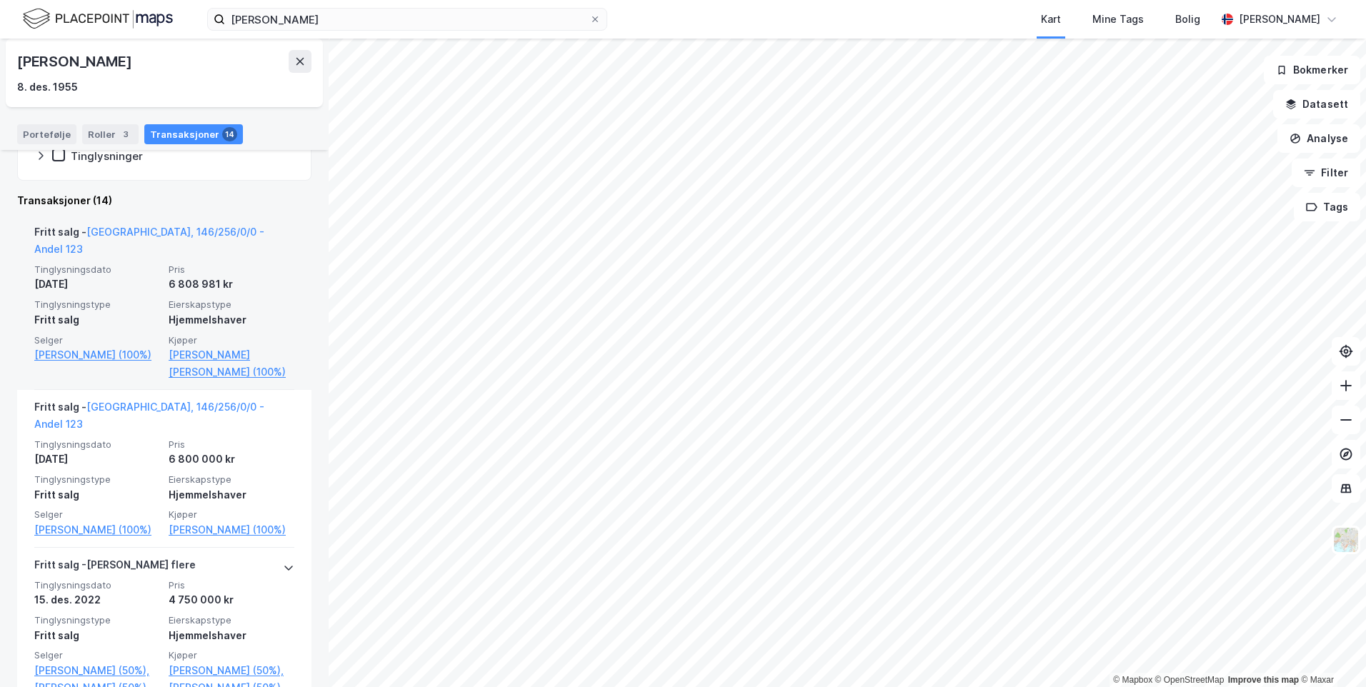
scroll to position [286, 0]
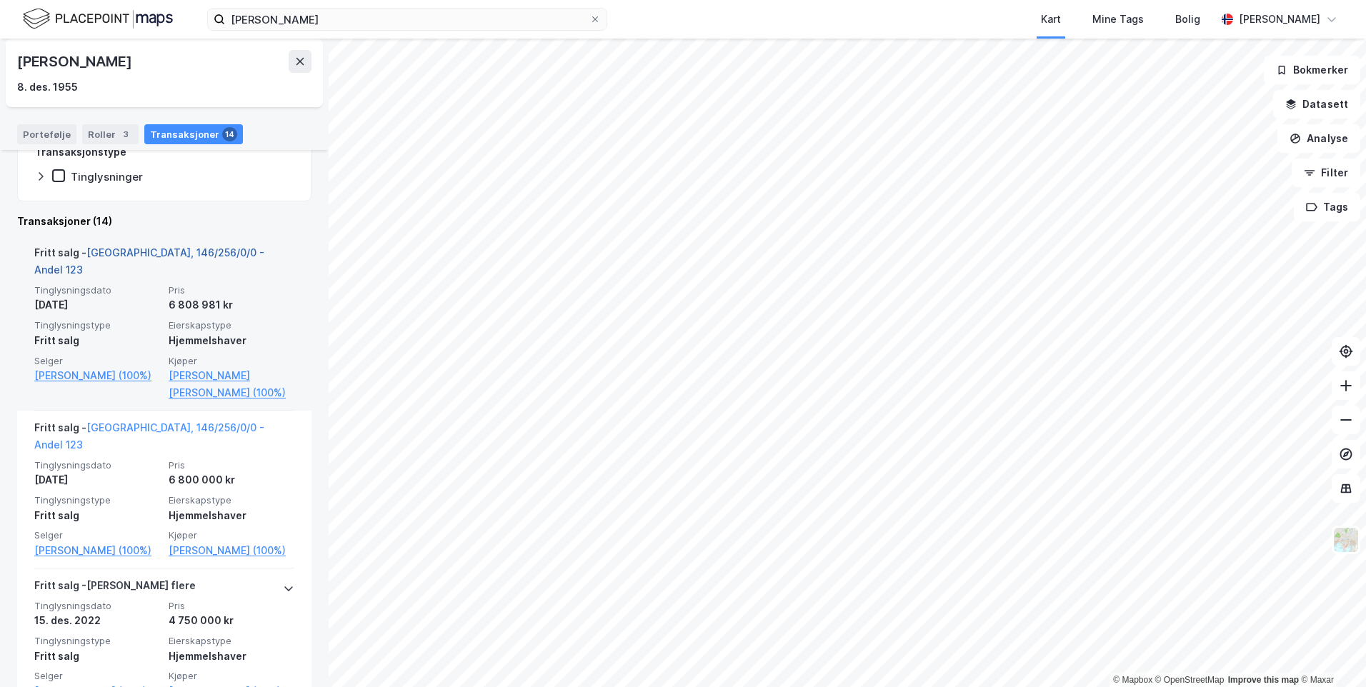
click at [202, 254] on link "Oslo, 146/256/0/0 - Andel 123" at bounding box center [149, 261] width 230 height 29
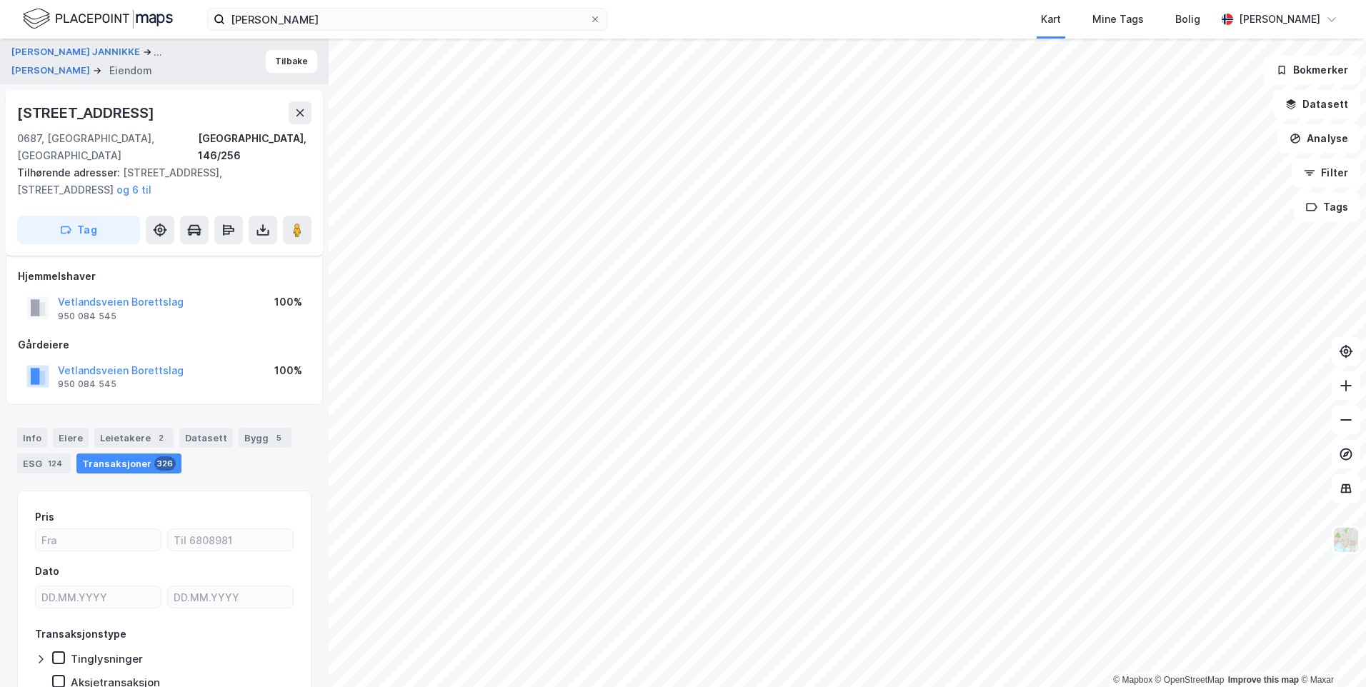
scroll to position [54, 0]
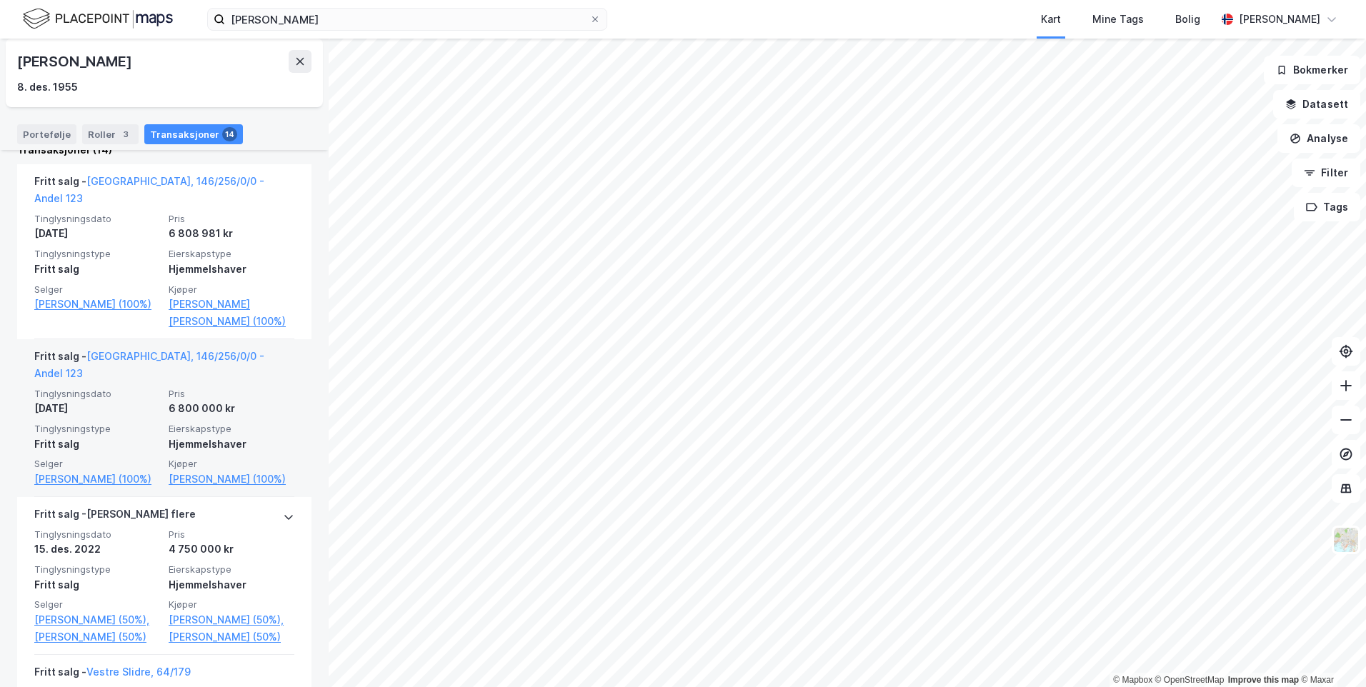
scroll to position [429, 0]
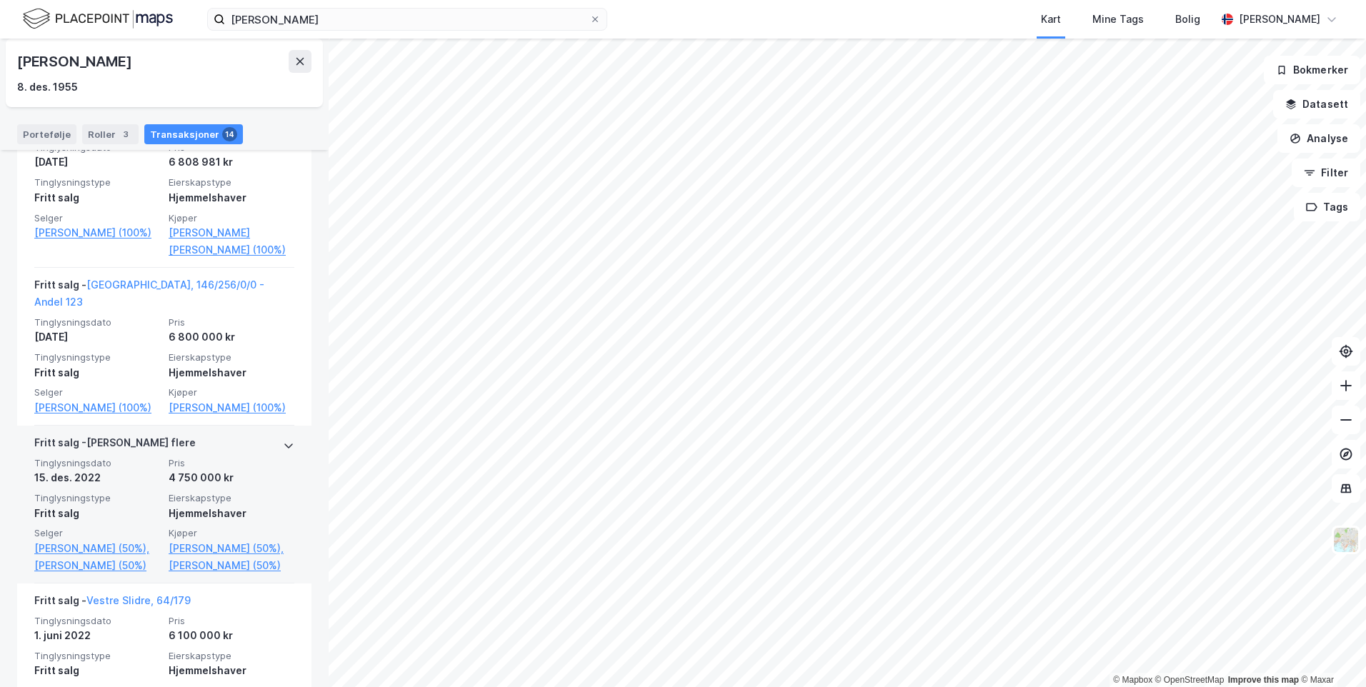
click at [269, 434] on div "Fritt salg - Gjelder flere" at bounding box center [164, 445] width 260 height 23
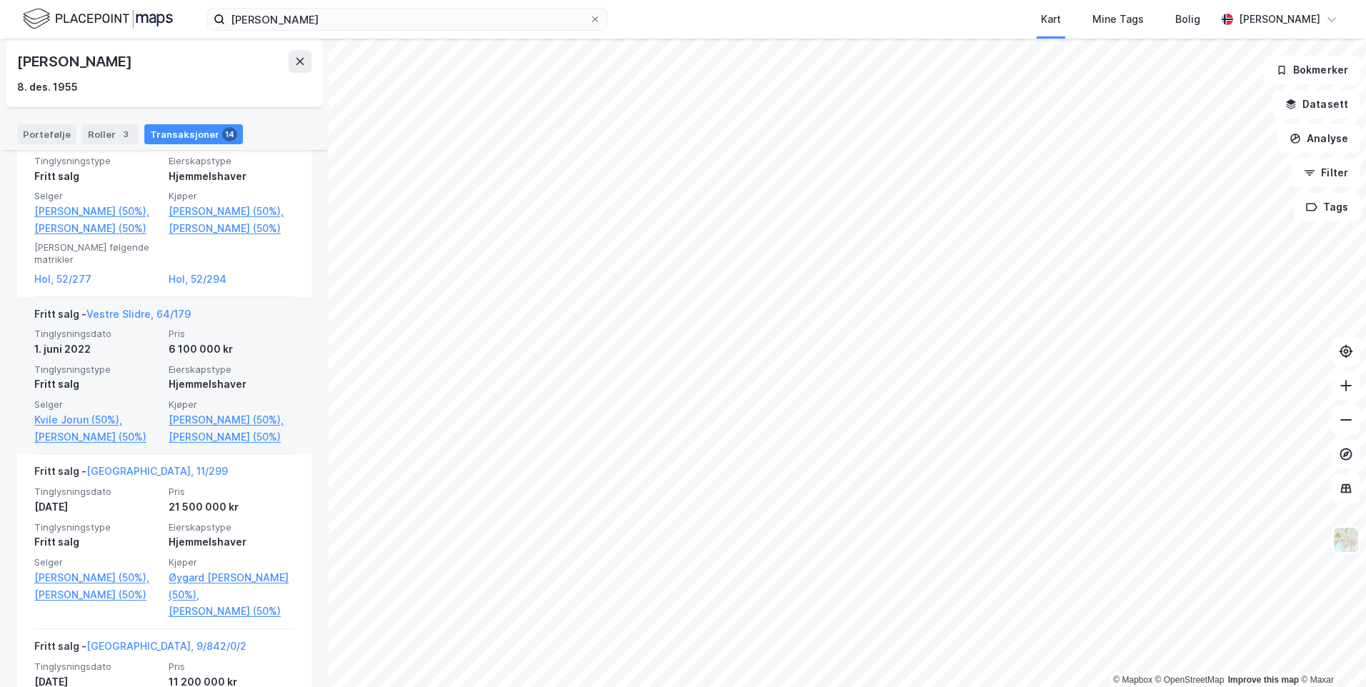
scroll to position [786, 0]
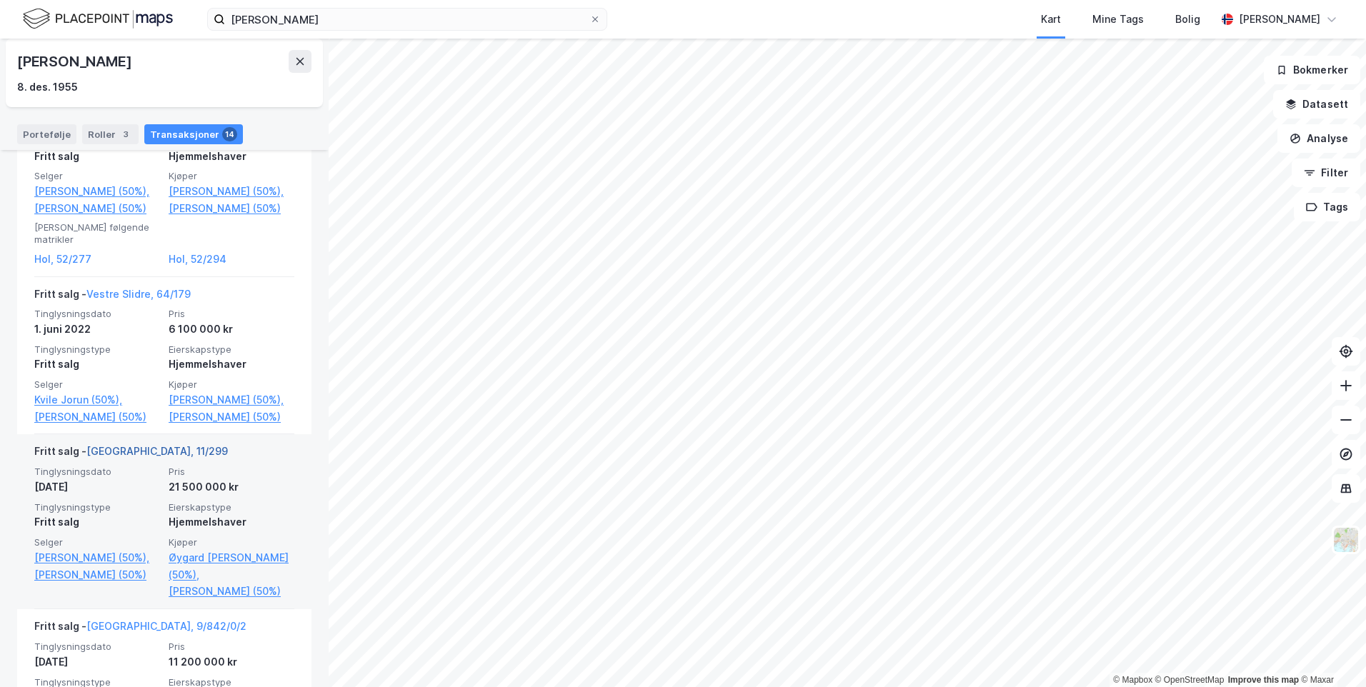
click at [154, 445] on link "Bærum, 11/299" at bounding box center [156, 451] width 141 height 12
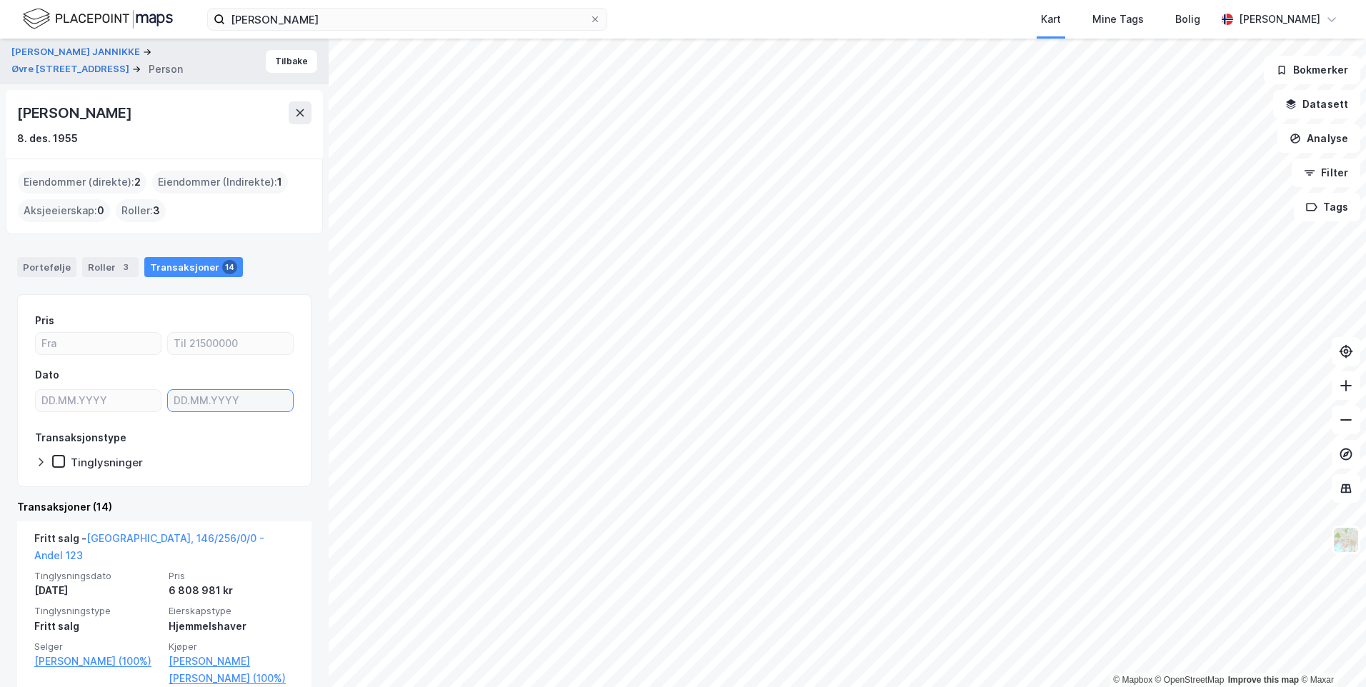
type input "DD.MM.YYYY"
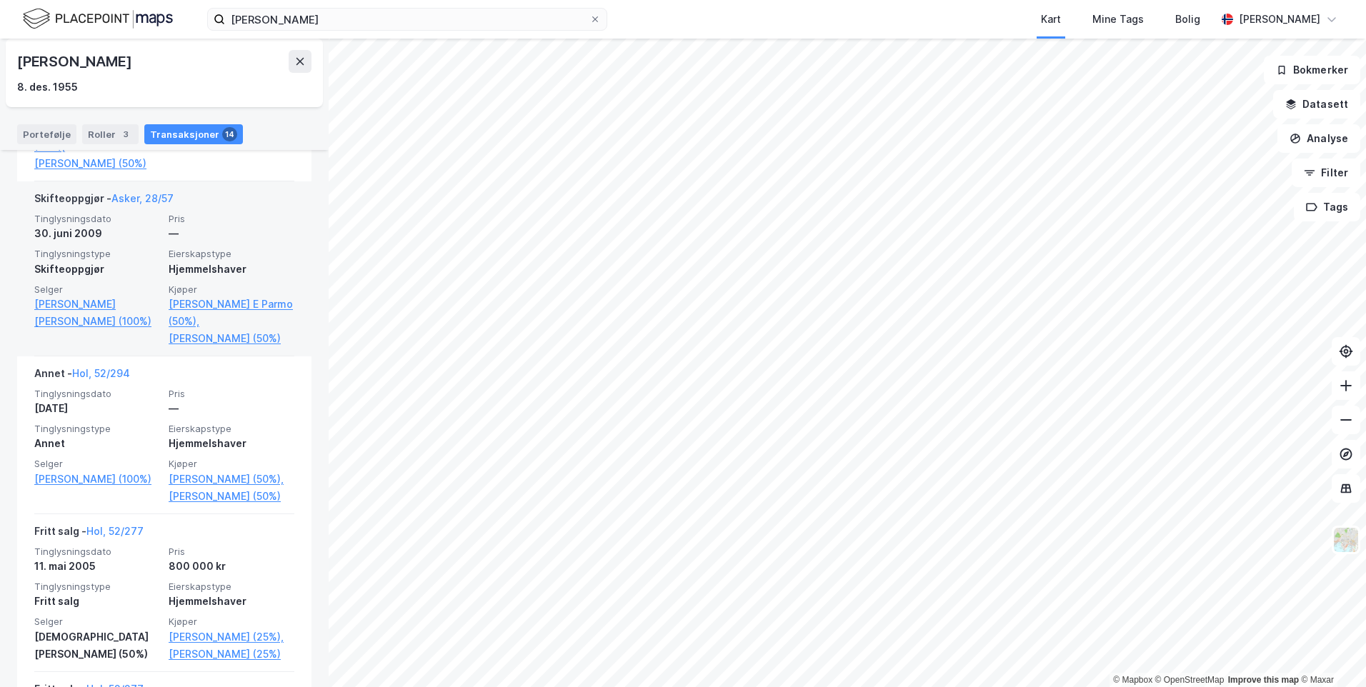
scroll to position [1572, 0]
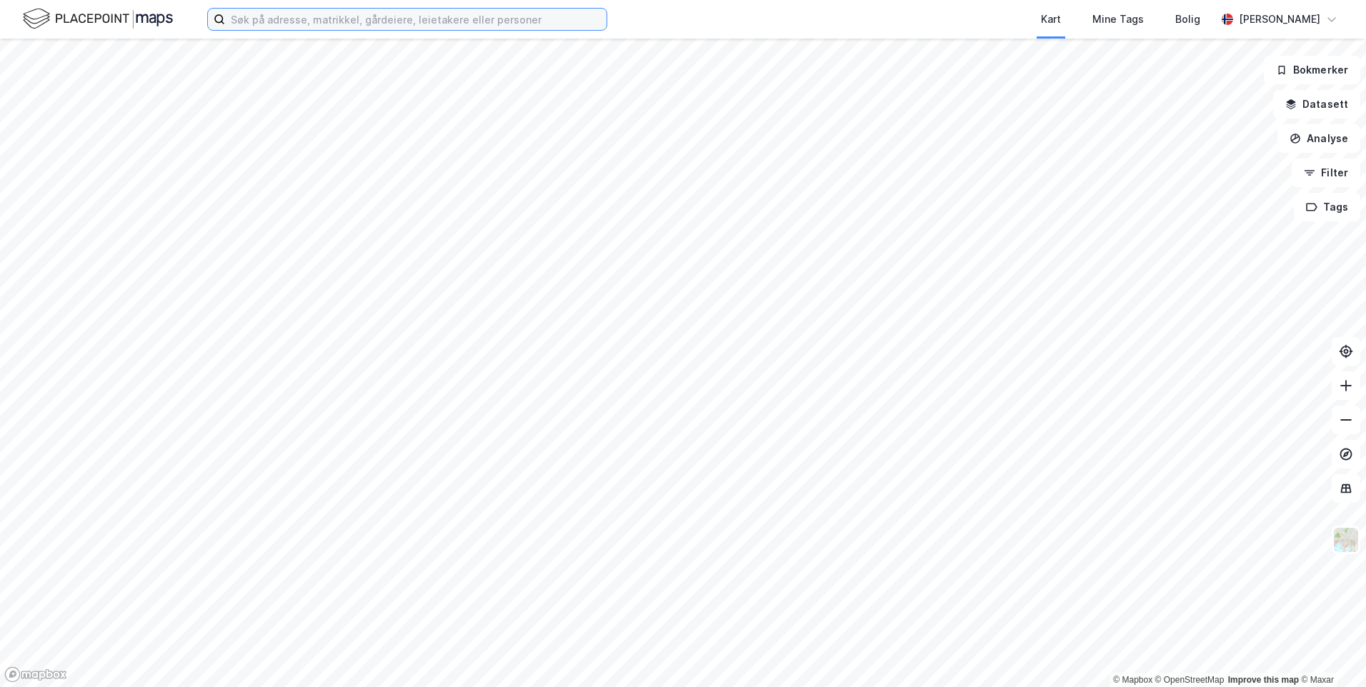
click at [369, 23] on input at bounding box center [416, 19] width 382 height 21
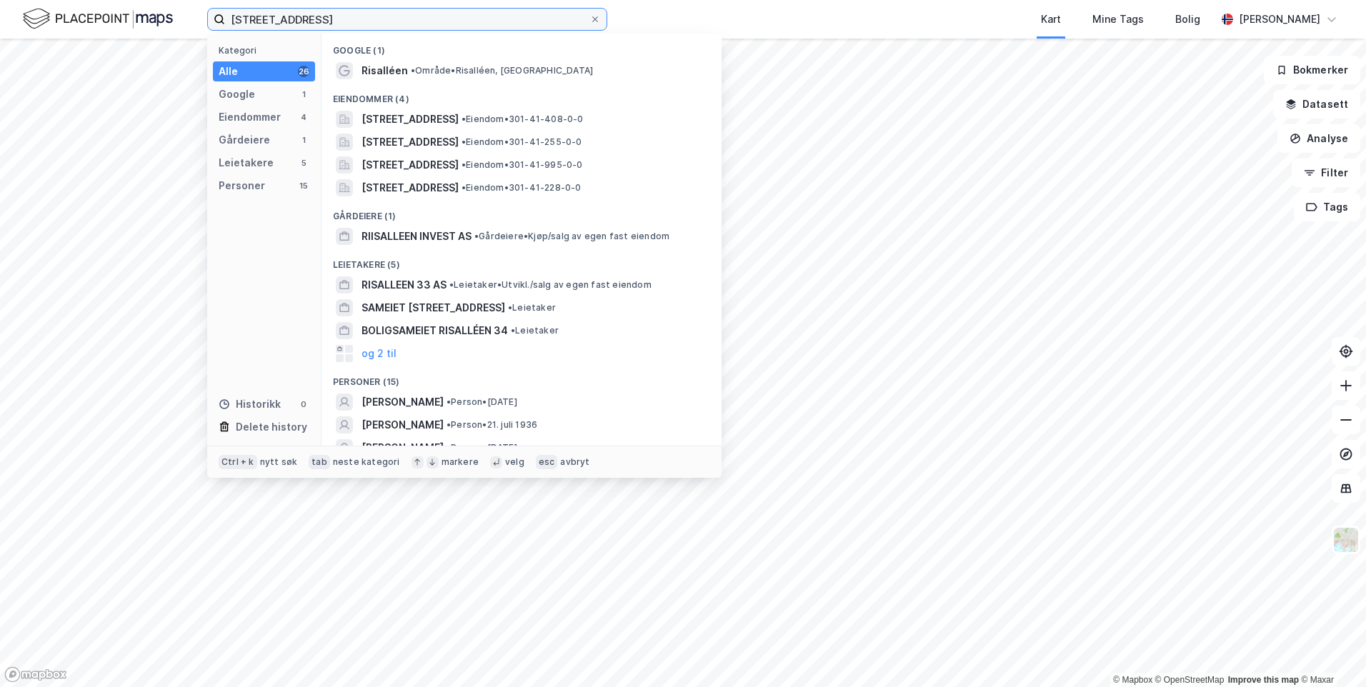
type input "risalleen 53"
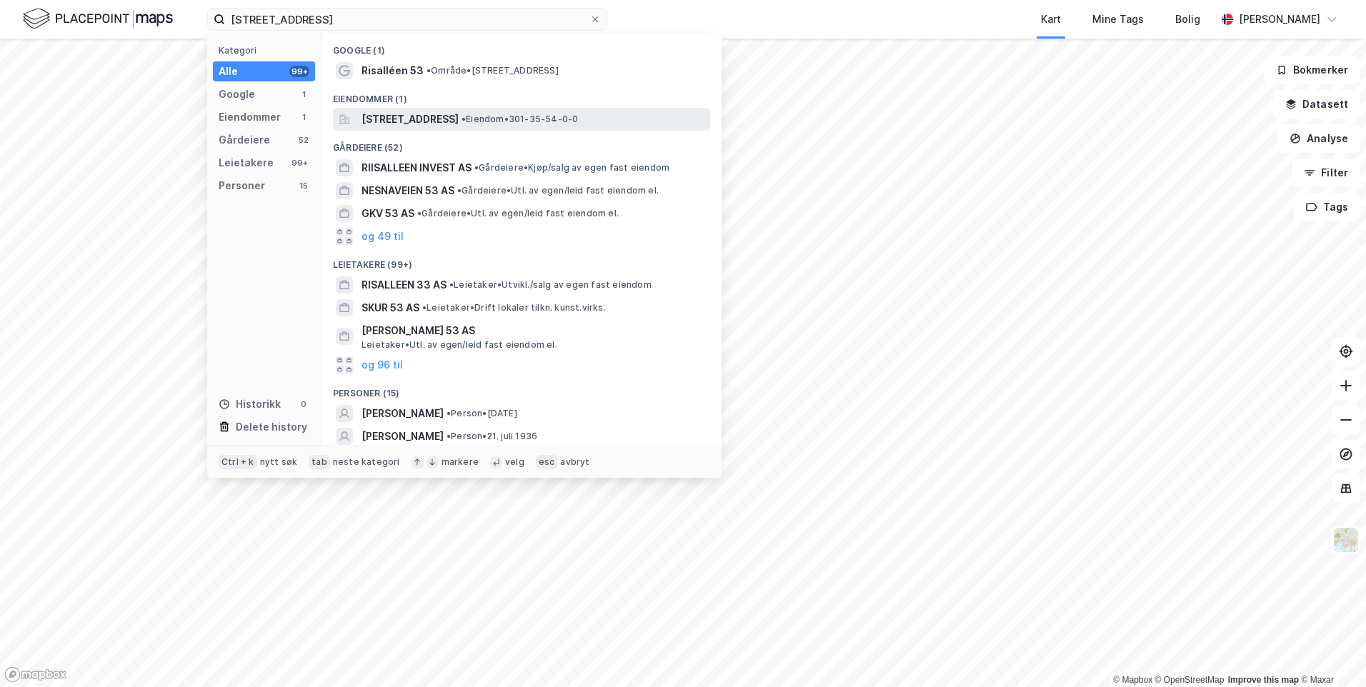
click at [368, 118] on span "Risalléen 53, 0776, OSLO, OSLO" at bounding box center [410, 119] width 97 height 17
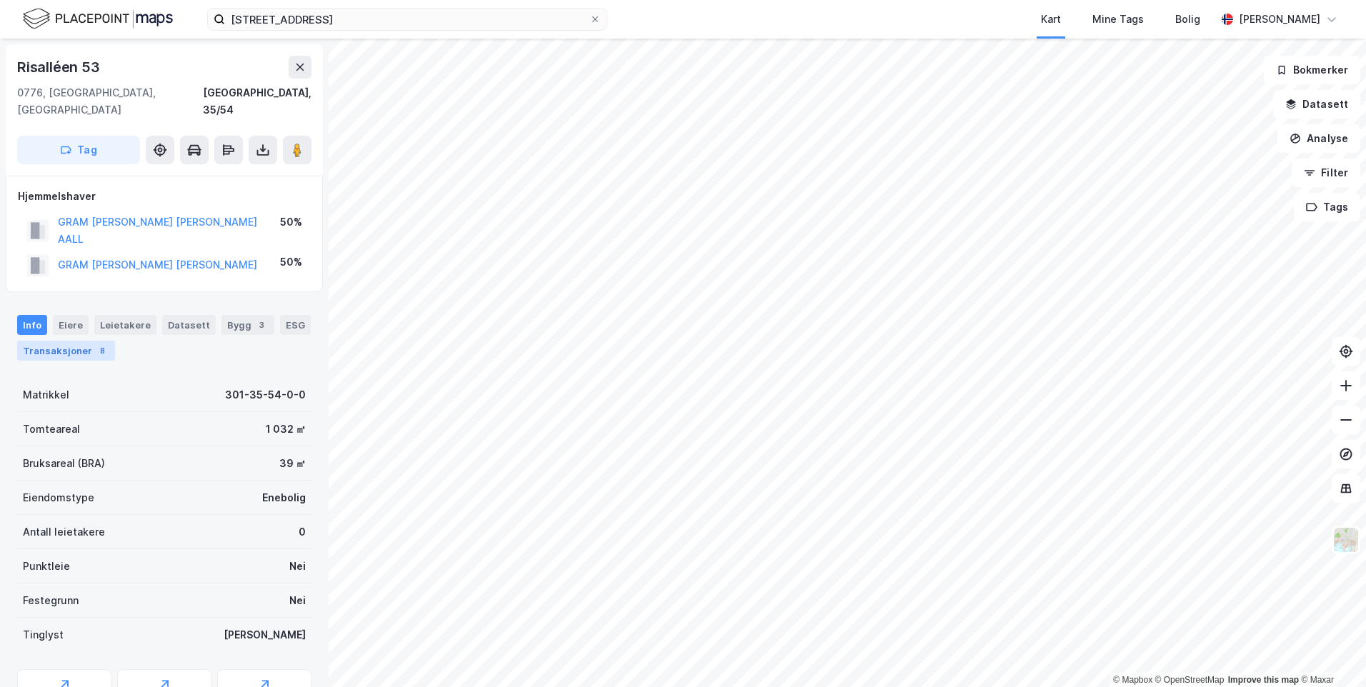
click at [95, 344] on div "8" at bounding box center [102, 351] width 14 height 14
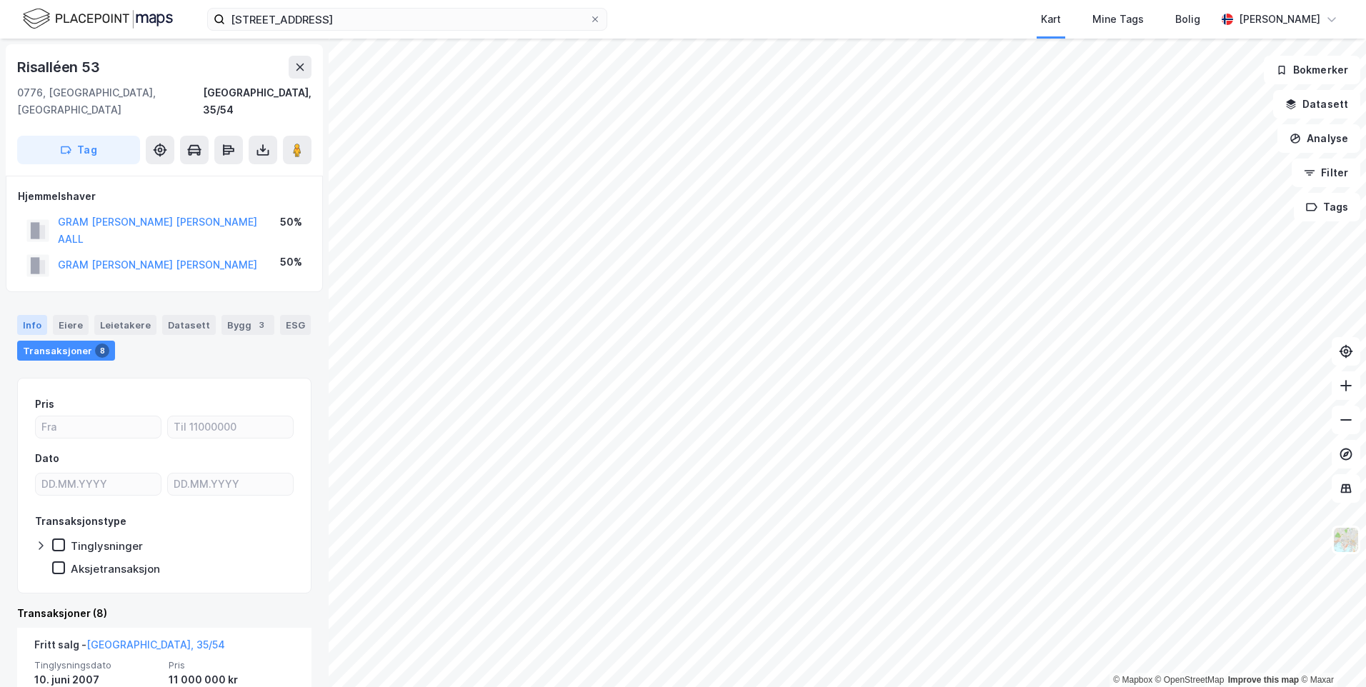
click at [26, 315] on div "Info" at bounding box center [32, 325] width 30 height 20
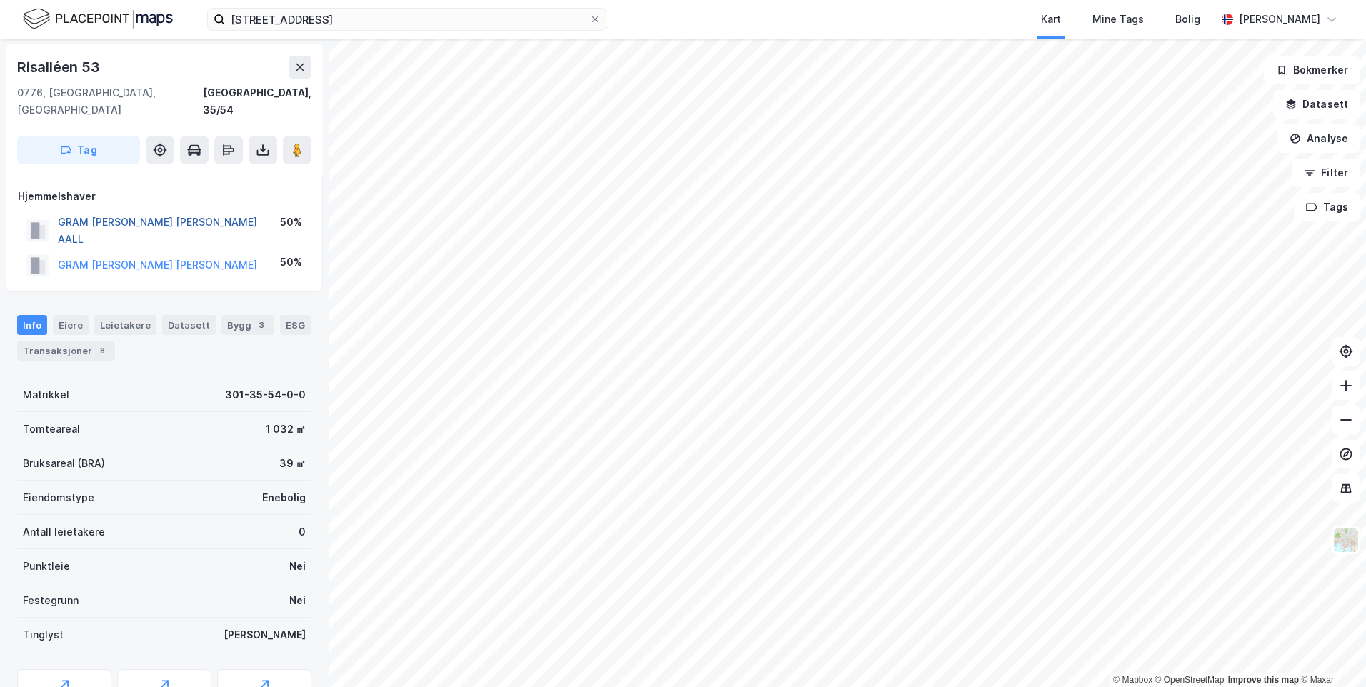
click at [0, 0] on button "GRAM IDA ELISABETH AALL" at bounding box center [0, 0] width 0 height 0
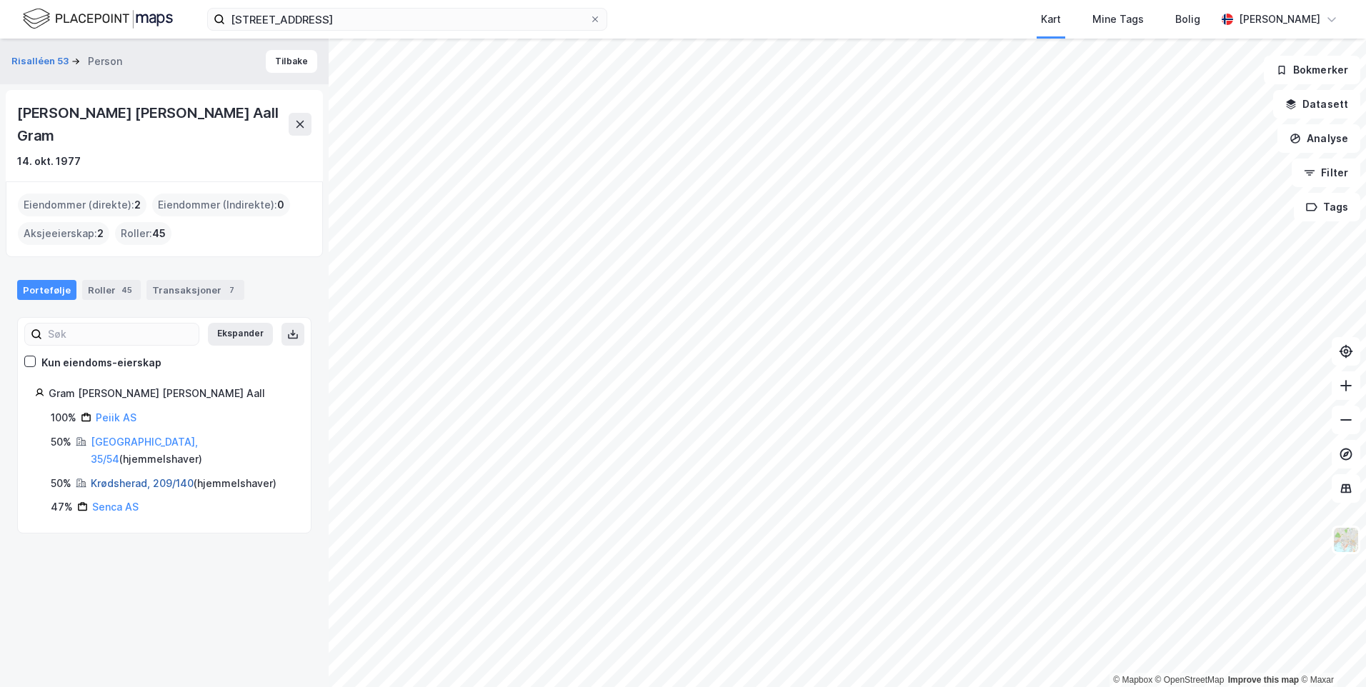
click at [135, 477] on link "Krødsherad, 209/140" at bounding box center [142, 483] width 103 height 12
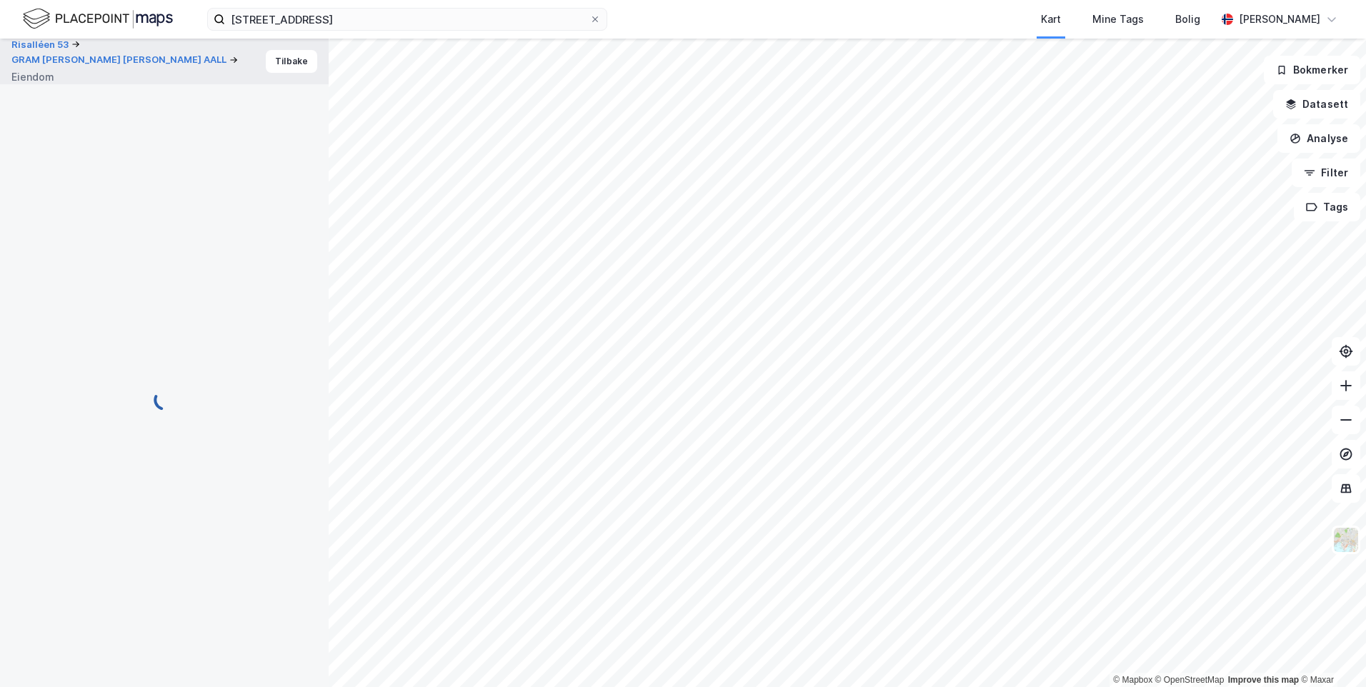
scroll to position [1, 0]
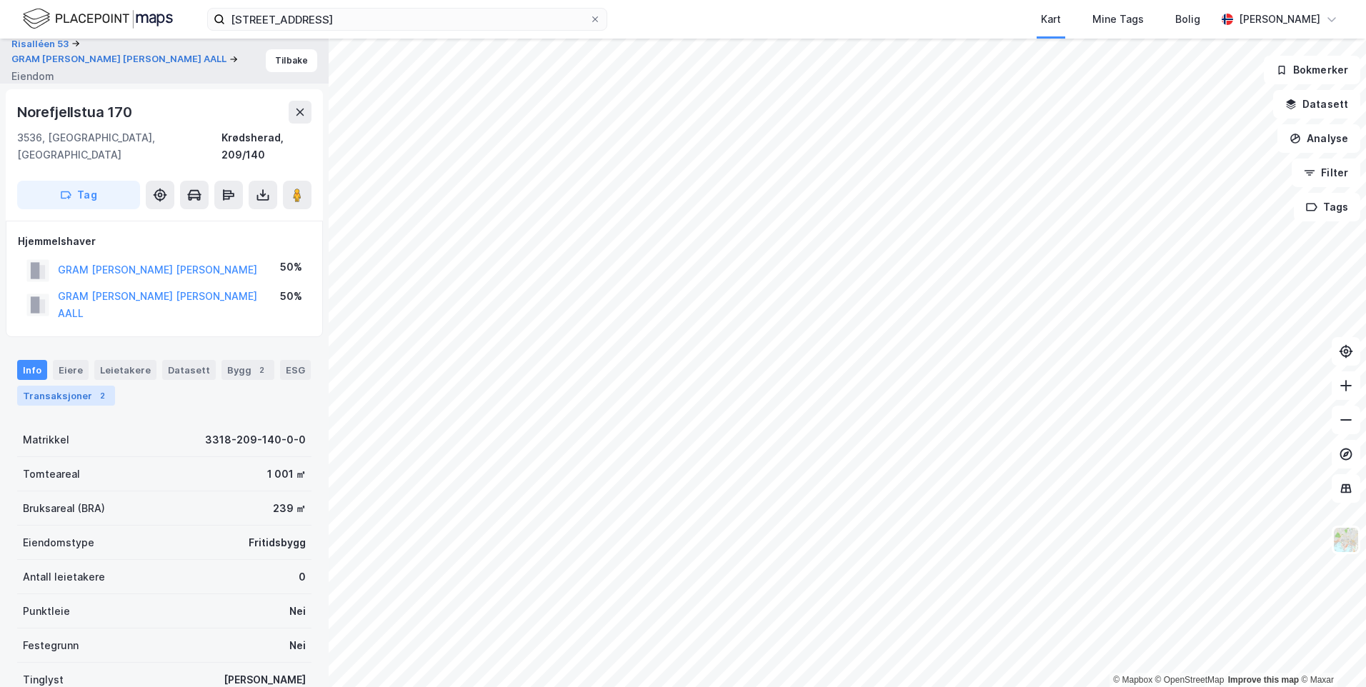
click at [100, 389] on div "2" at bounding box center [102, 396] width 14 height 14
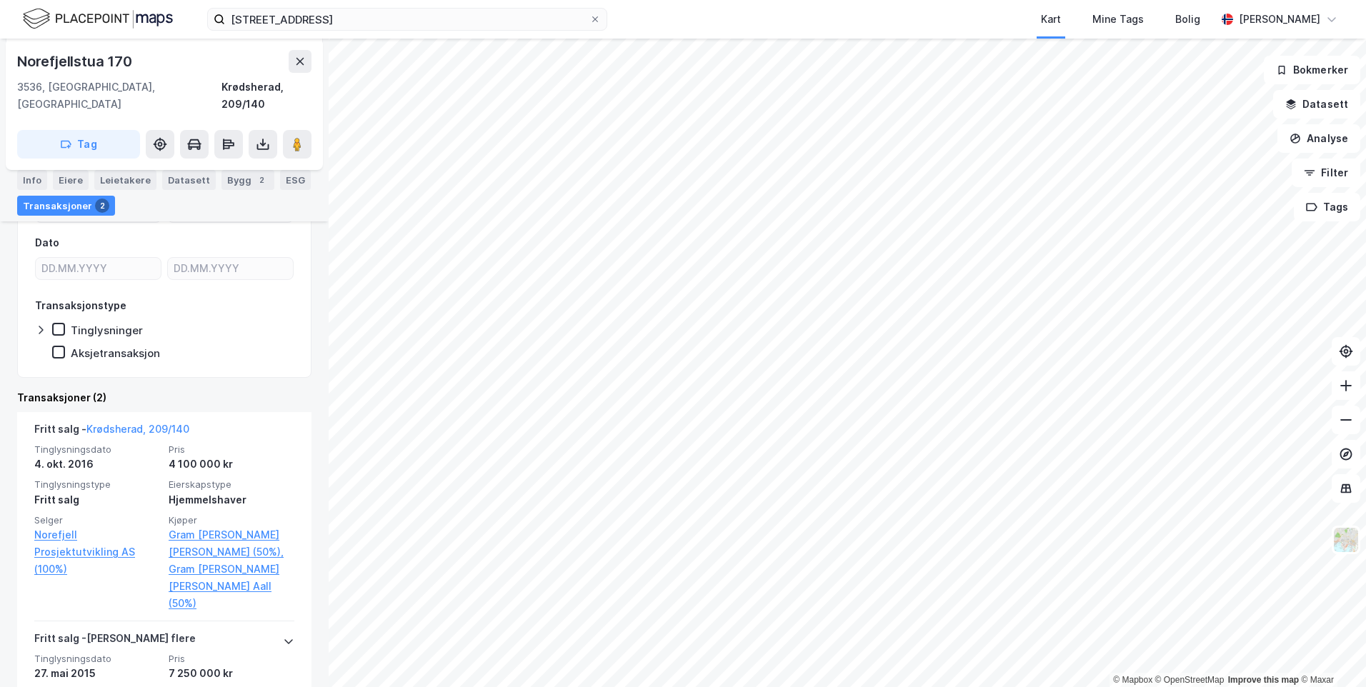
scroll to position [286, 0]
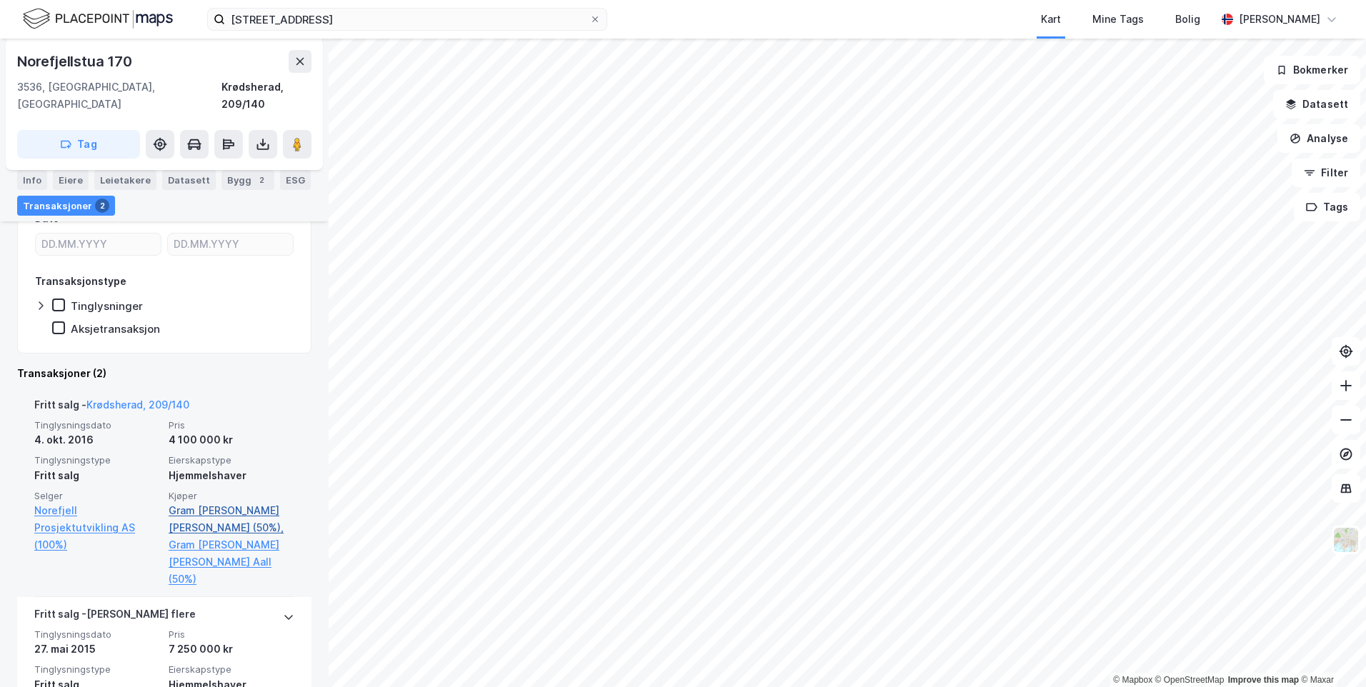
click at [240, 502] on link "Gram Nils Kristoffer (50%)," at bounding box center [232, 519] width 126 height 34
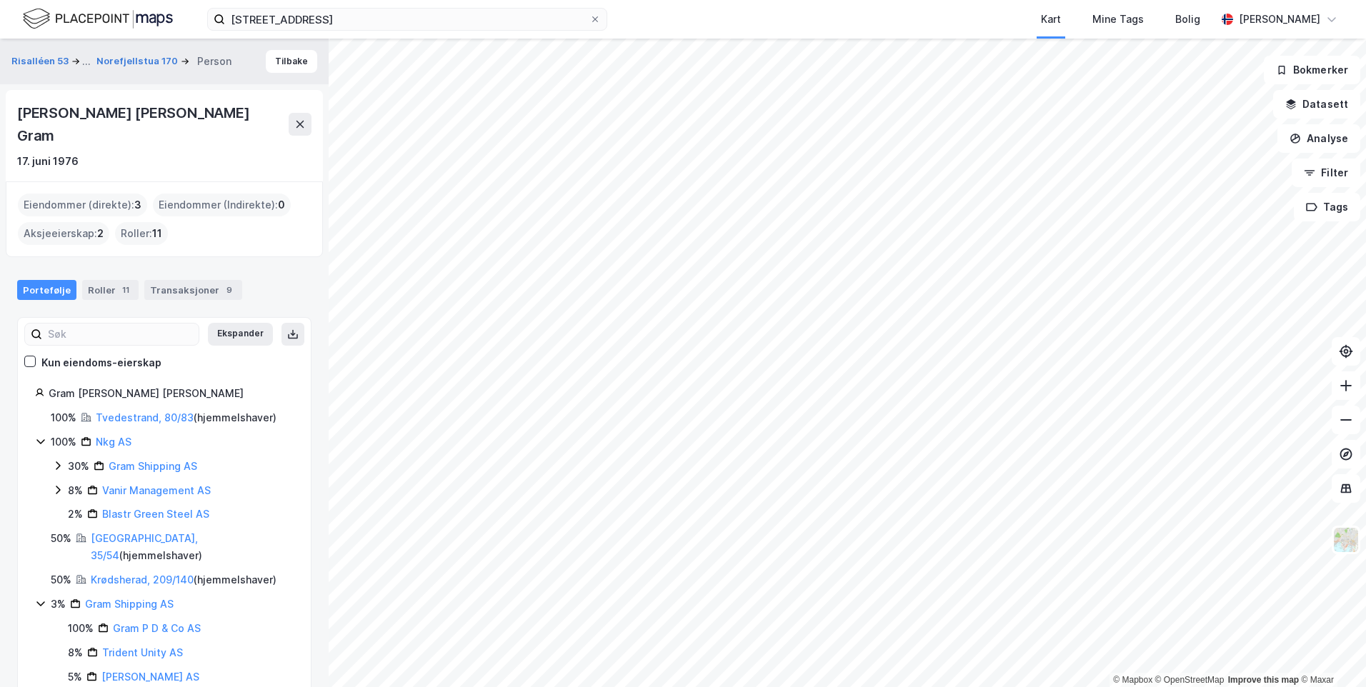
click at [155, 409] on div "Tvedestrand, 80/83 ( hjemmelshaver )" at bounding box center [186, 417] width 181 height 17
click at [155, 412] on link "Tvedestrand, 80/83" at bounding box center [145, 418] width 98 height 12
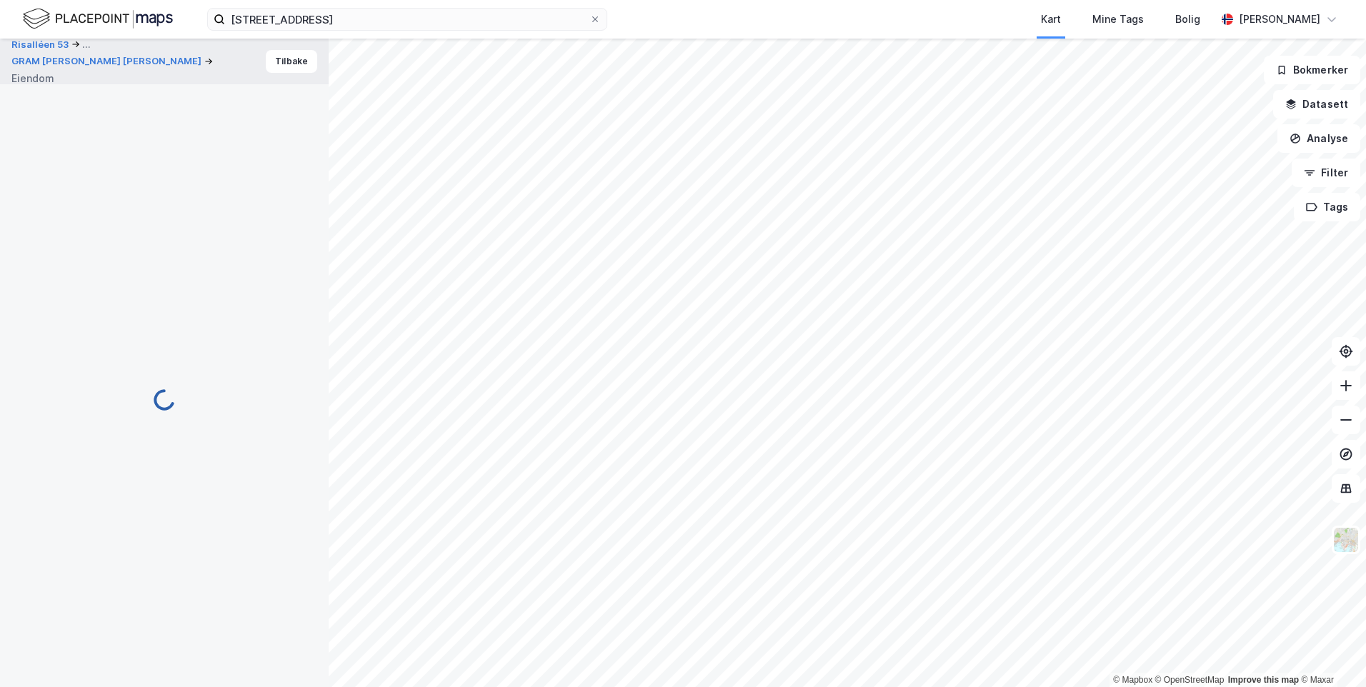
scroll to position [63, 0]
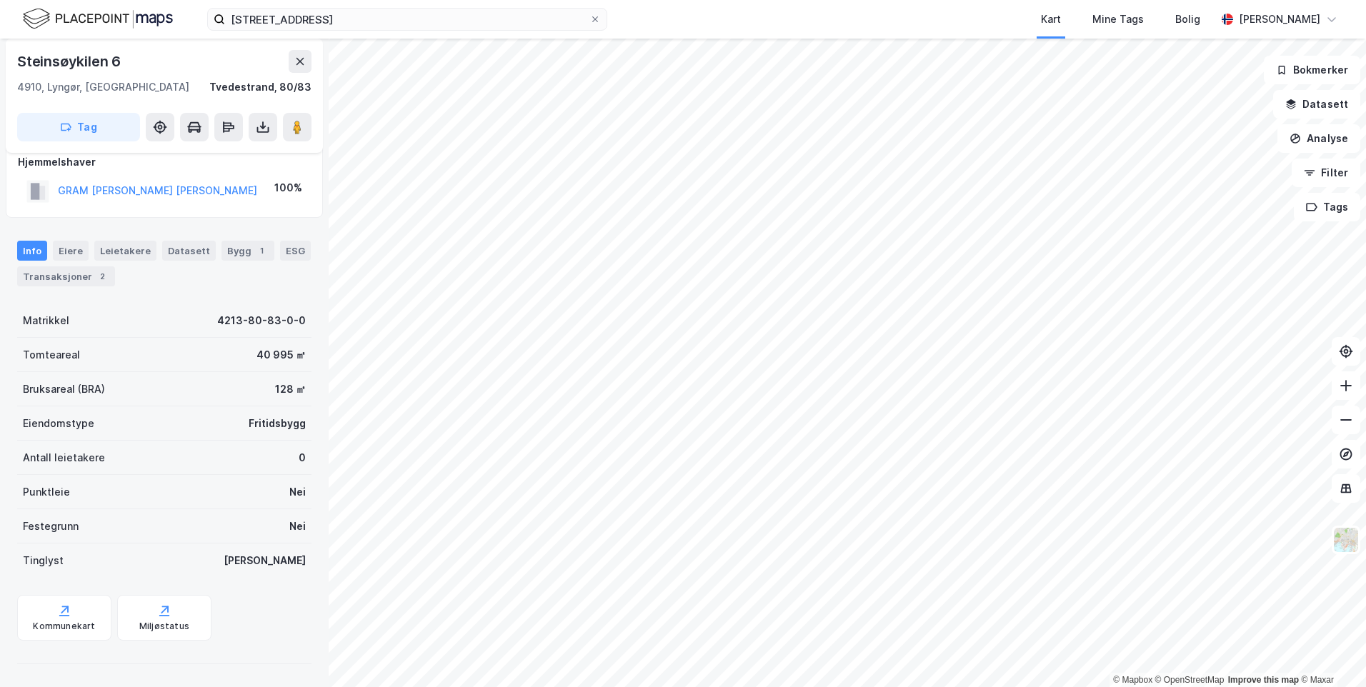
click at [84, 276] on div "Transaksjoner 2" at bounding box center [66, 277] width 98 height 20
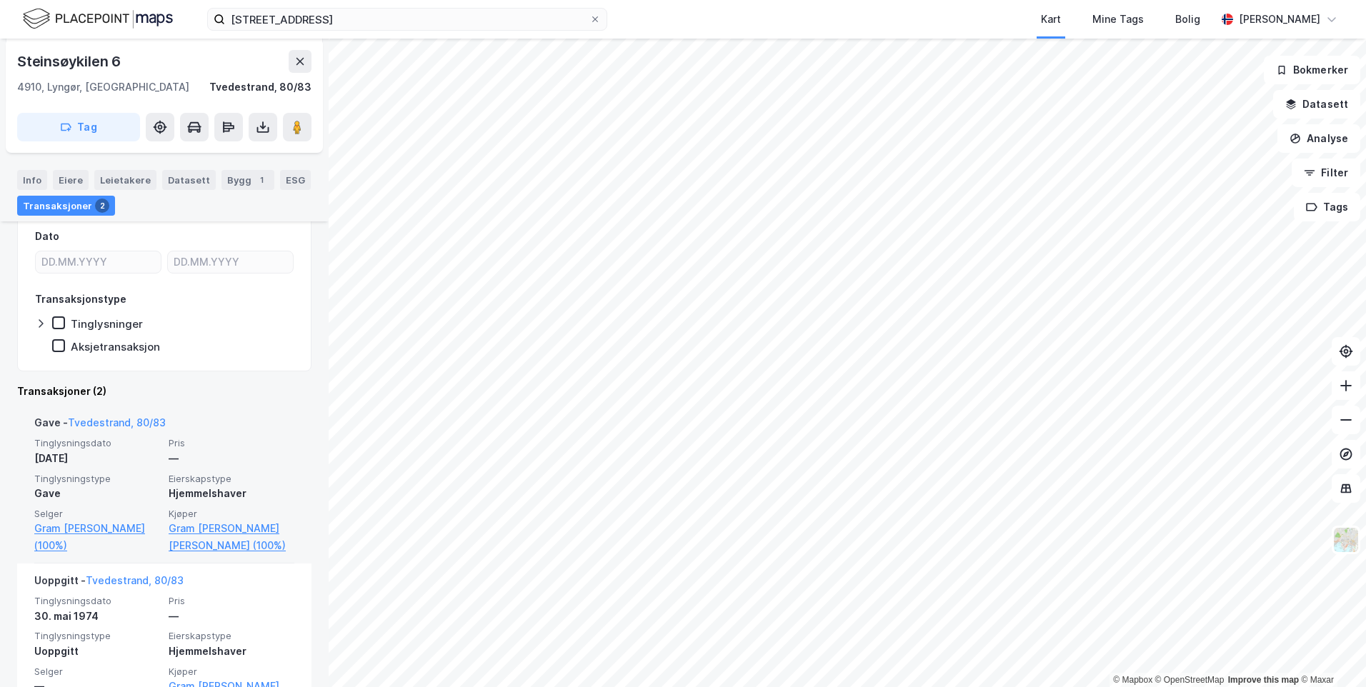
scroll to position [190, 0]
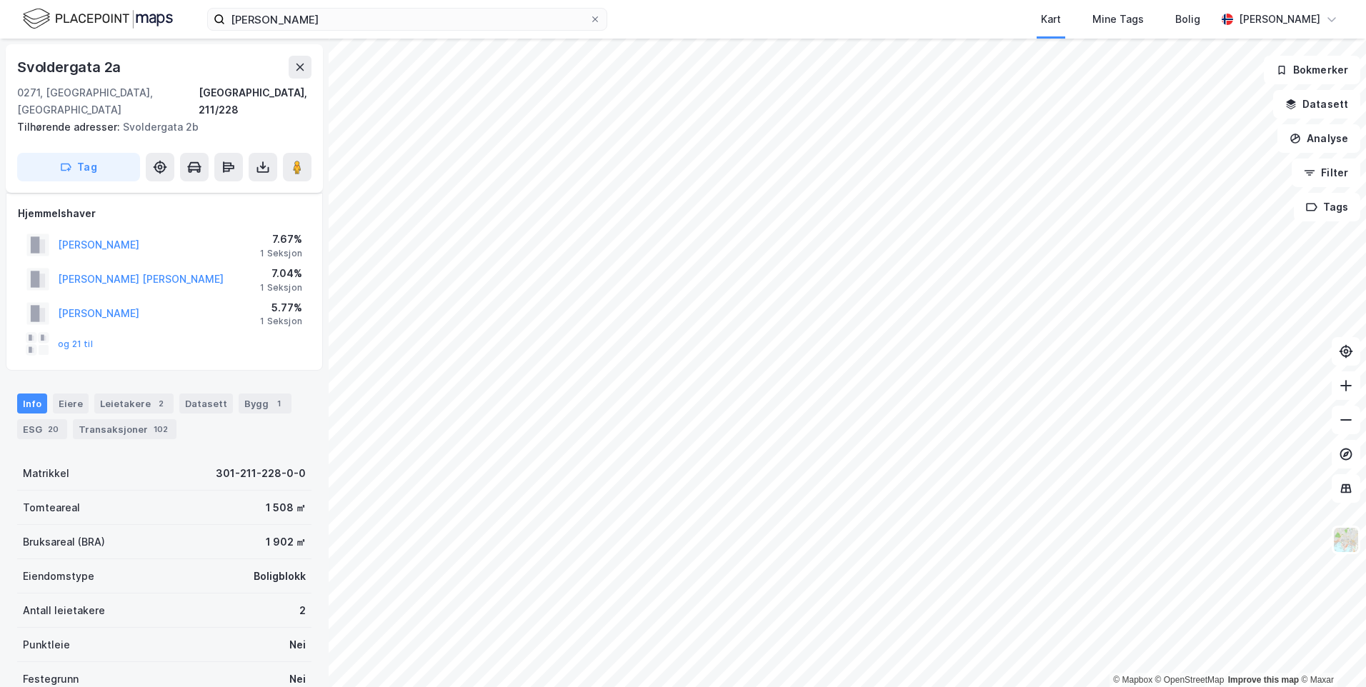
scroll to position [13, 0]
